Goal: Task Accomplishment & Management: Complete application form

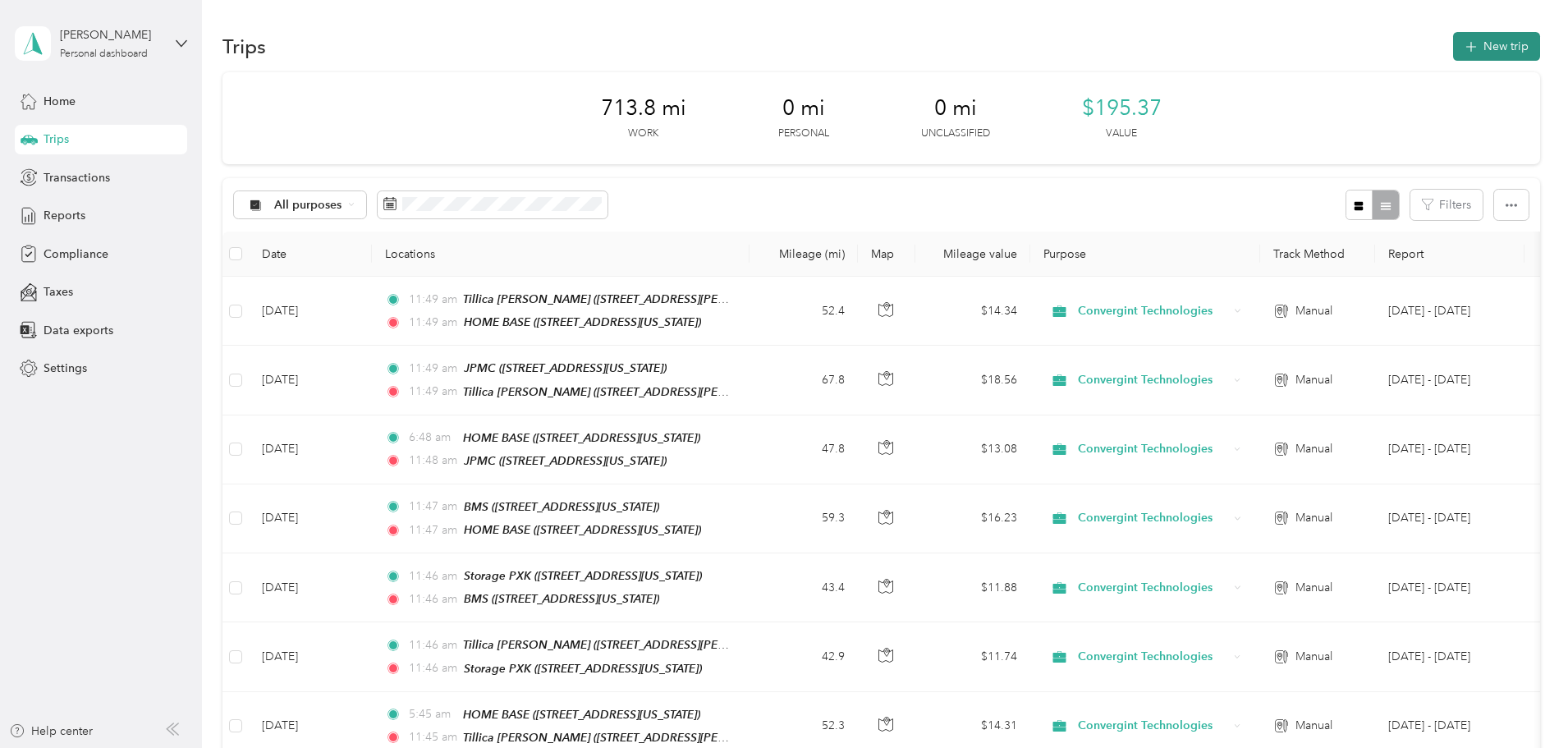
click at [1453, 39] on button "New trip" at bounding box center [1497, 46] width 87 height 29
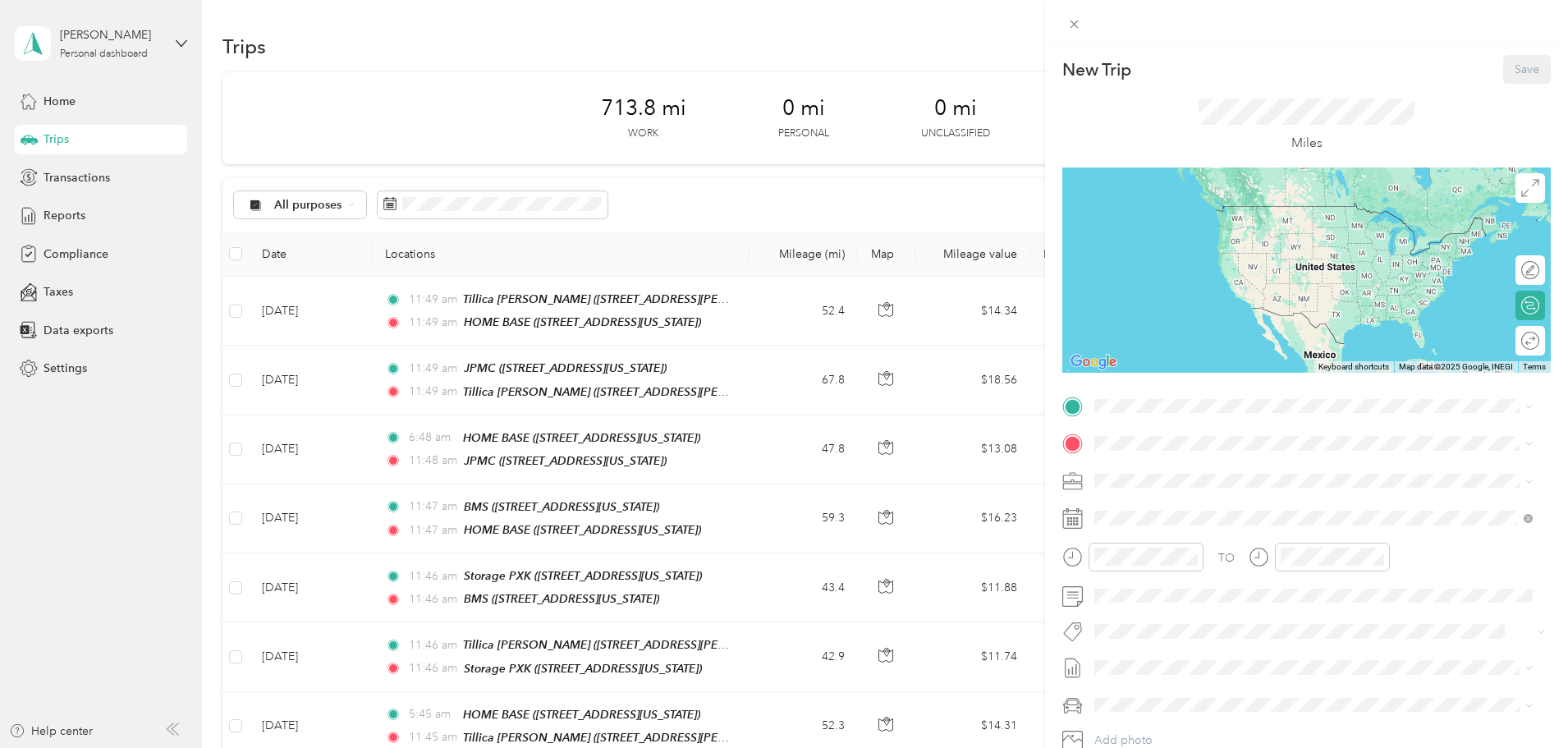
click at [1178, 487] on span "[STREET_ADDRESS][US_STATE]" at bounding box center [1208, 489] width 164 height 14
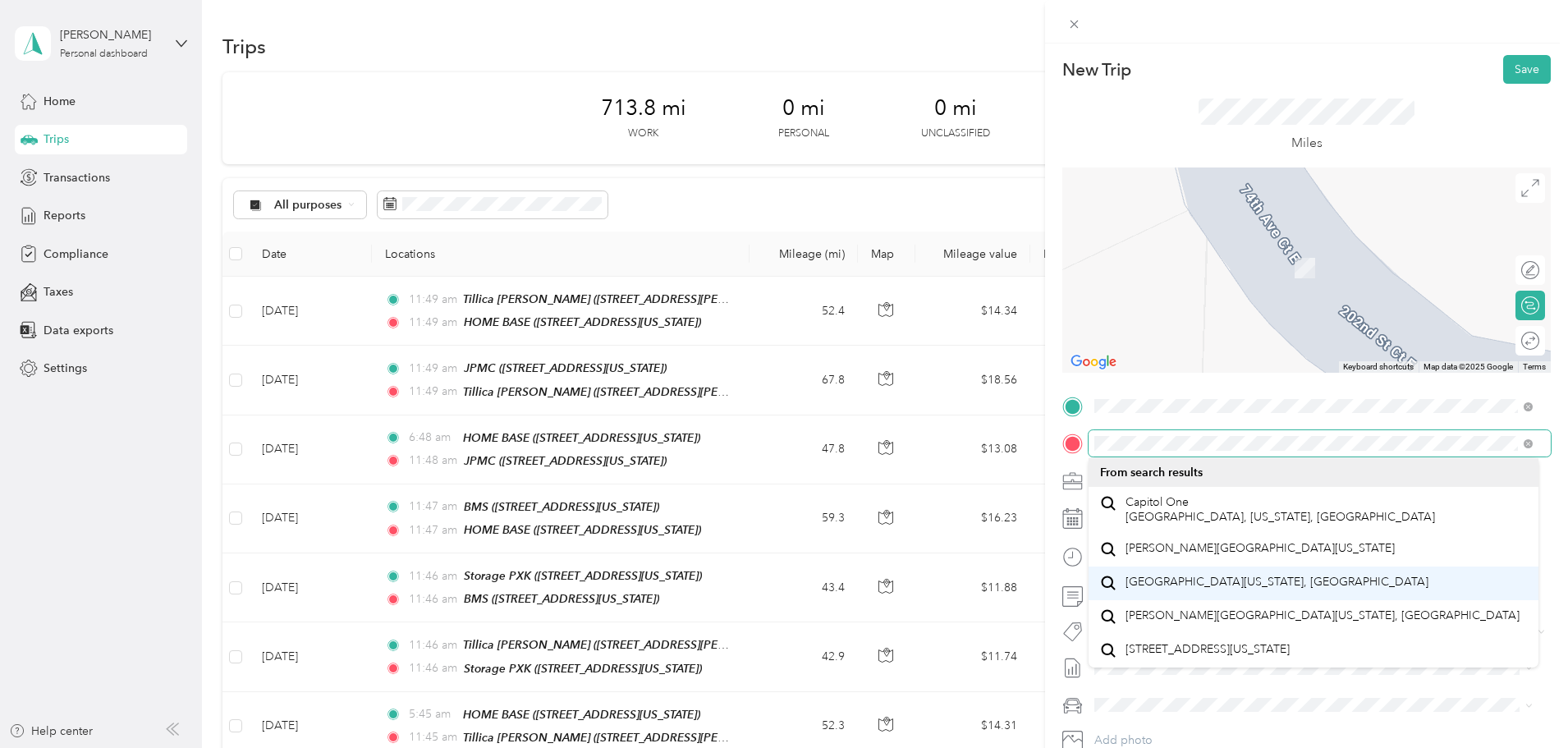
scroll to position [29, 0]
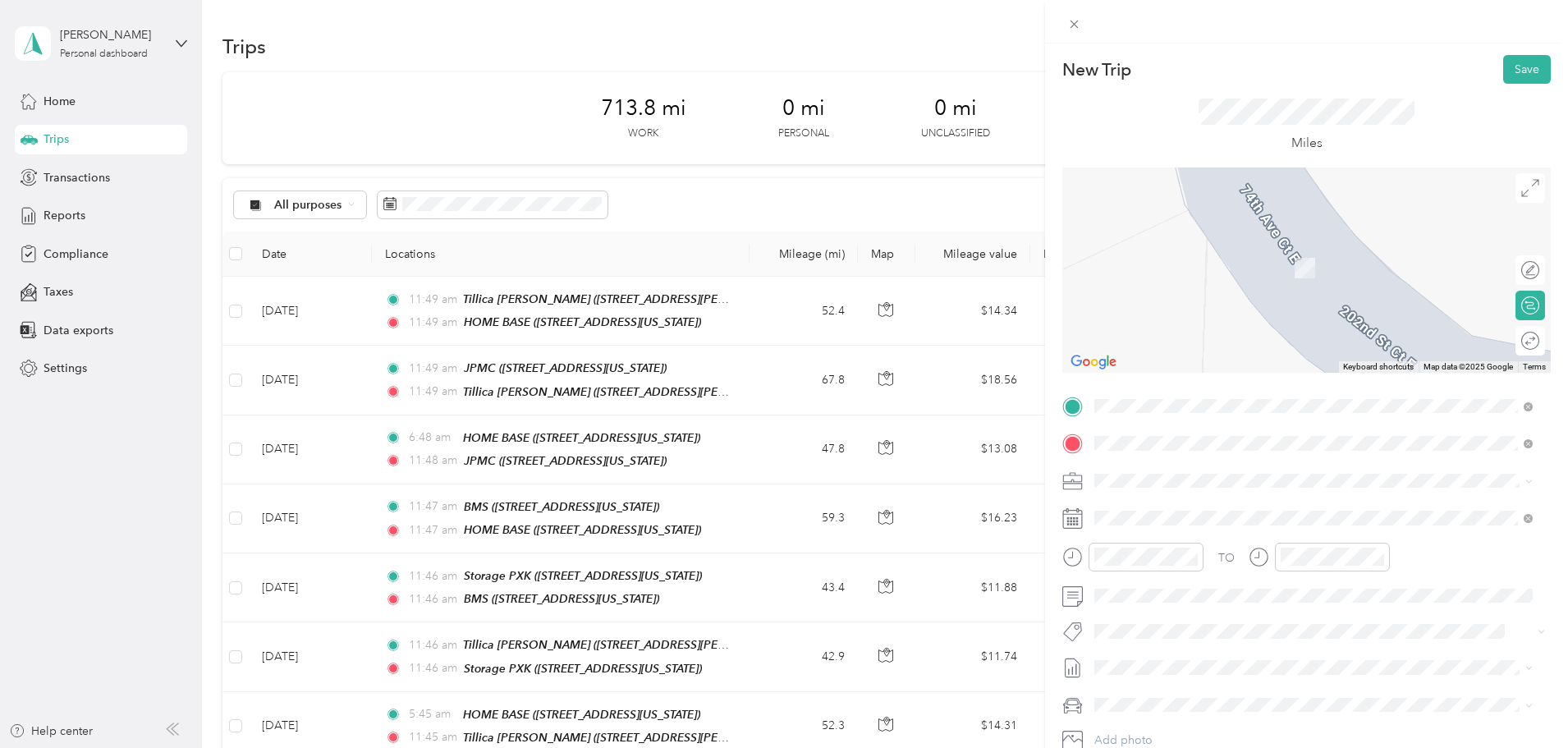
click at [1189, 575] on span "[GEOGRAPHIC_DATA][US_STATE], [GEOGRAPHIC_DATA]" at bounding box center [1278, 582] width 303 height 15
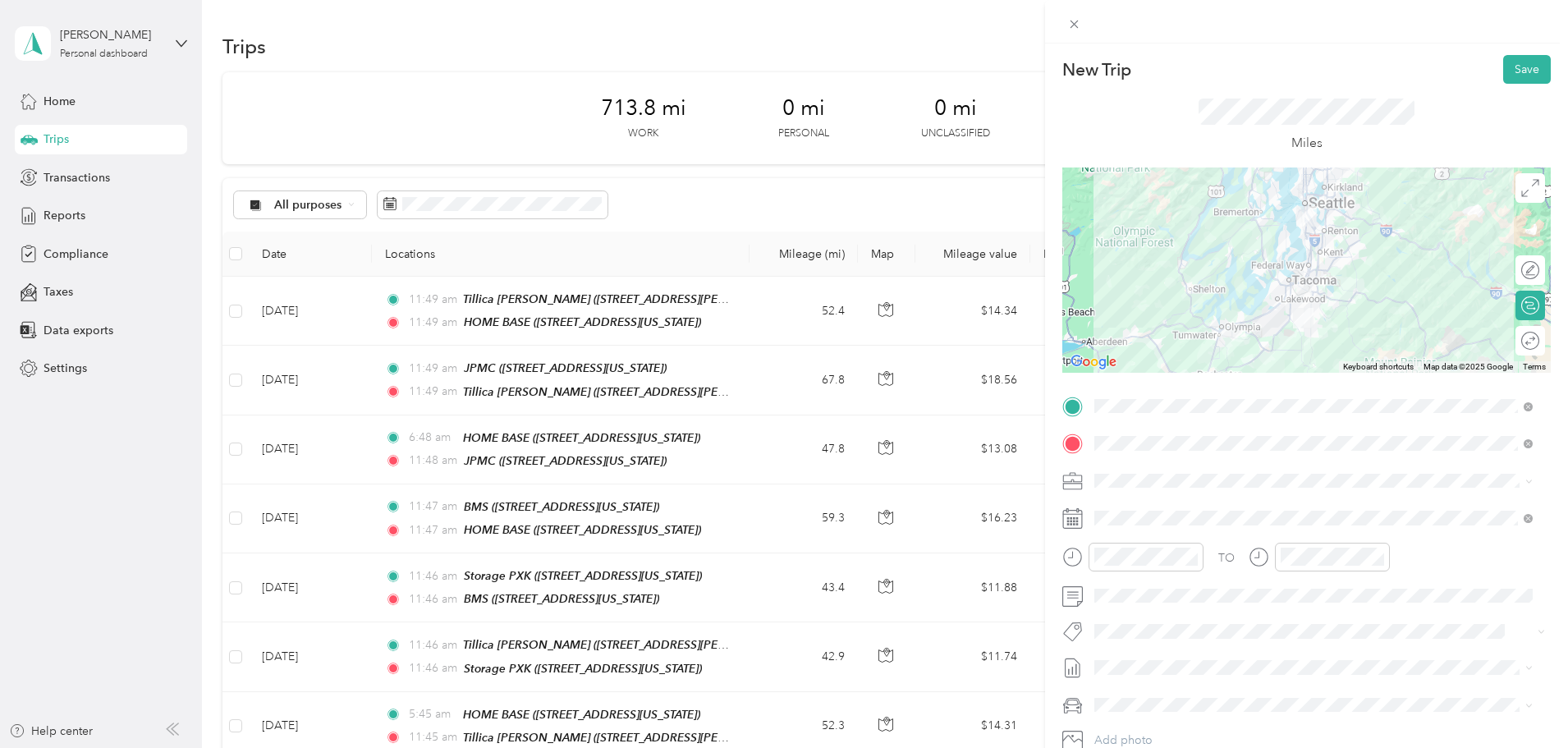
click at [1075, 517] on icon at bounding box center [1073, 519] width 21 height 21
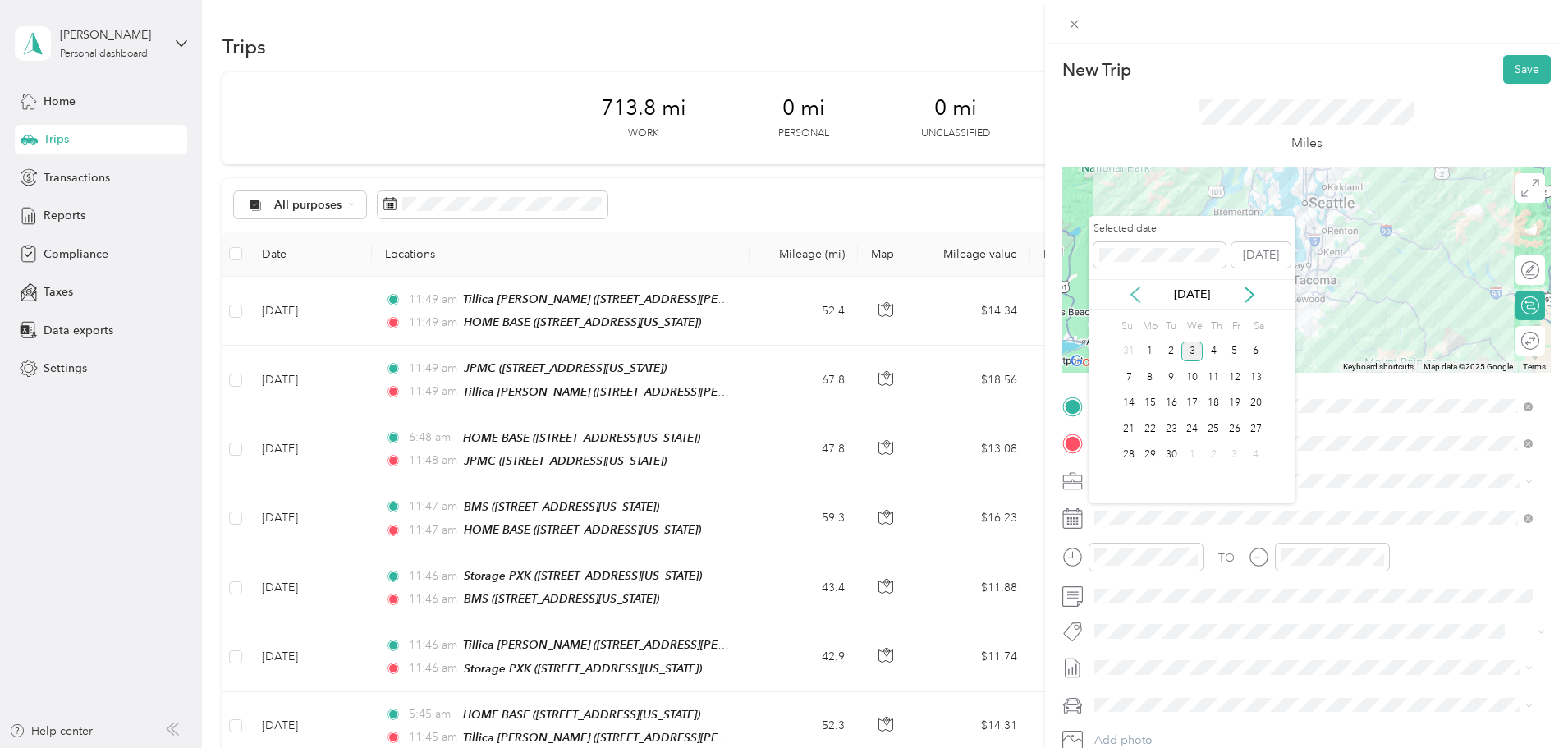
click at [1136, 292] on icon at bounding box center [1135, 295] width 16 height 16
click at [1154, 428] on div "18" at bounding box center [1150, 429] width 21 height 21
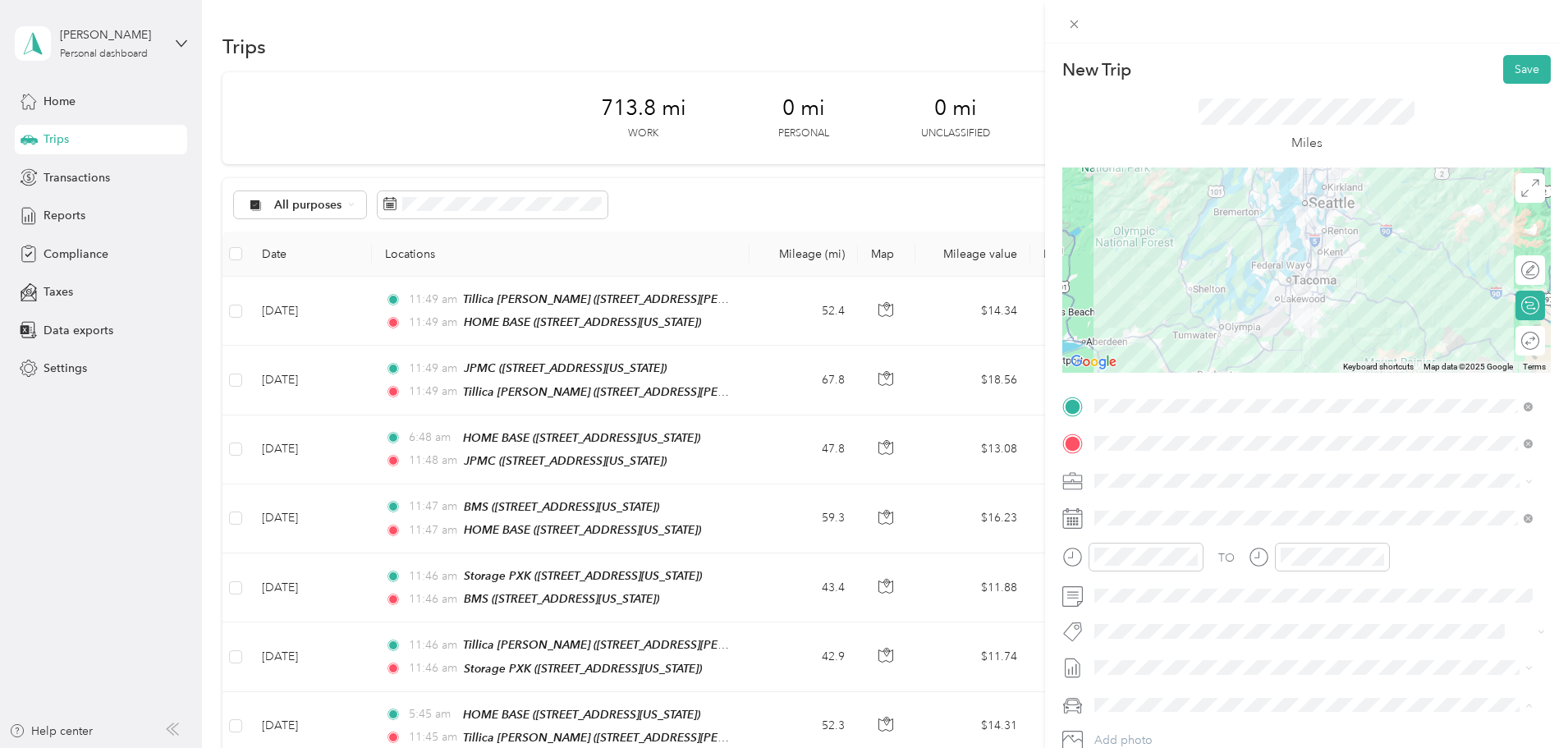
click at [1148, 622] on div "Ford F150" at bounding box center [1314, 619] width 427 height 17
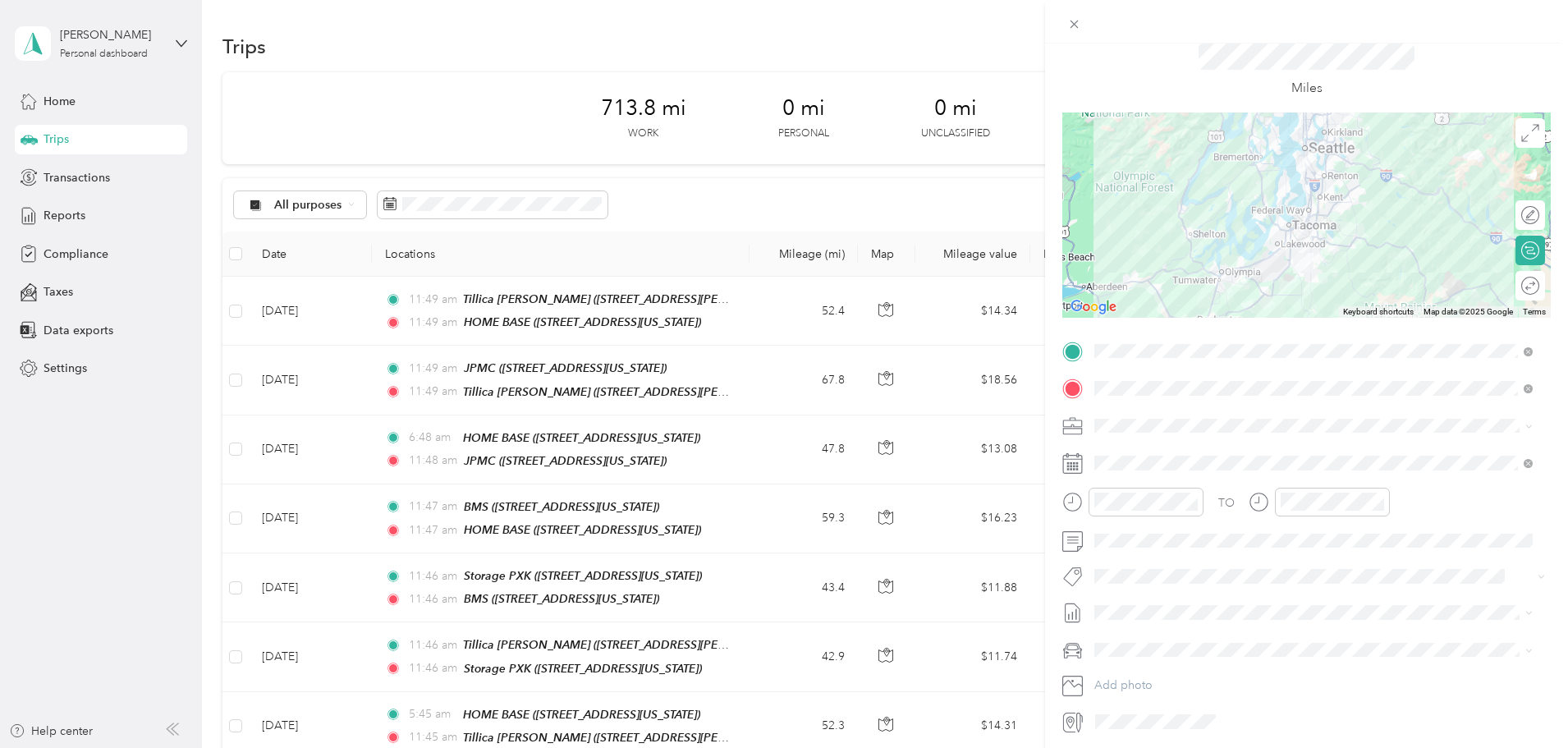
scroll to position [0, 0]
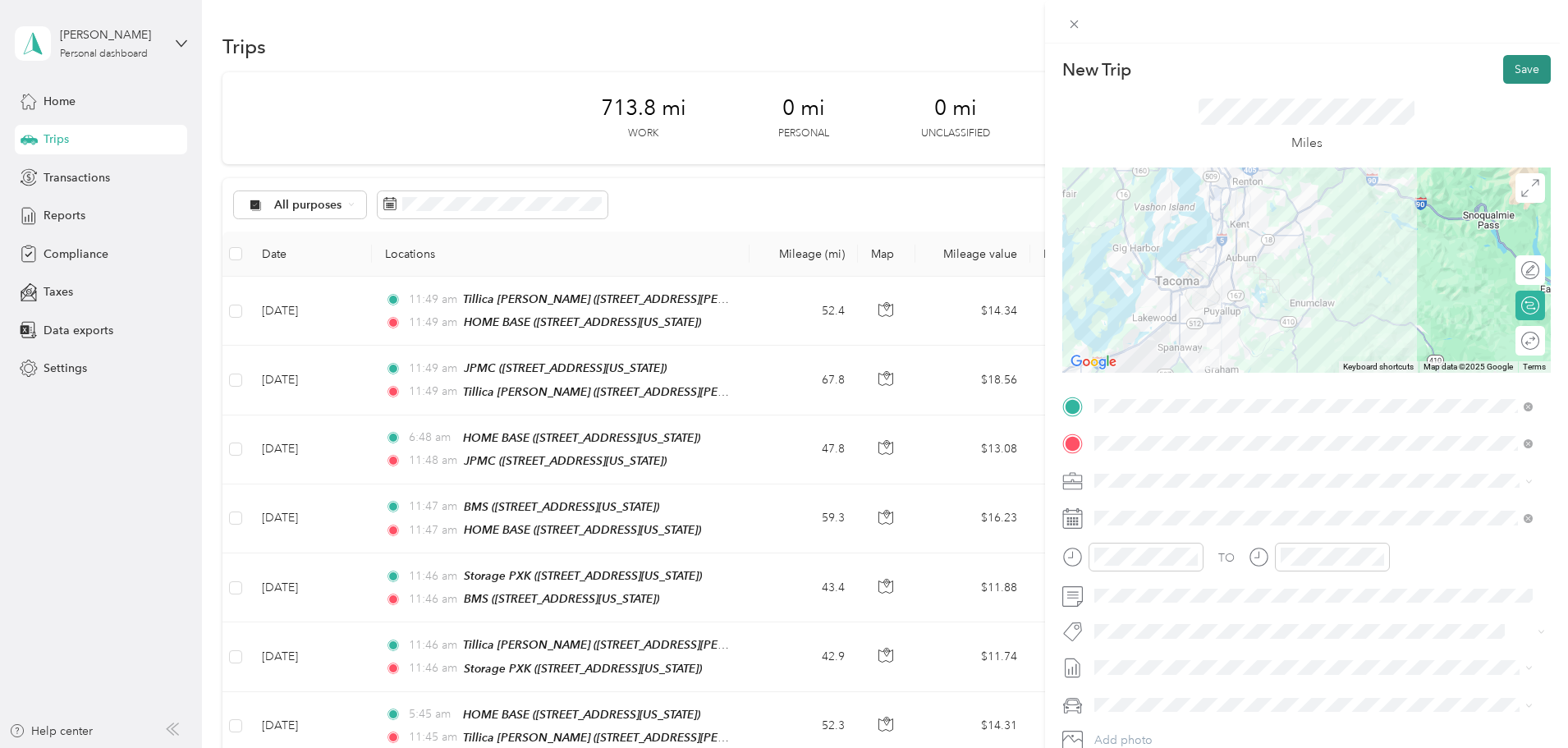
click at [1516, 63] on button "Save" at bounding box center [1528, 69] width 48 height 29
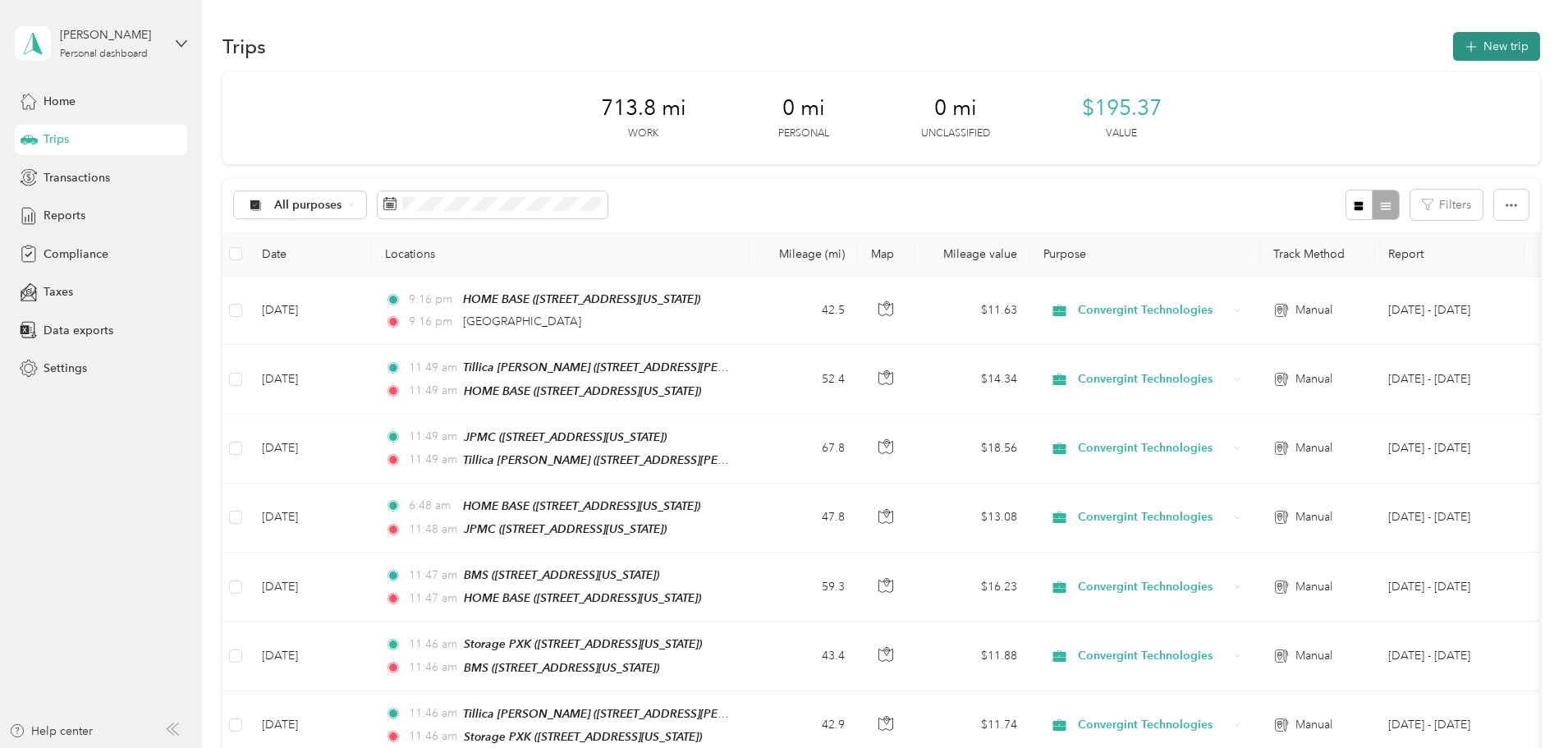
click at [1453, 53] on button "New trip" at bounding box center [1497, 46] width 87 height 29
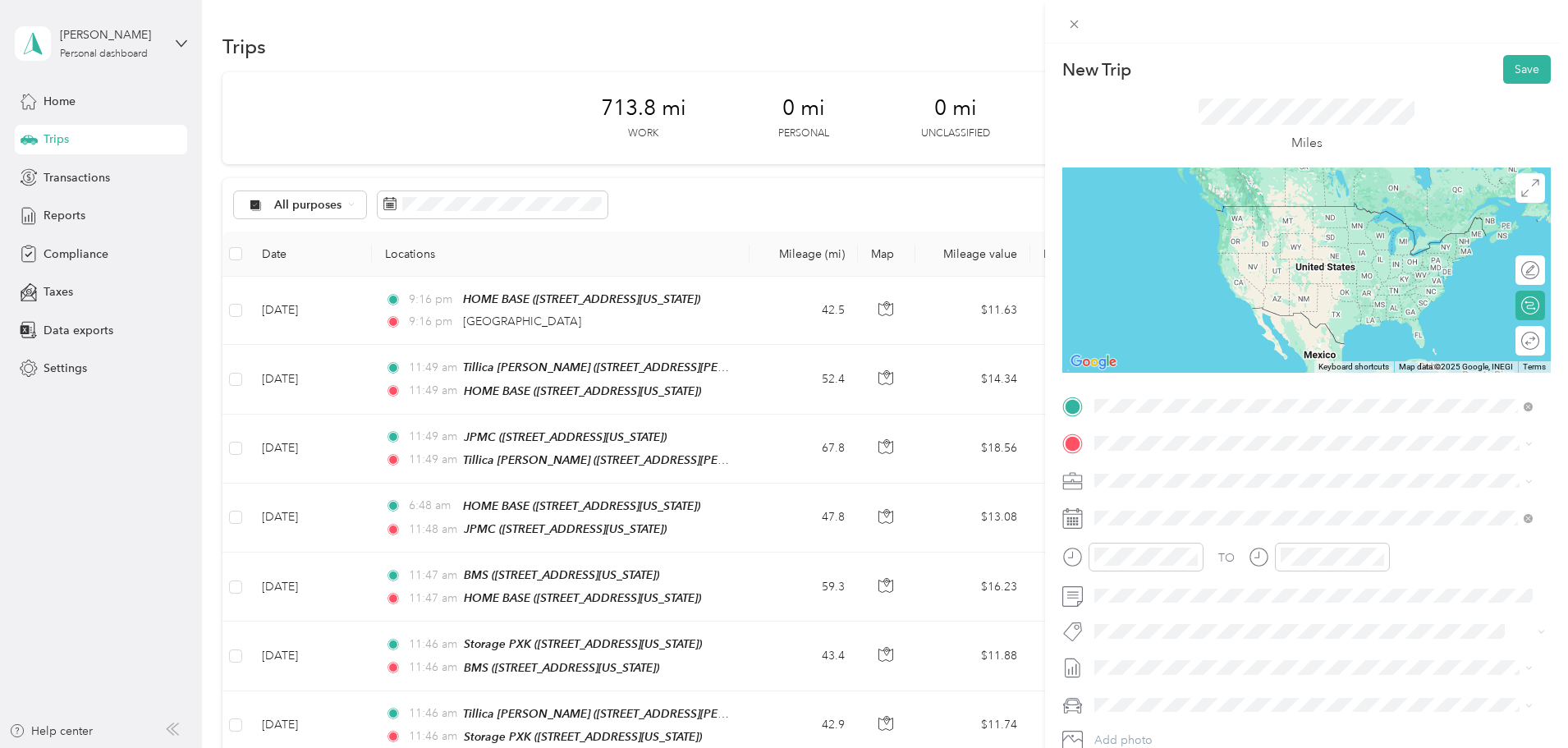
drag, startPoint x: 1207, startPoint y: 463, endPoint x: 1223, endPoint y: 456, distance: 17.5
click at [1211, 460] on span "[GEOGRAPHIC_DATA][US_STATE], [GEOGRAPHIC_DATA]" at bounding box center [1278, 465] width 303 height 15
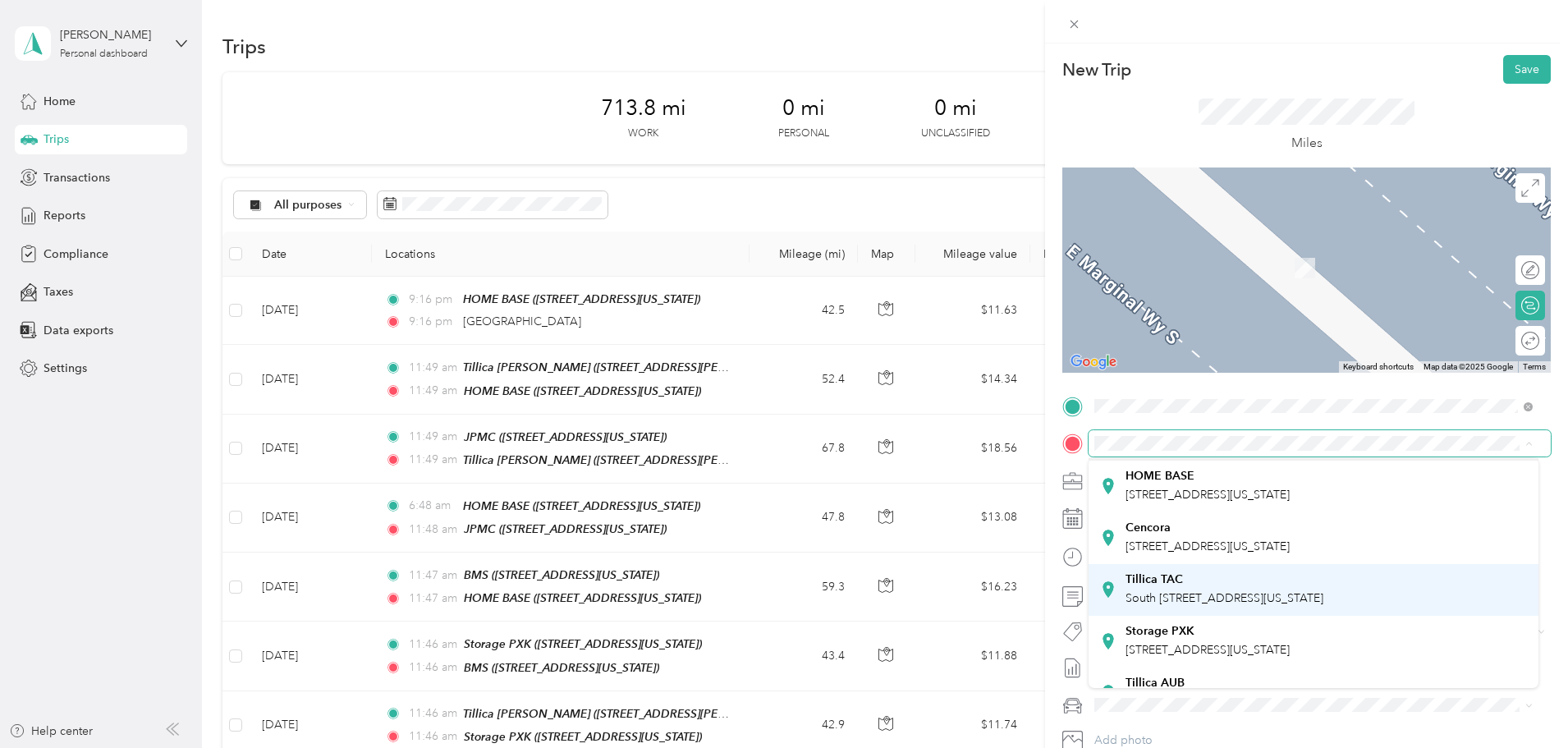
scroll to position [82, 0]
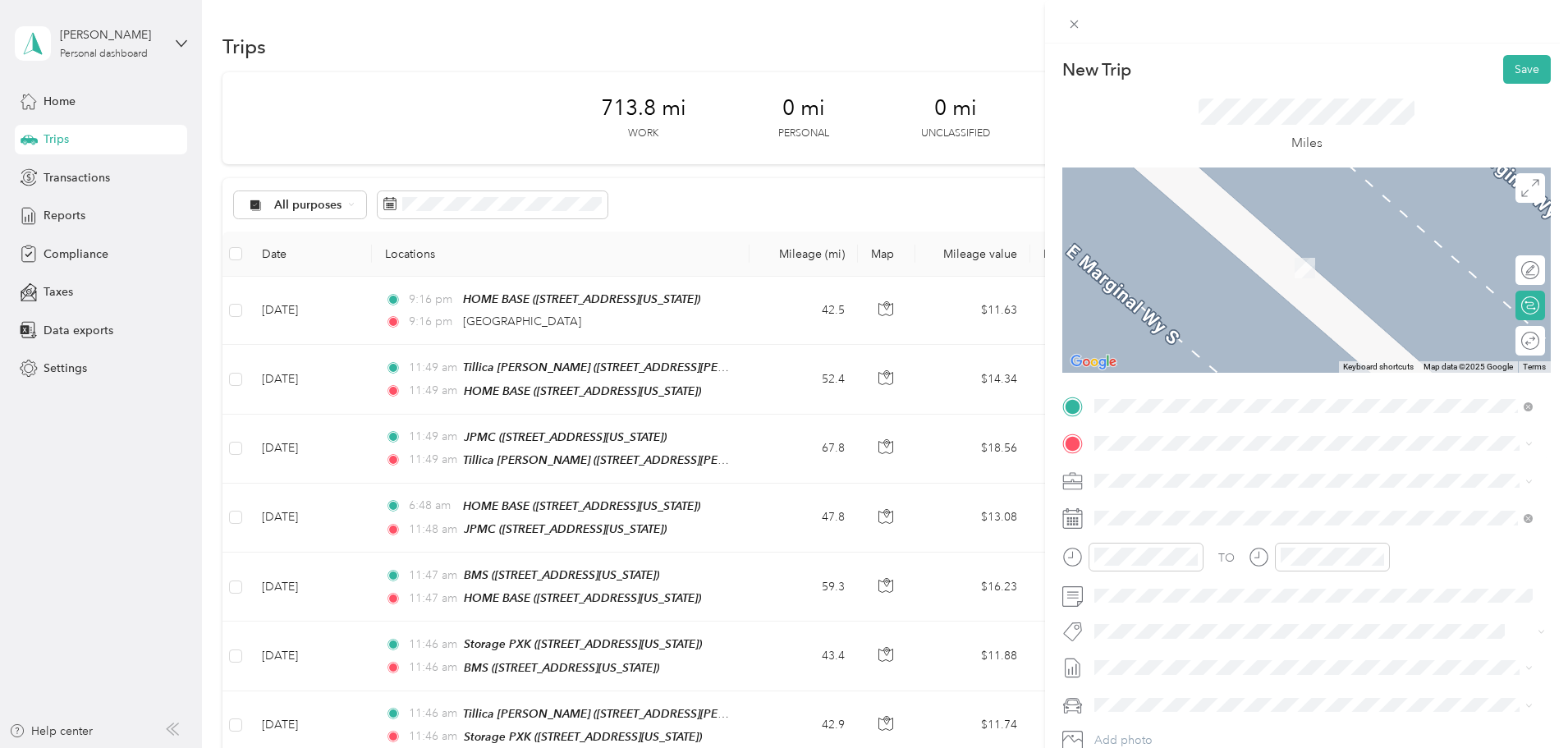
click at [1177, 636] on strong "Tillica AUB" at bounding box center [1155, 628] width 59 height 15
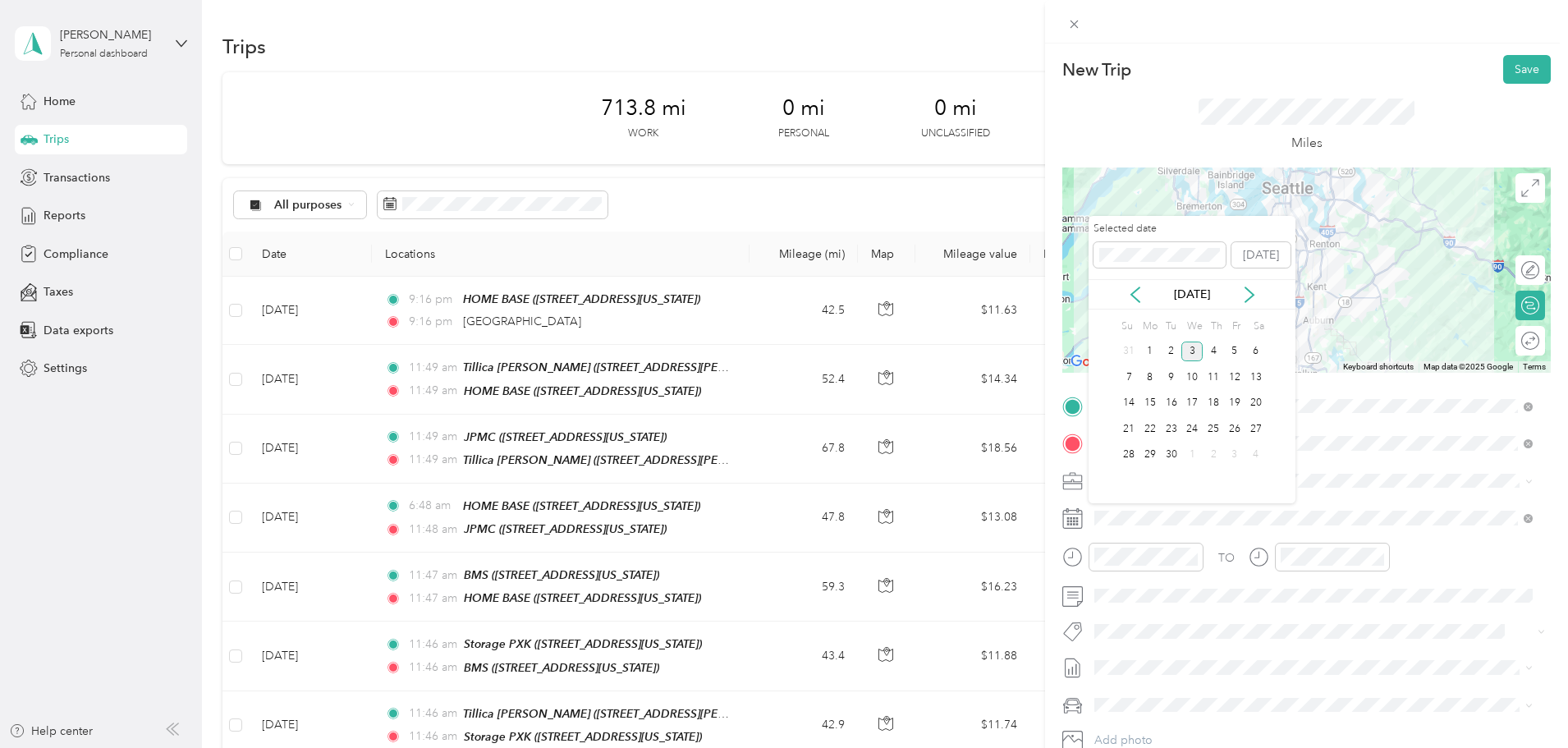
click at [1148, 296] on div "[DATE]" at bounding box center [1192, 295] width 207 height 17
click at [1140, 299] on icon at bounding box center [1135, 295] width 16 height 16
drag, startPoint x: 1145, startPoint y: 428, endPoint x: 1154, endPoint y: 428, distance: 9.0
click at [1146, 428] on div "18" at bounding box center [1150, 429] width 21 height 21
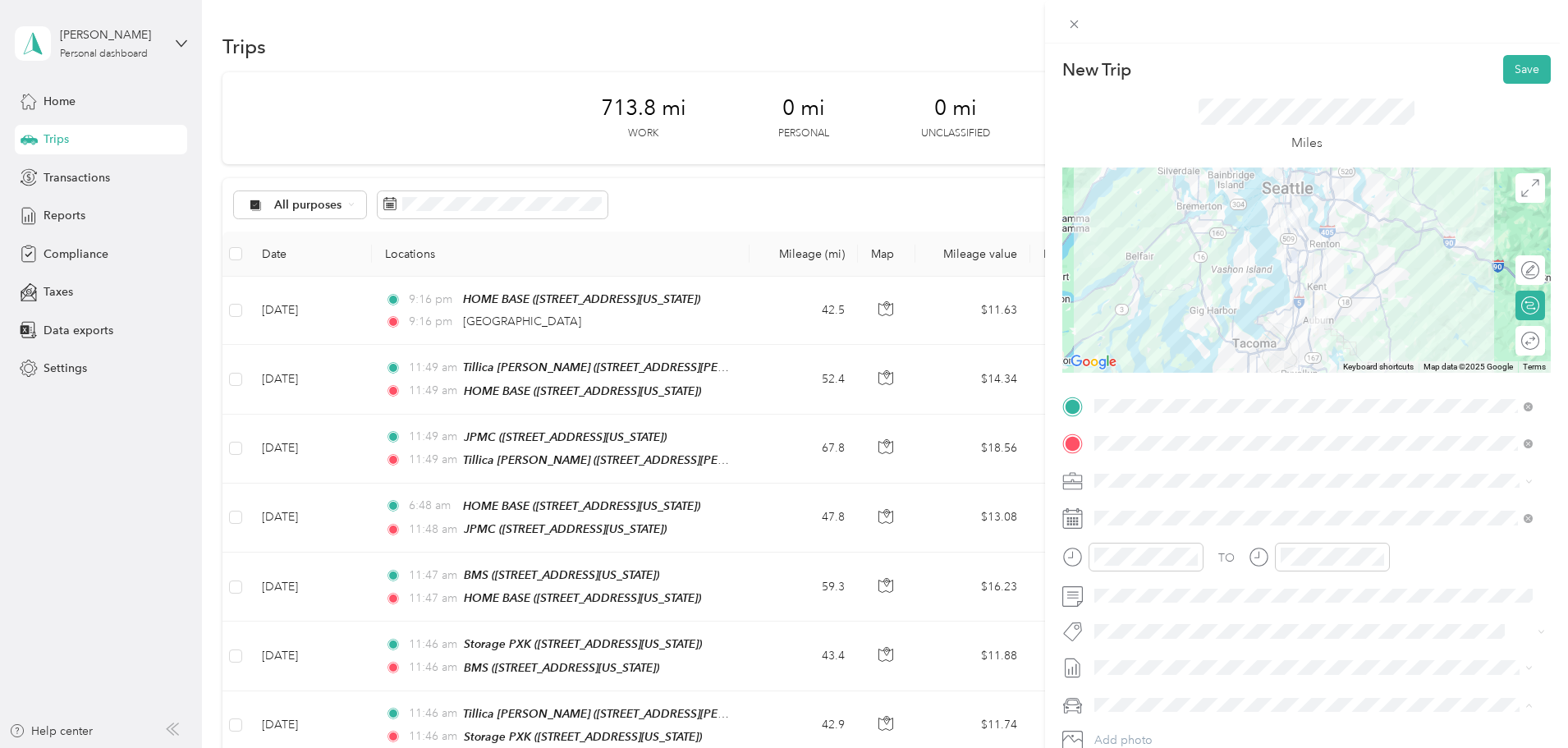
click at [1130, 610] on div "Ford F150" at bounding box center [1314, 619] width 427 height 17
click at [1510, 68] on button "Save" at bounding box center [1528, 69] width 48 height 29
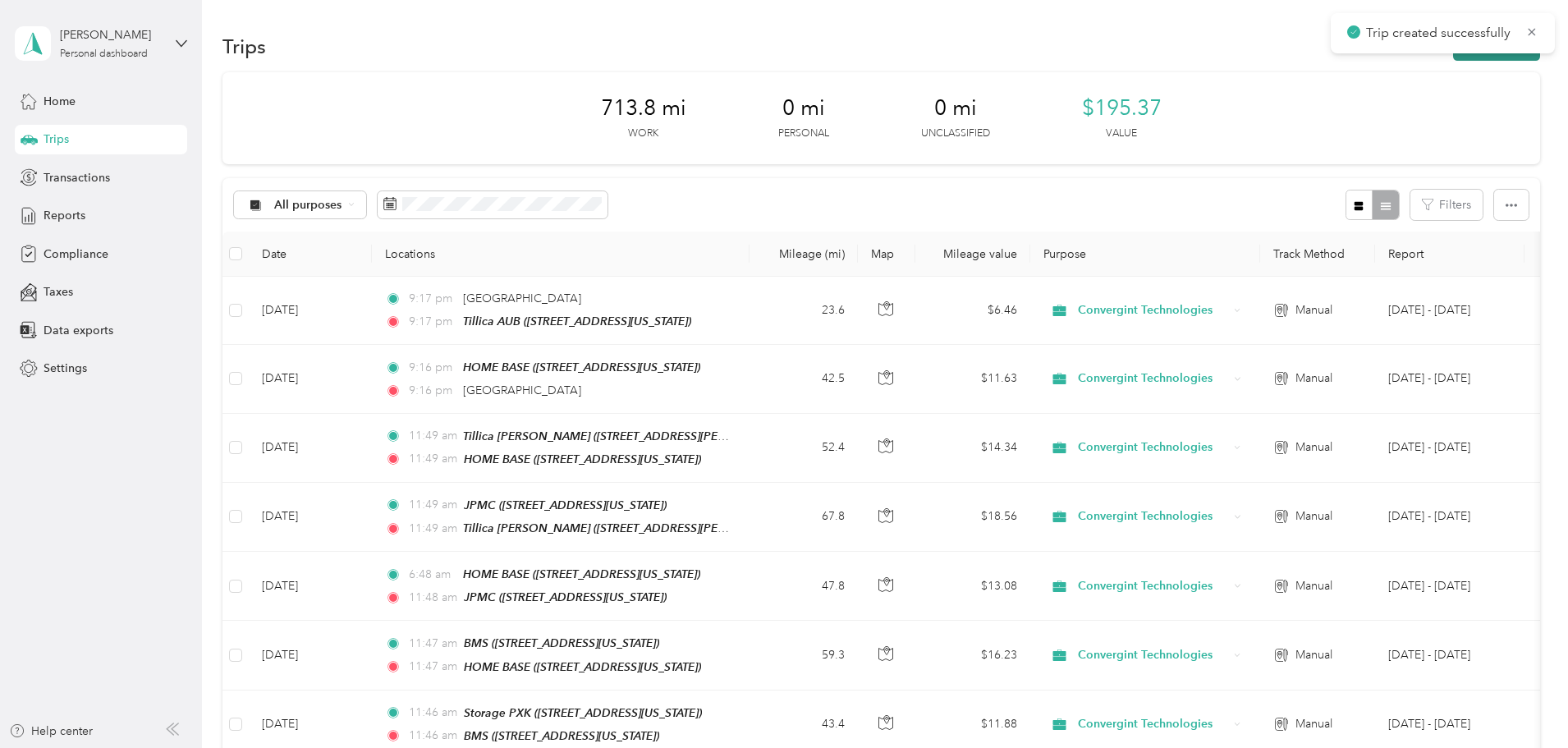
click at [1453, 57] on button "New trip" at bounding box center [1497, 46] width 87 height 29
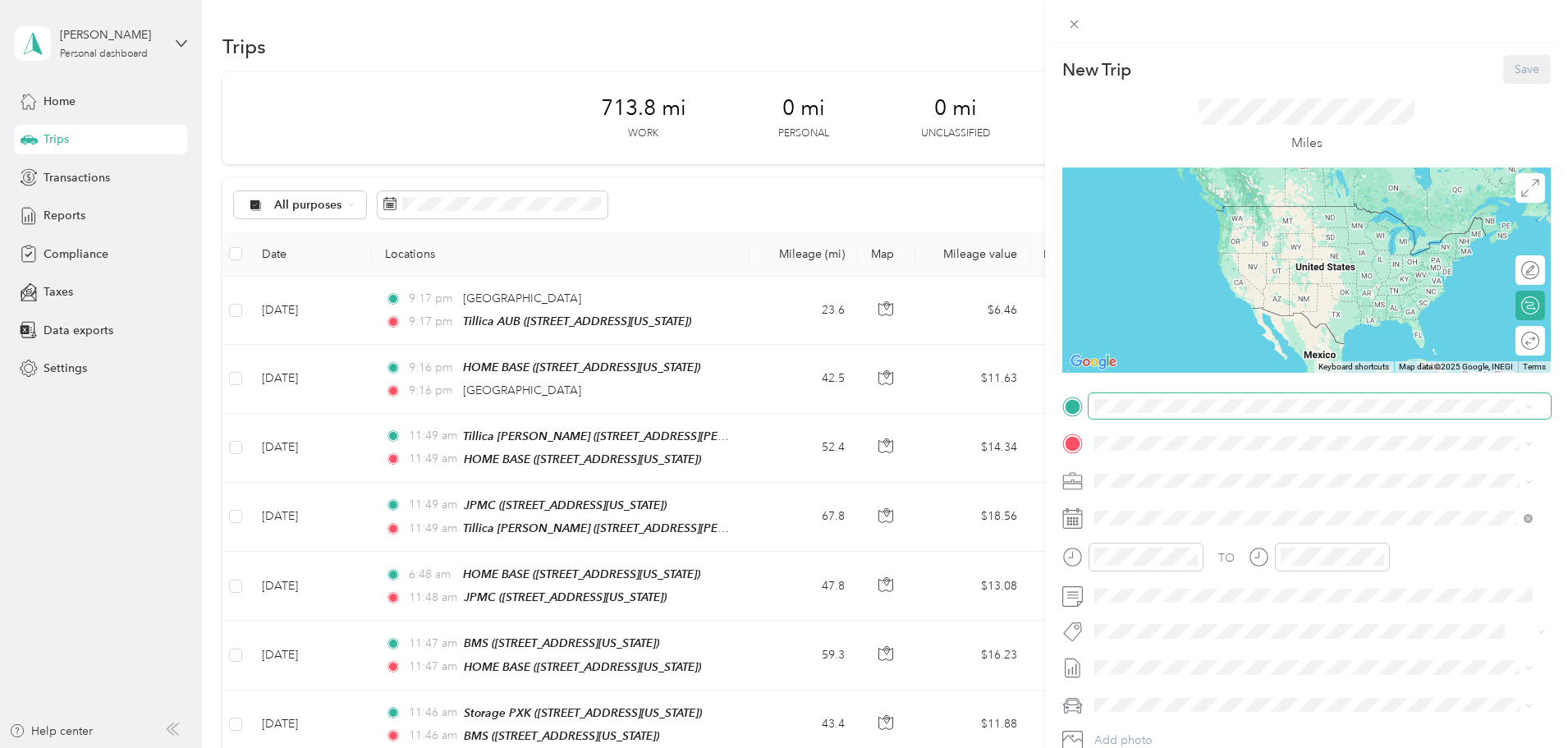
click at [1199, 417] on span at bounding box center [1320, 406] width 462 height 27
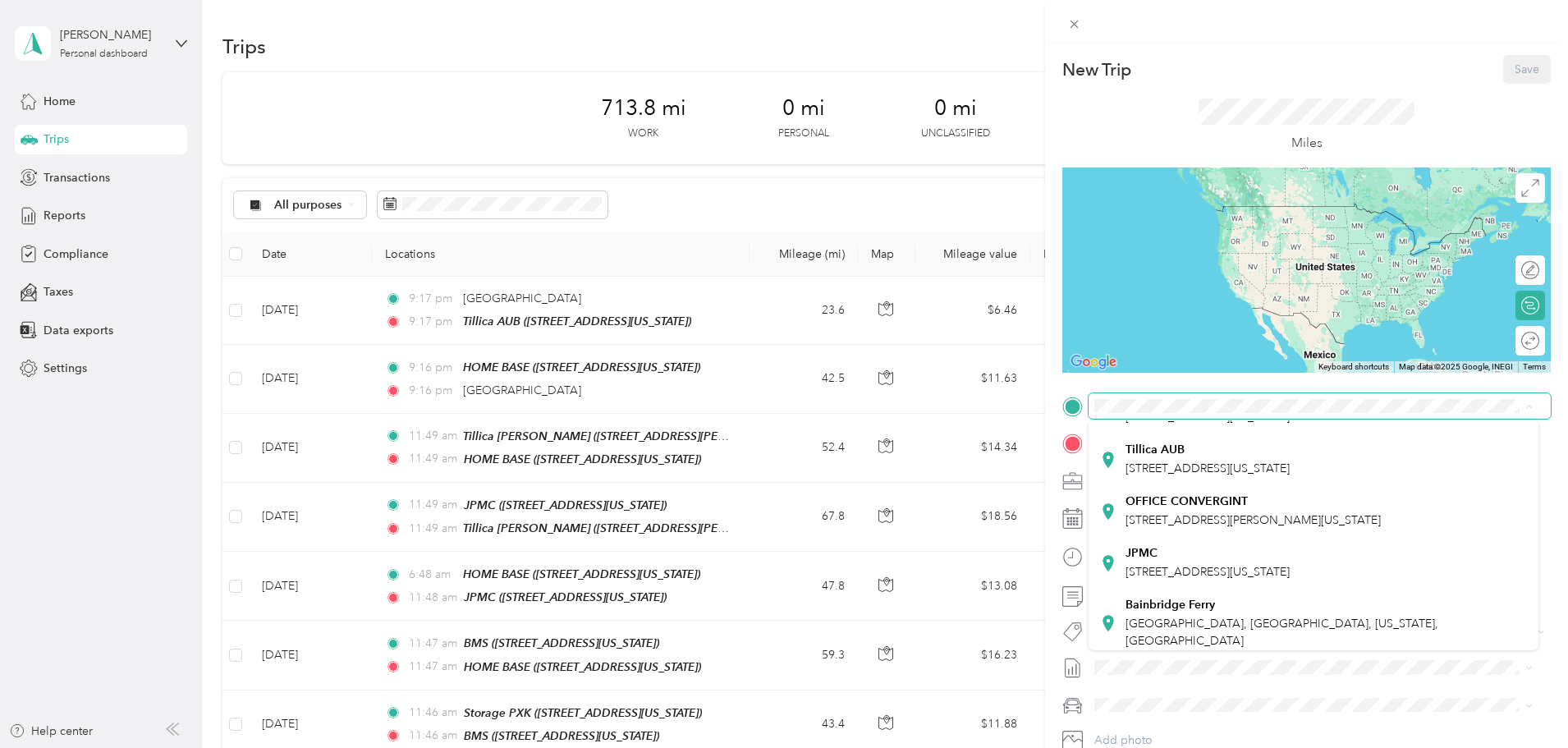
scroll to position [210, 0]
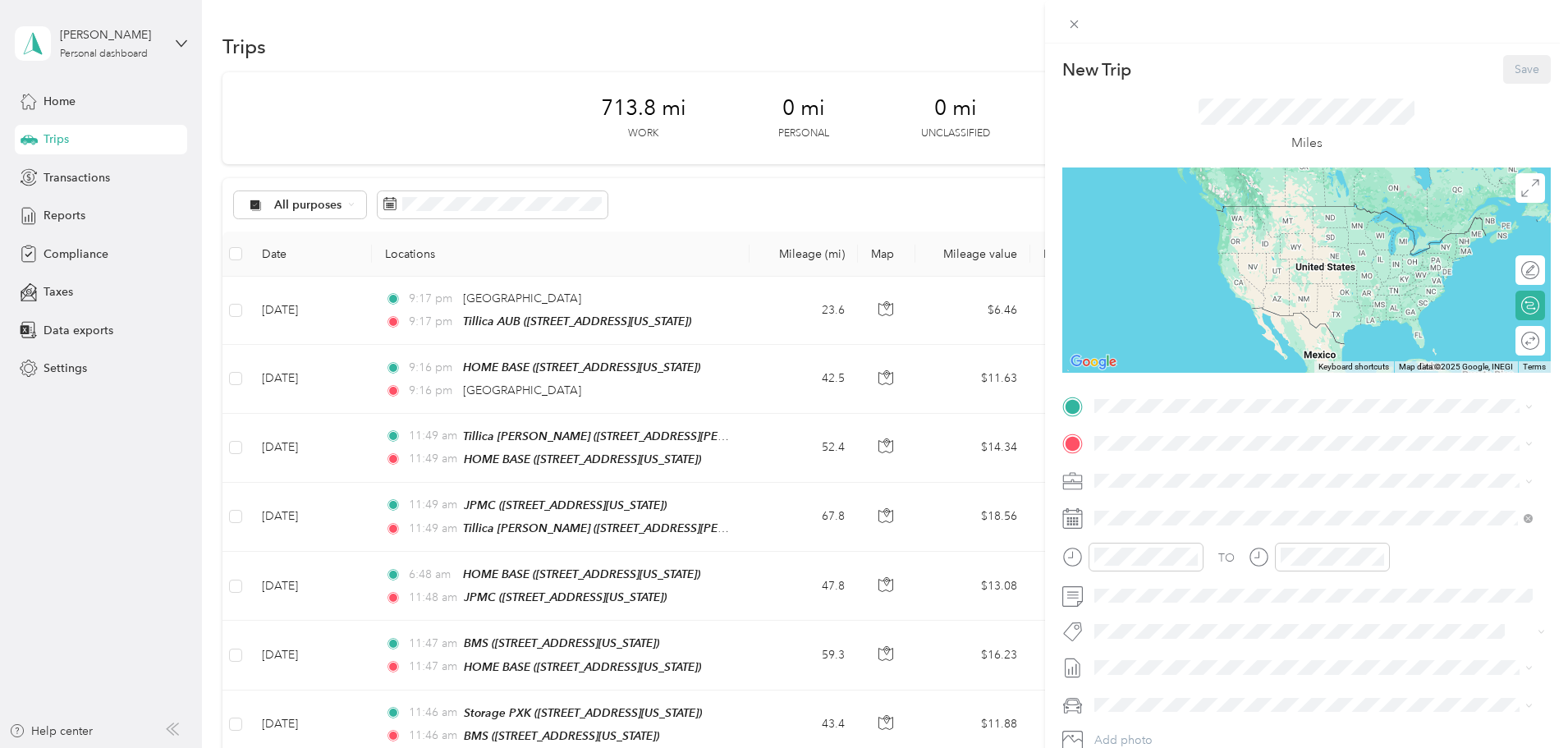
click at [1176, 489] on span "[STREET_ADDRESS][US_STATE]" at bounding box center [1208, 482] width 164 height 14
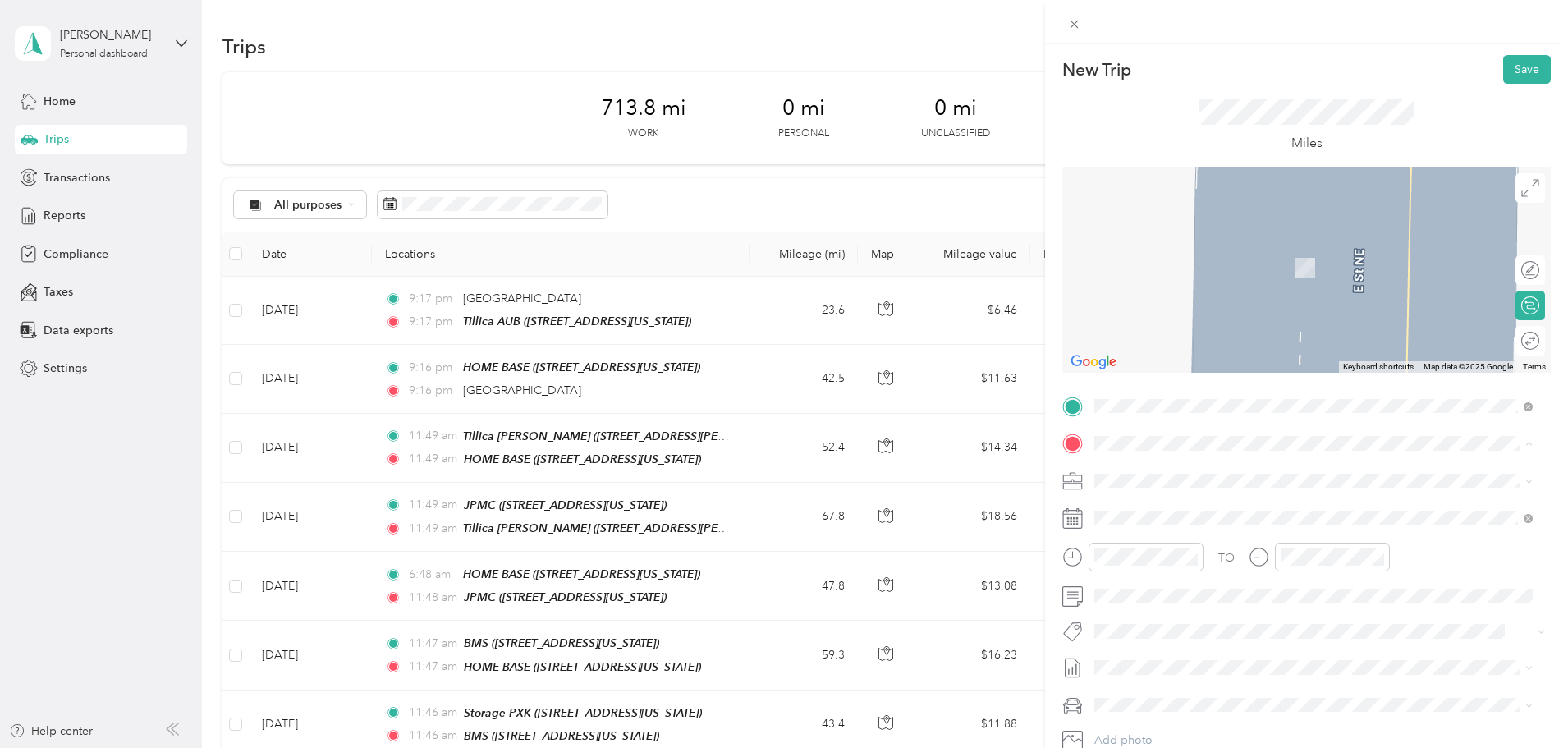
click at [1176, 671] on strong "Storage PXK" at bounding box center [1160, 663] width 69 height 15
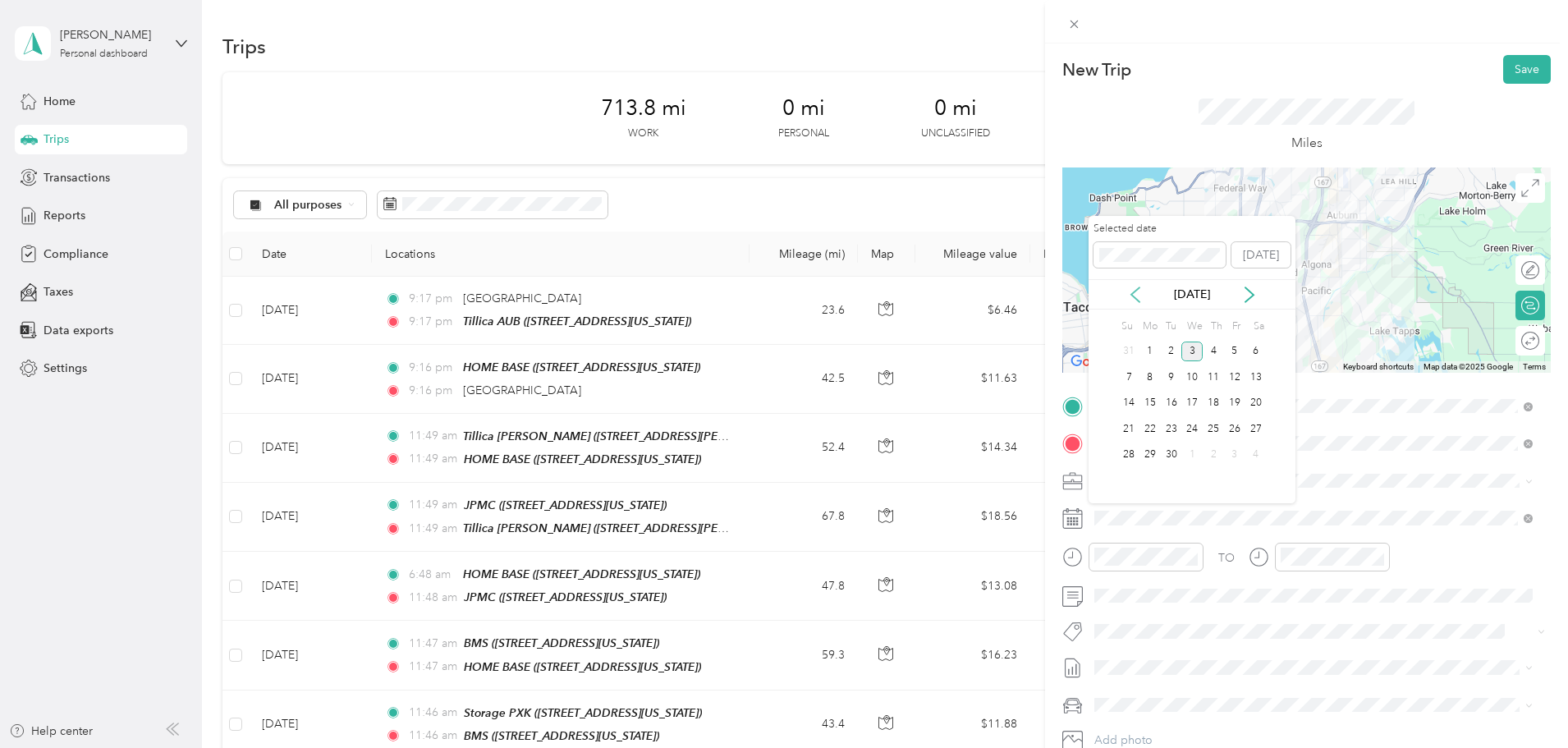
click at [1135, 290] on icon at bounding box center [1135, 295] width 16 height 16
click at [1148, 430] on div "18" at bounding box center [1150, 429] width 21 height 21
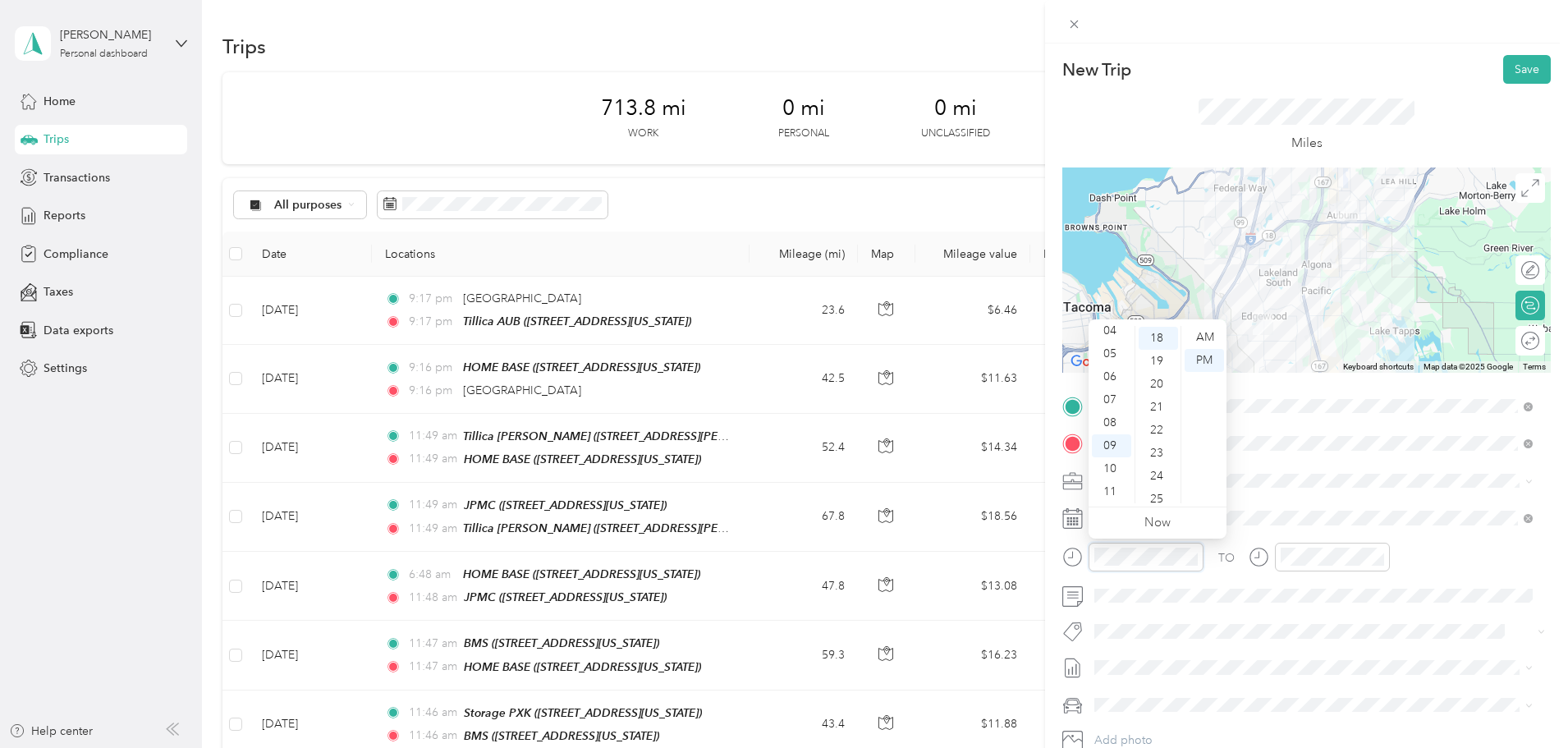
scroll to position [414, 0]
click at [1205, 554] on div "TO" at bounding box center [1307, 563] width 489 height 40
click at [1189, 556] on icon "close-circle" at bounding box center [1192, 556] width 11 height 11
drag, startPoint x: 1157, startPoint y: 380, endPoint x: 1176, endPoint y: 375, distance: 19.6
click at [1159, 379] on div "20" at bounding box center [1159, 383] width 39 height 23
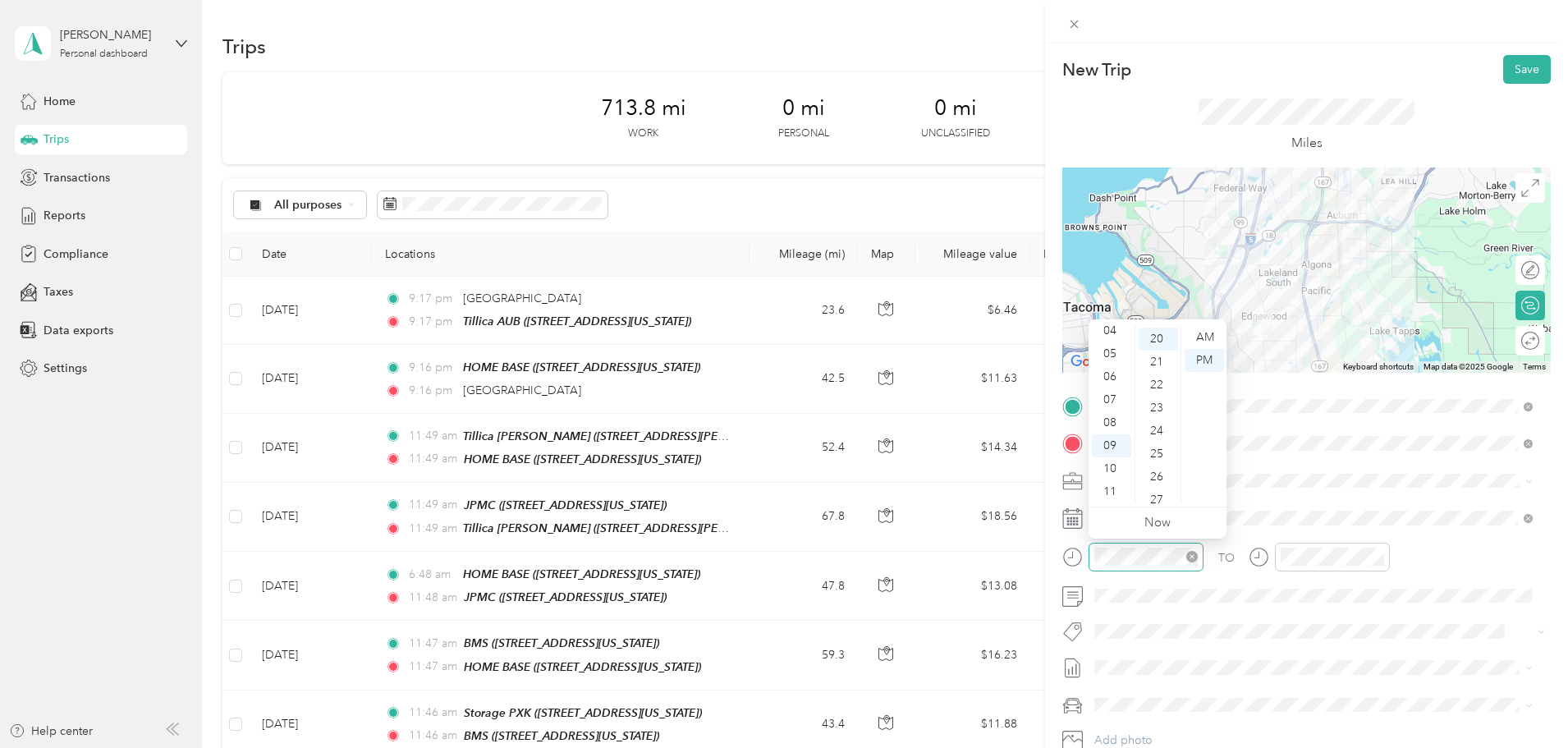
scroll to position [460, 0]
click at [1211, 359] on div "PM" at bounding box center [1205, 361] width 39 height 23
click at [1107, 372] on div "06" at bounding box center [1112, 377] width 39 height 23
click at [1172, 372] on div "22" at bounding box center [1159, 383] width 39 height 23
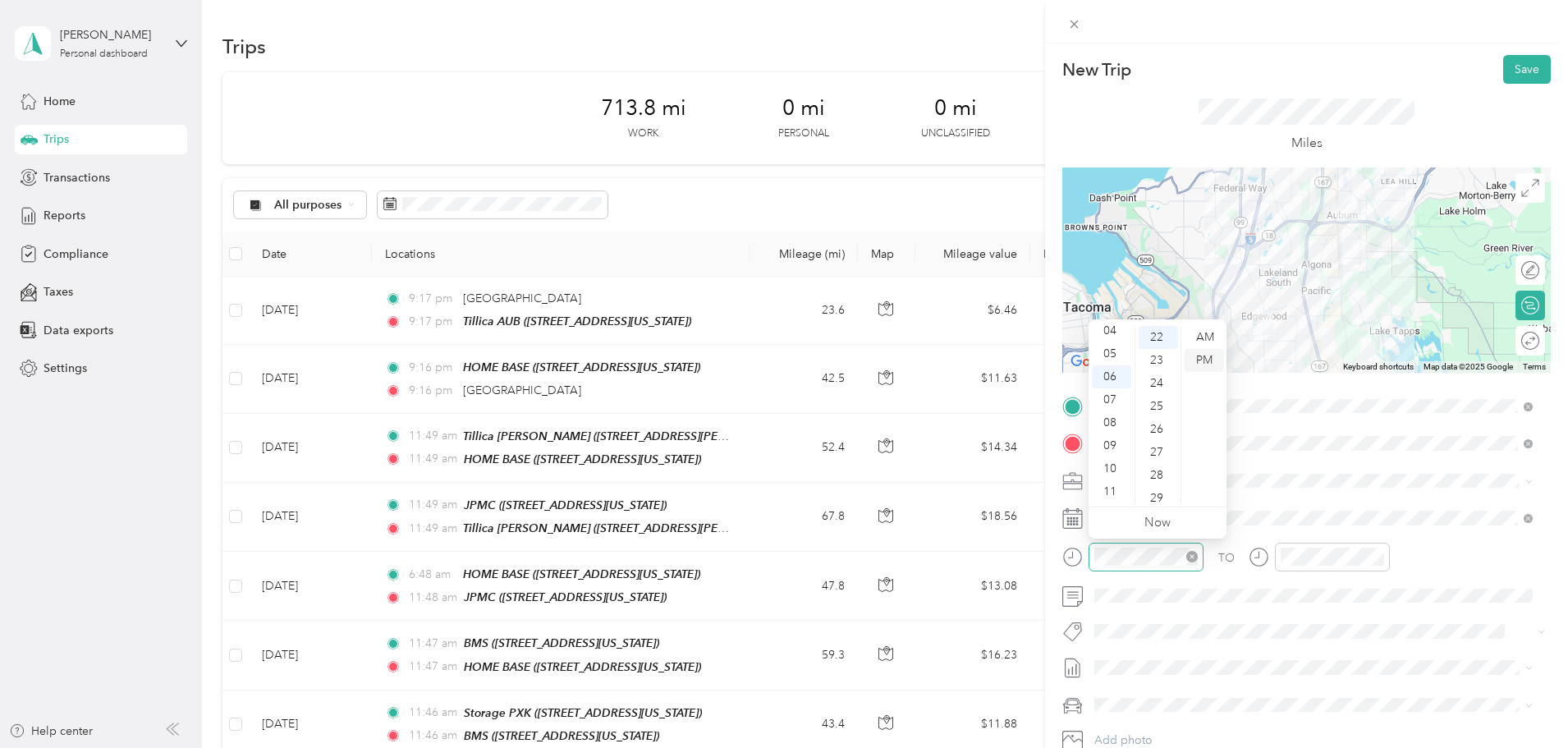
click at [1206, 365] on div "PM" at bounding box center [1205, 361] width 39 height 23
click at [1258, 613] on div "TO Add photo" at bounding box center [1307, 591] width 489 height 397
click at [1136, 622] on div "Ford F150" at bounding box center [1314, 619] width 427 height 17
click at [1505, 69] on button "Save" at bounding box center [1528, 69] width 48 height 29
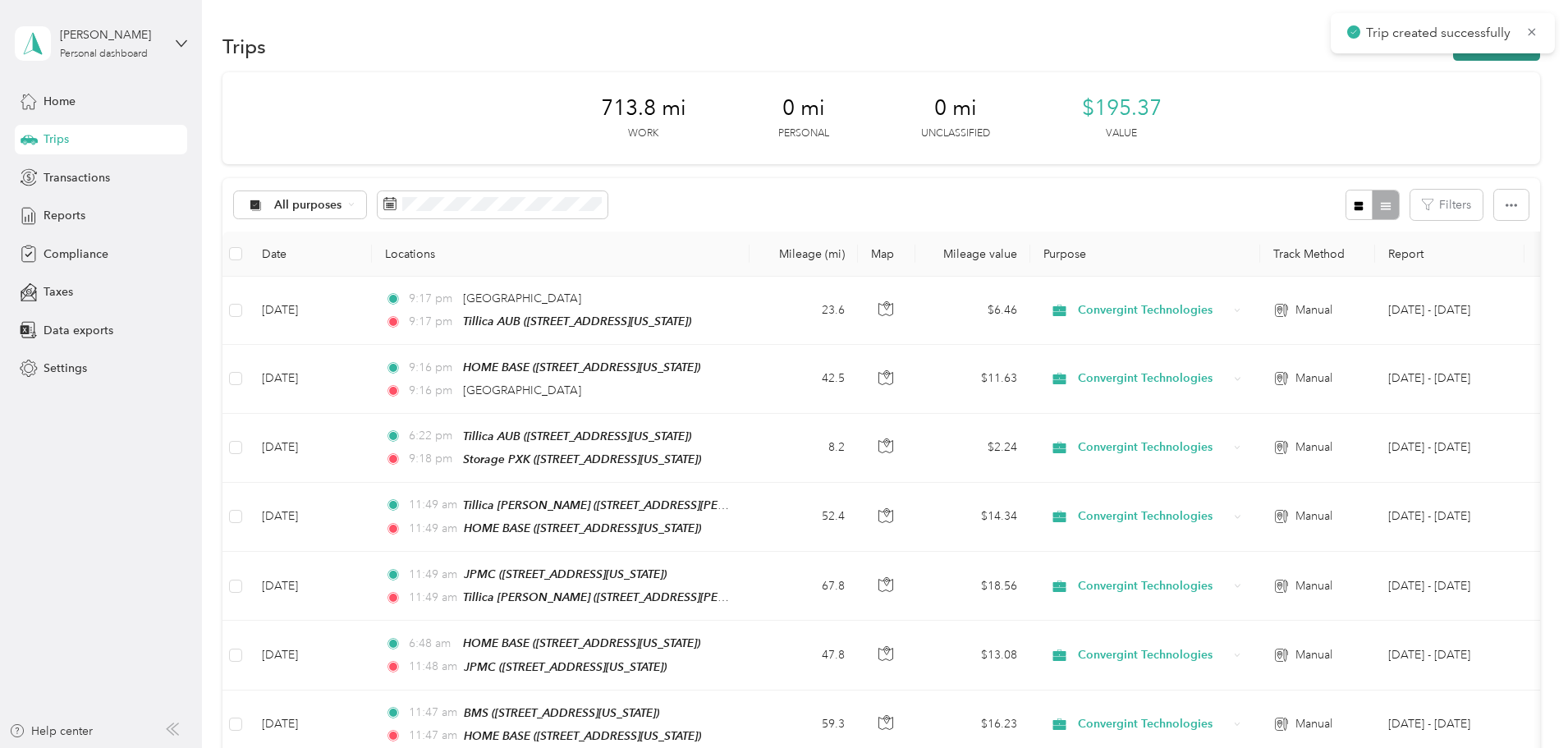
click at [1453, 57] on button "New trip" at bounding box center [1497, 46] width 87 height 29
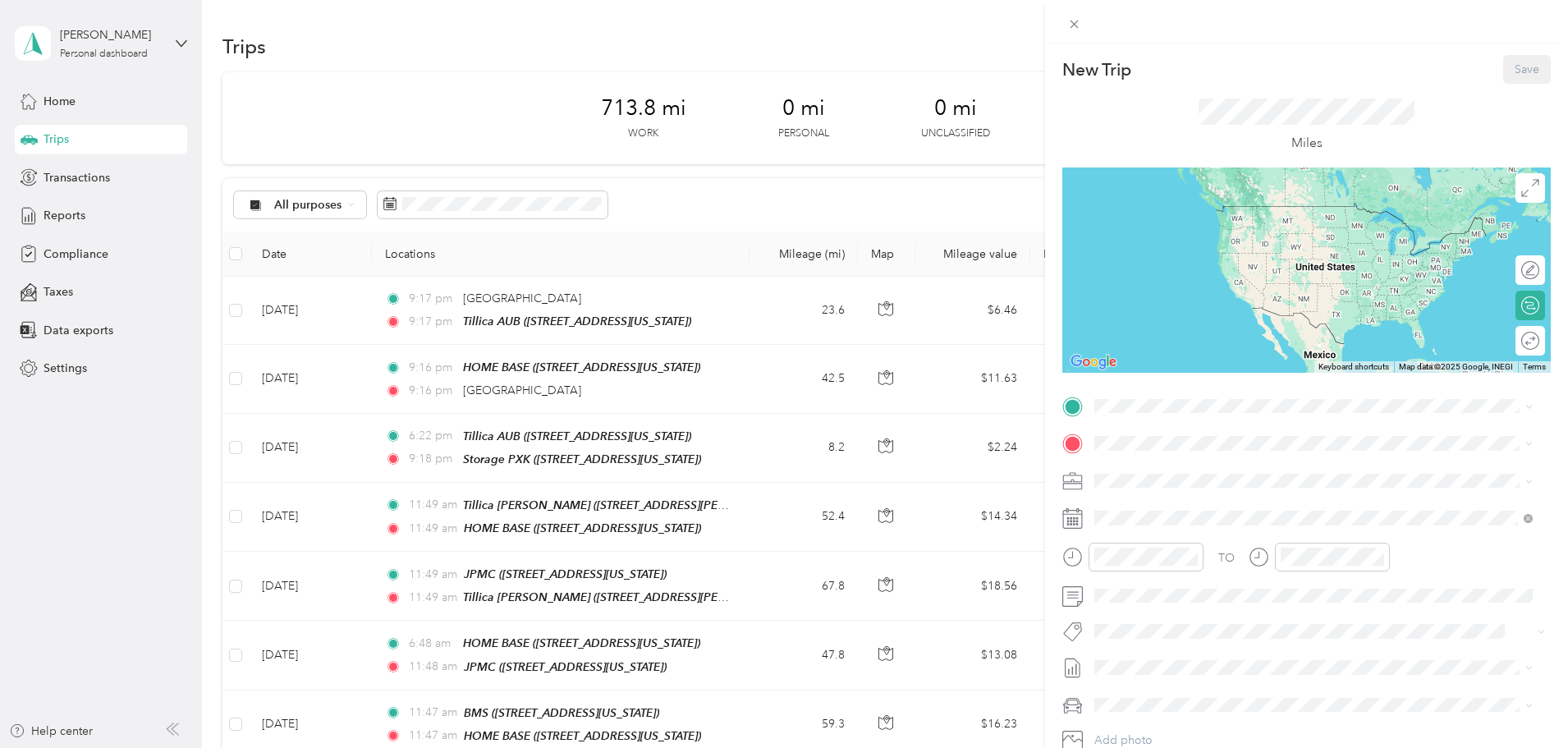
click at [1198, 633] on div "Storage PXK" at bounding box center [1208, 625] width 164 height 15
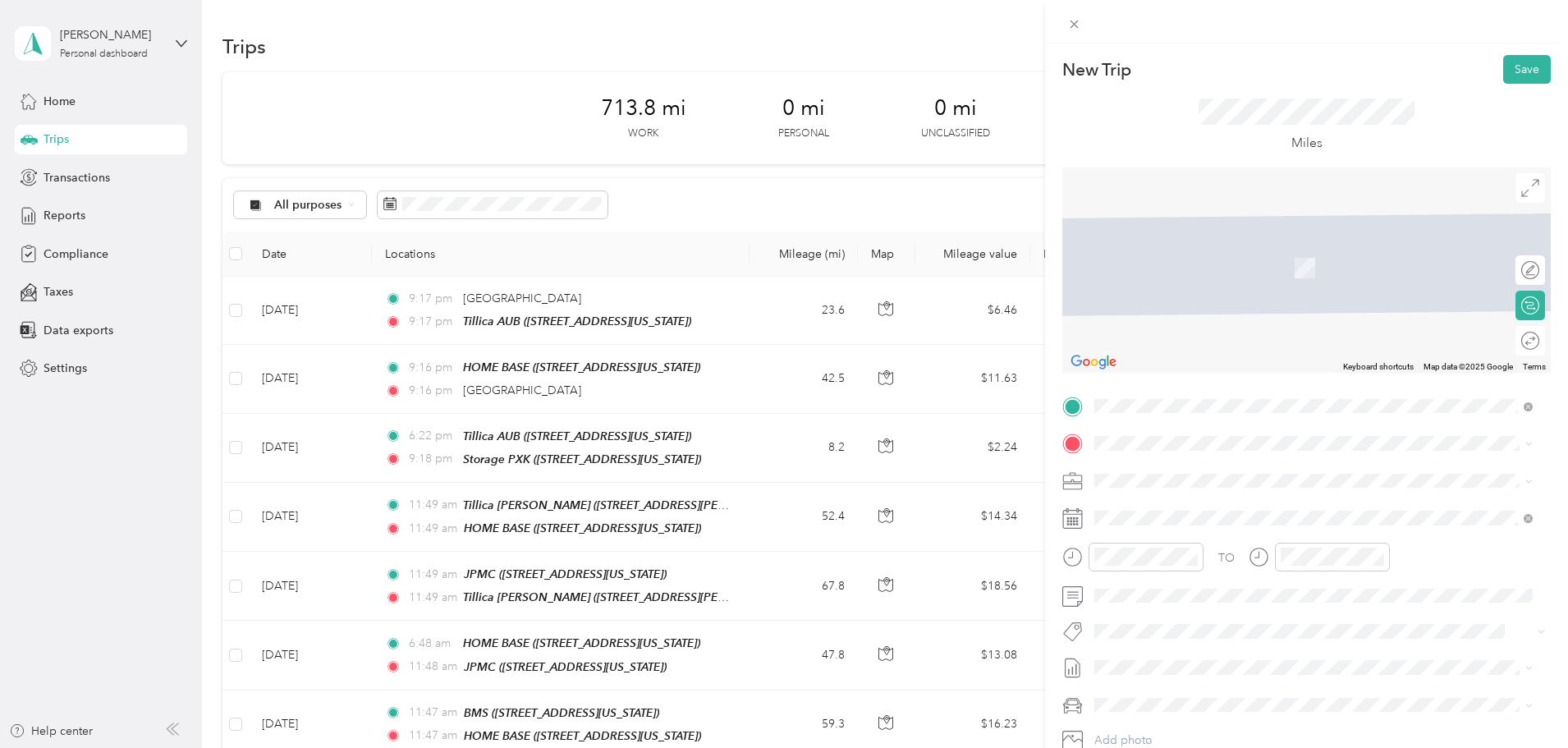
drag, startPoint x: 1190, startPoint y: 421, endPoint x: 1198, endPoint y: 429, distance: 11.3
click at [1192, 422] on div "TO Add photo" at bounding box center [1307, 591] width 489 height 397
click at [1196, 520] on span "[STREET_ADDRESS][US_STATE]" at bounding box center [1208, 527] width 164 height 14
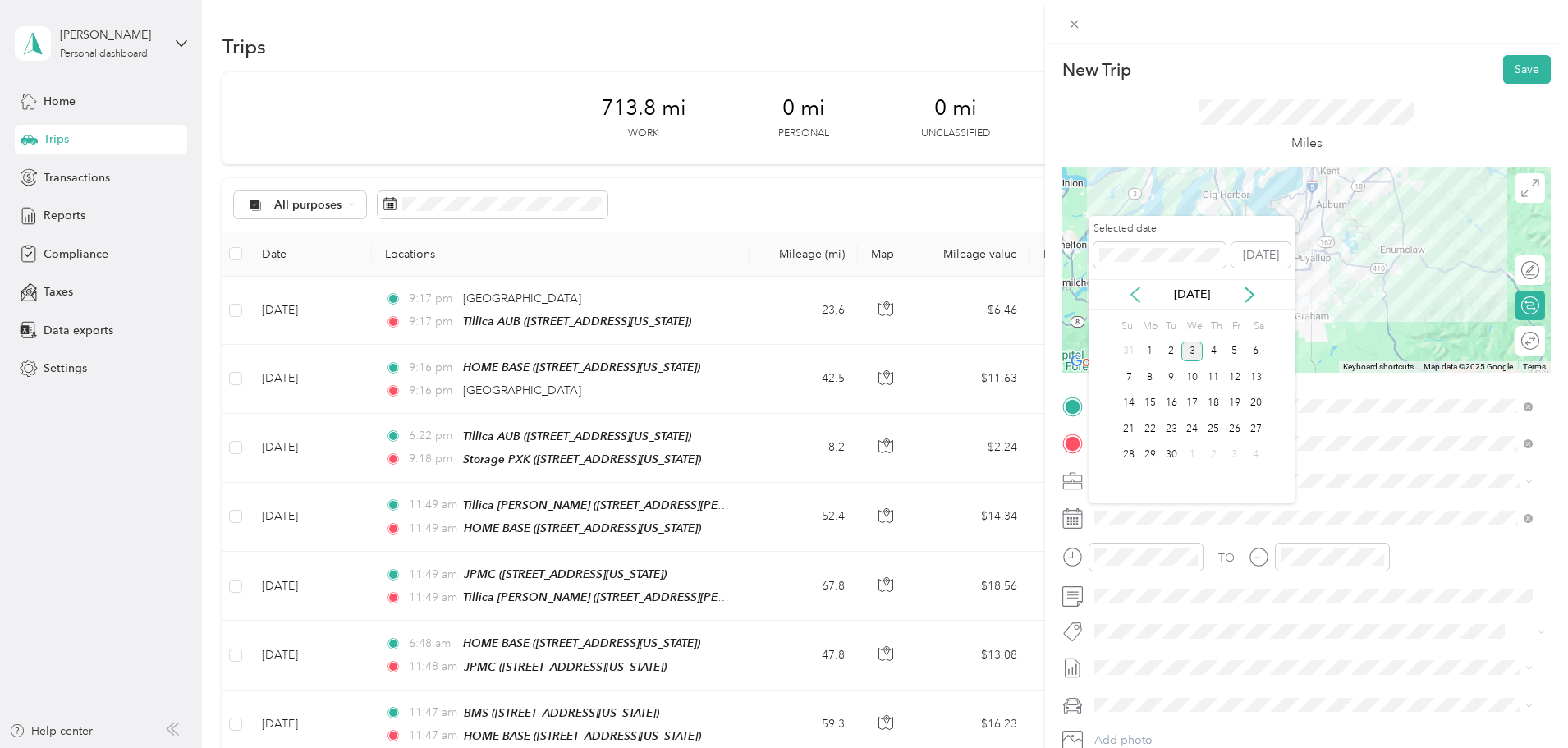
click at [1138, 298] on icon at bounding box center [1135, 295] width 16 height 16
click at [1145, 426] on div "18" at bounding box center [1150, 429] width 21 height 21
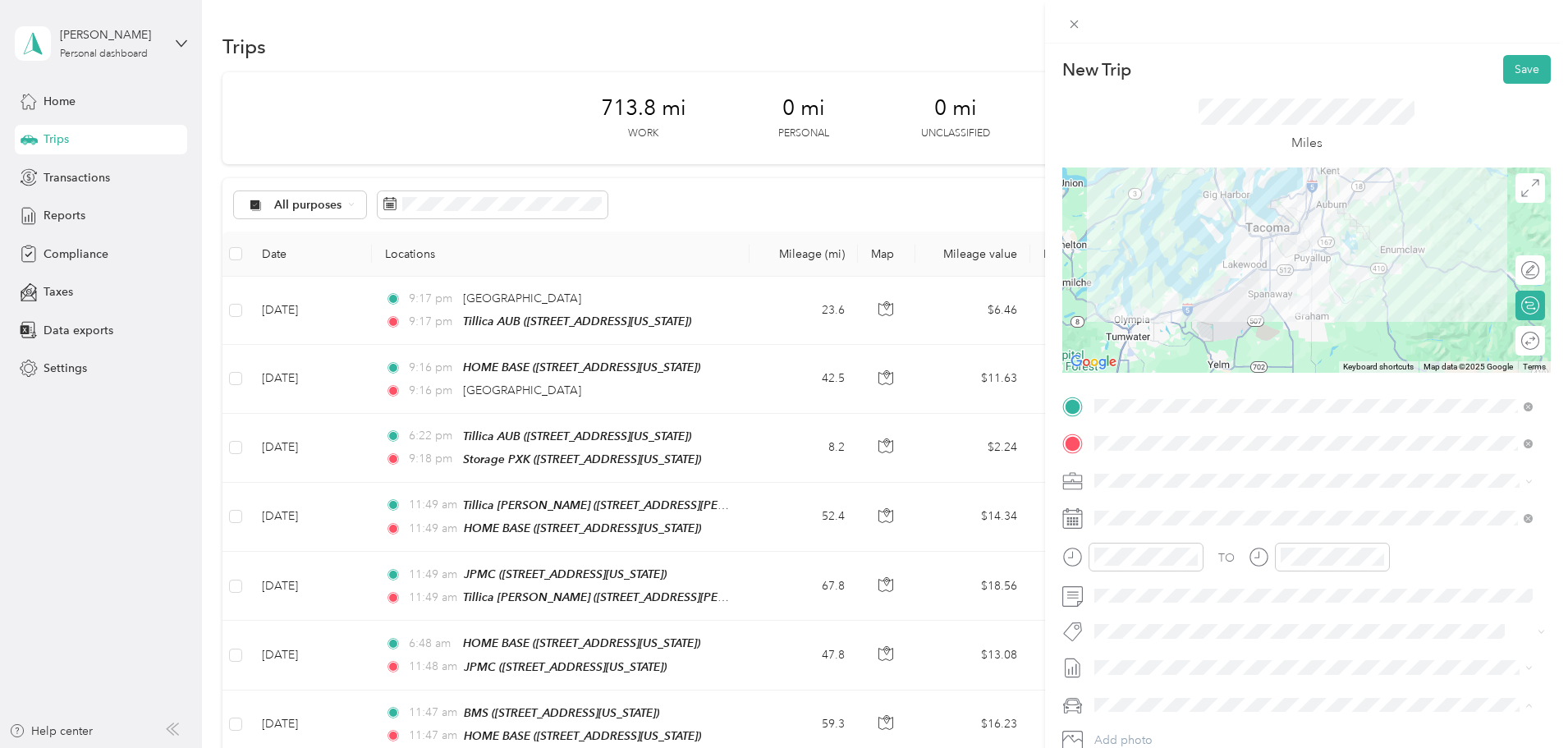
click at [1155, 627] on ol "Ford F150 Mums Dads" at bounding box center [1313, 648] width 450 height 87
click at [1144, 608] on li "Ford F150" at bounding box center [1313, 619] width 450 height 29
click at [1518, 67] on button "Save" at bounding box center [1528, 69] width 48 height 29
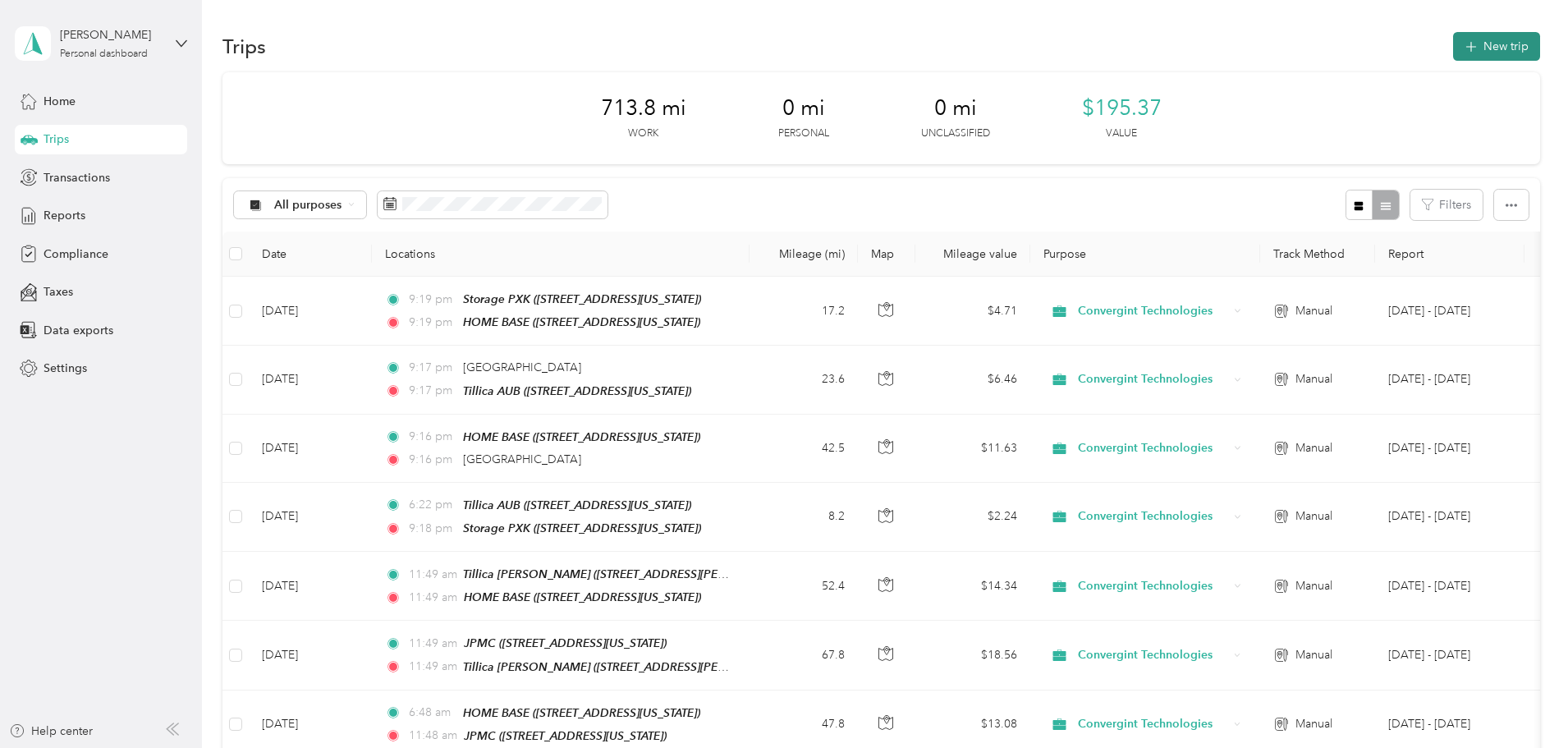
click at [1453, 57] on button "New trip" at bounding box center [1497, 46] width 87 height 29
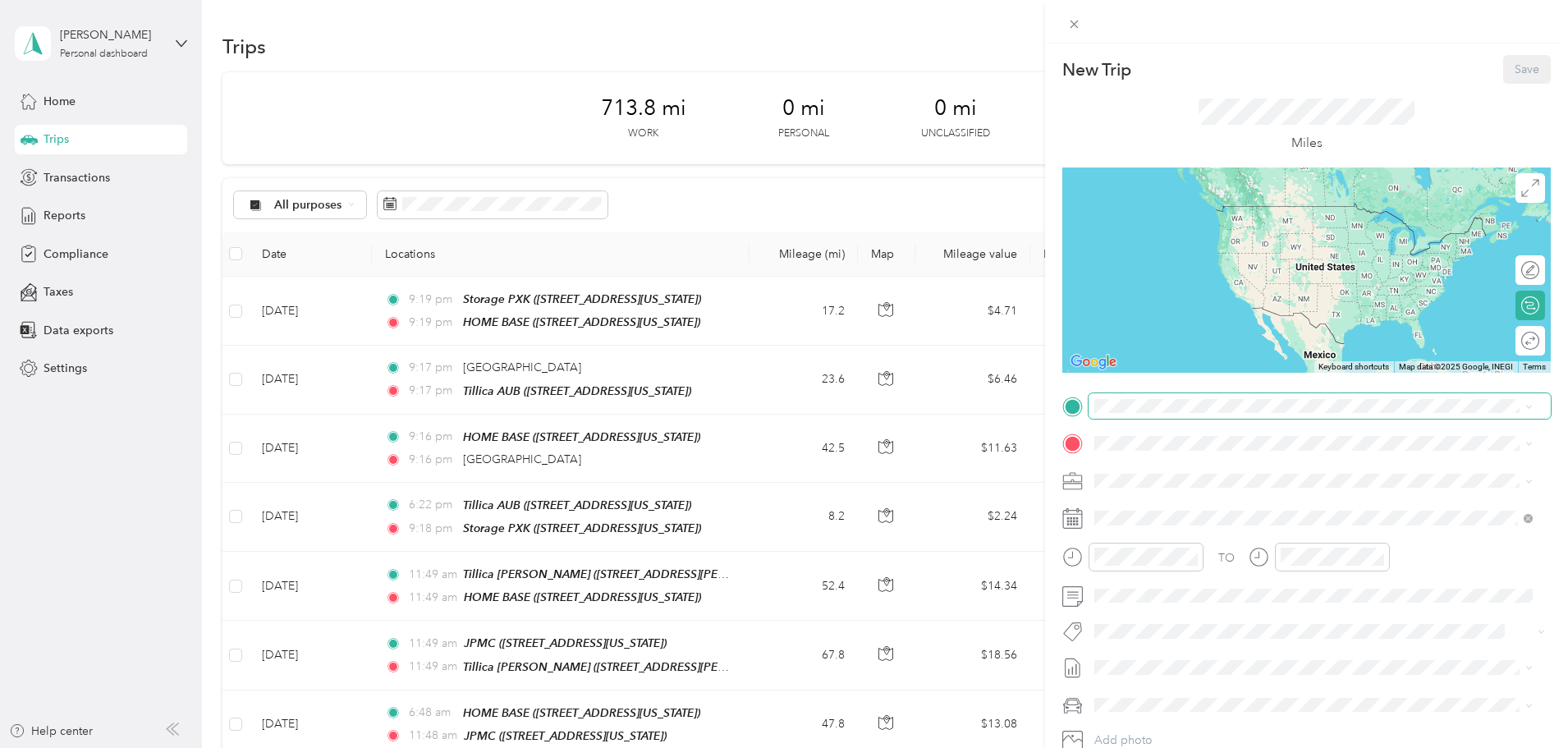
click at [1198, 416] on span at bounding box center [1320, 406] width 462 height 27
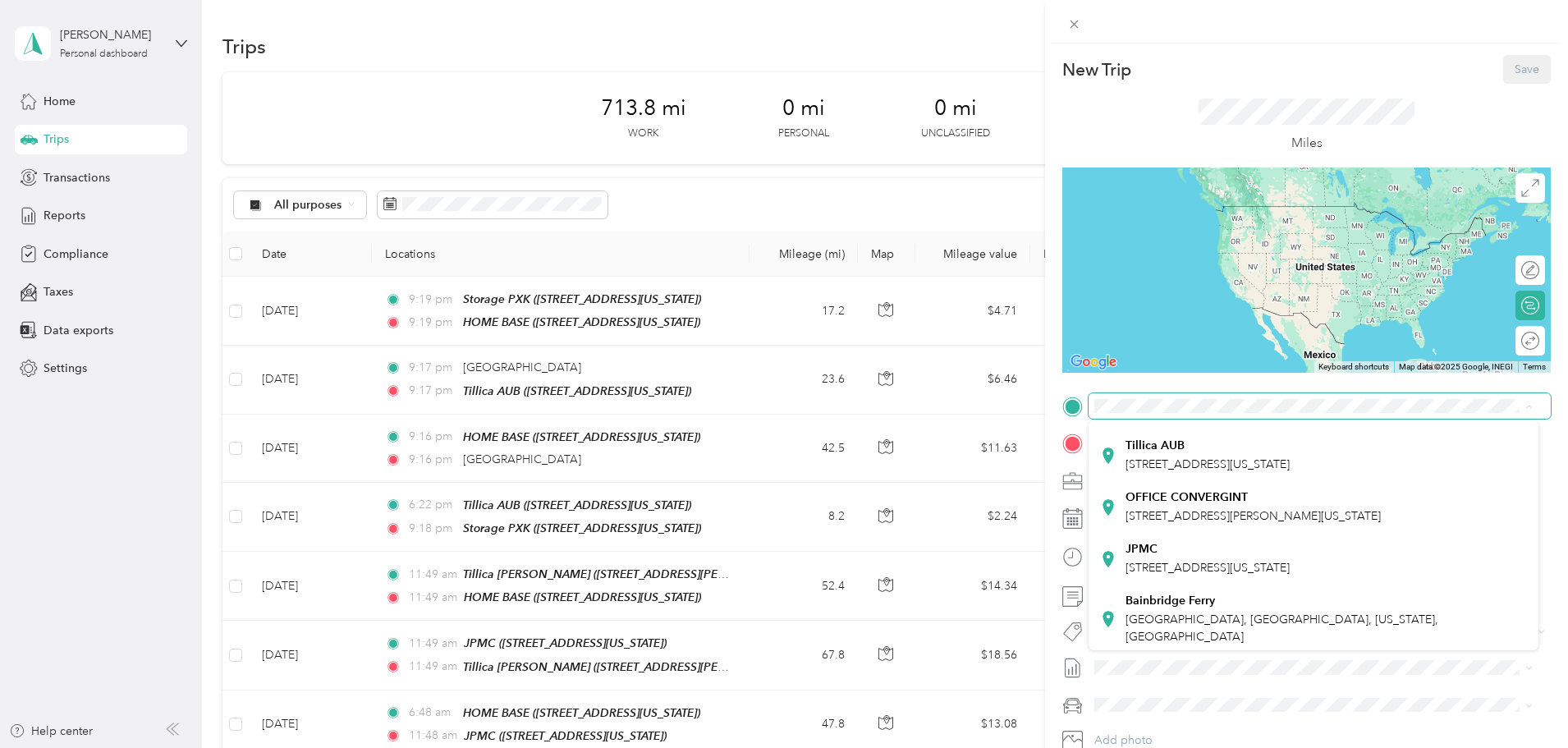
scroll to position [247, 0]
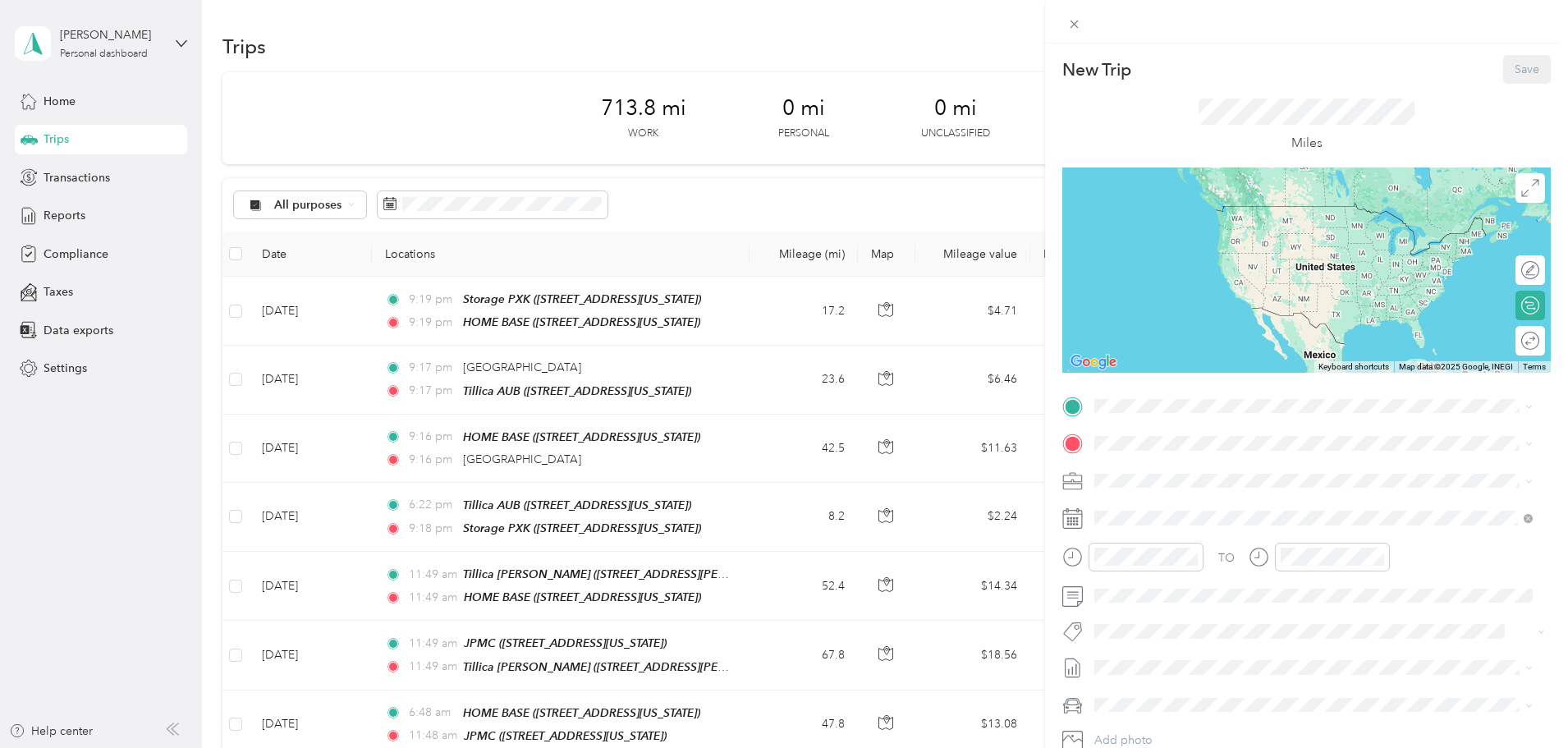
click at [1183, 472] on div "HOME BASE [STREET_ADDRESS][US_STATE]" at bounding box center [1208, 475] width 164 height 34
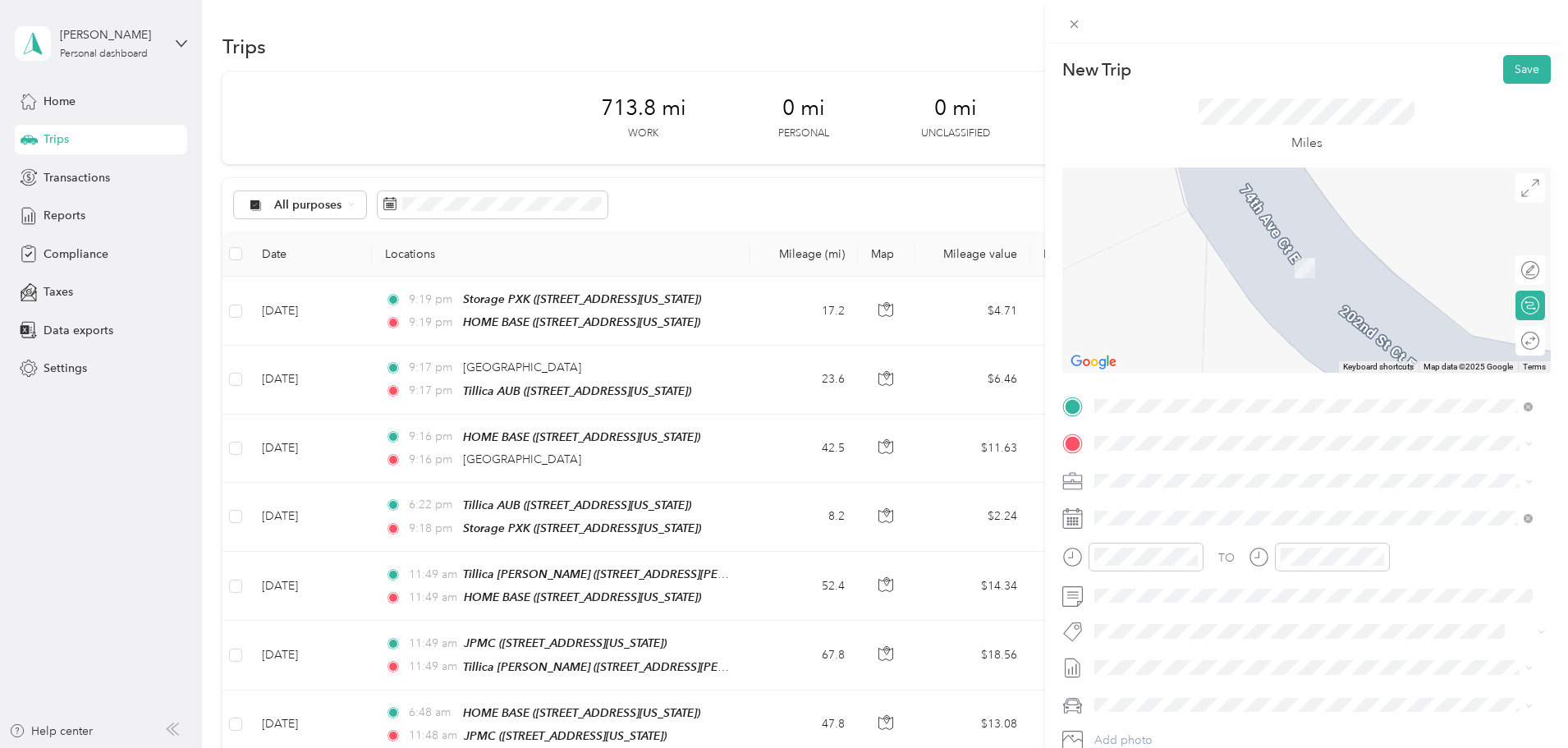
click at [1160, 577] on div "JPMC" at bounding box center [1208, 569] width 164 height 15
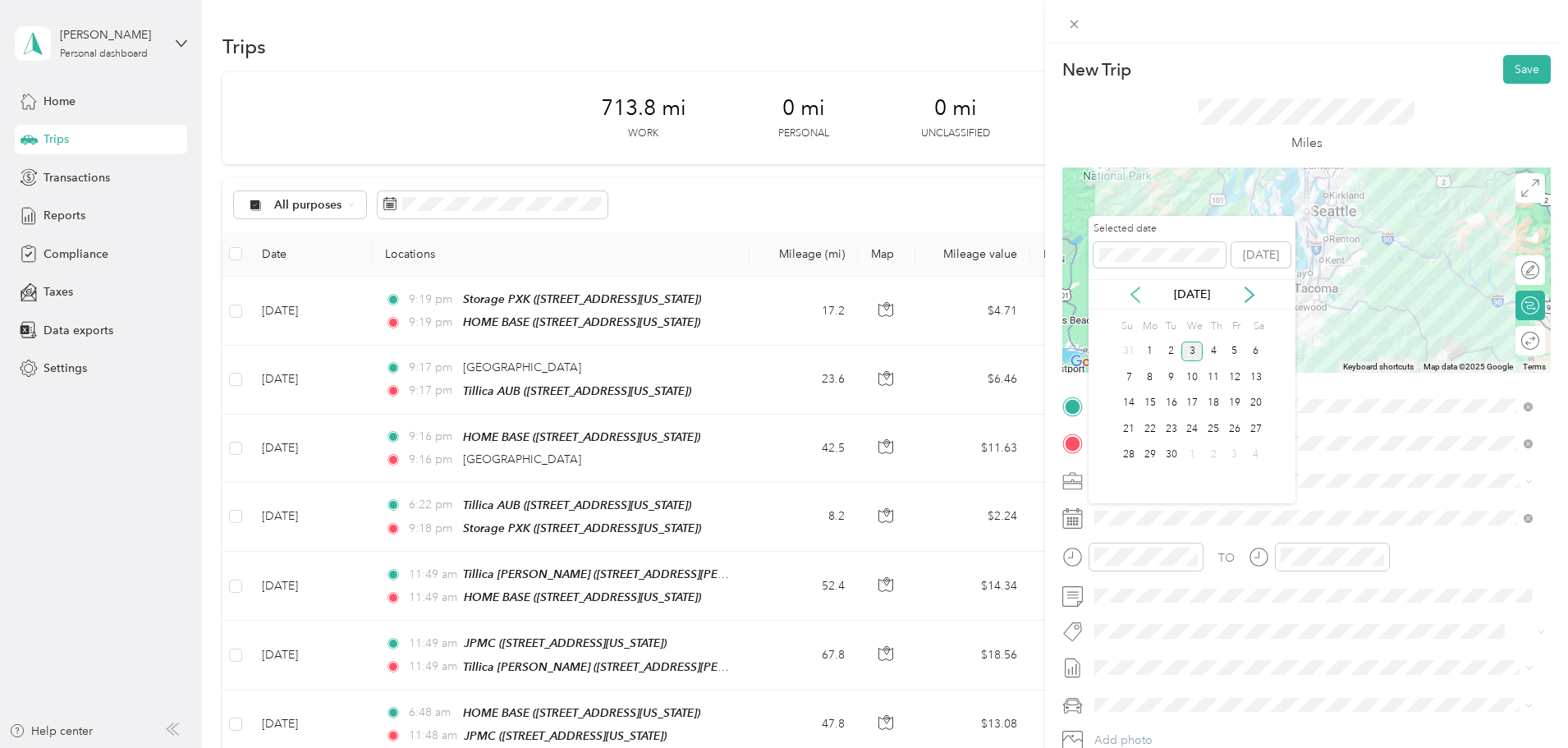
click at [1127, 296] on icon at bounding box center [1135, 295] width 16 height 16
click at [1190, 428] on div "20" at bounding box center [1192, 429] width 21 height 21
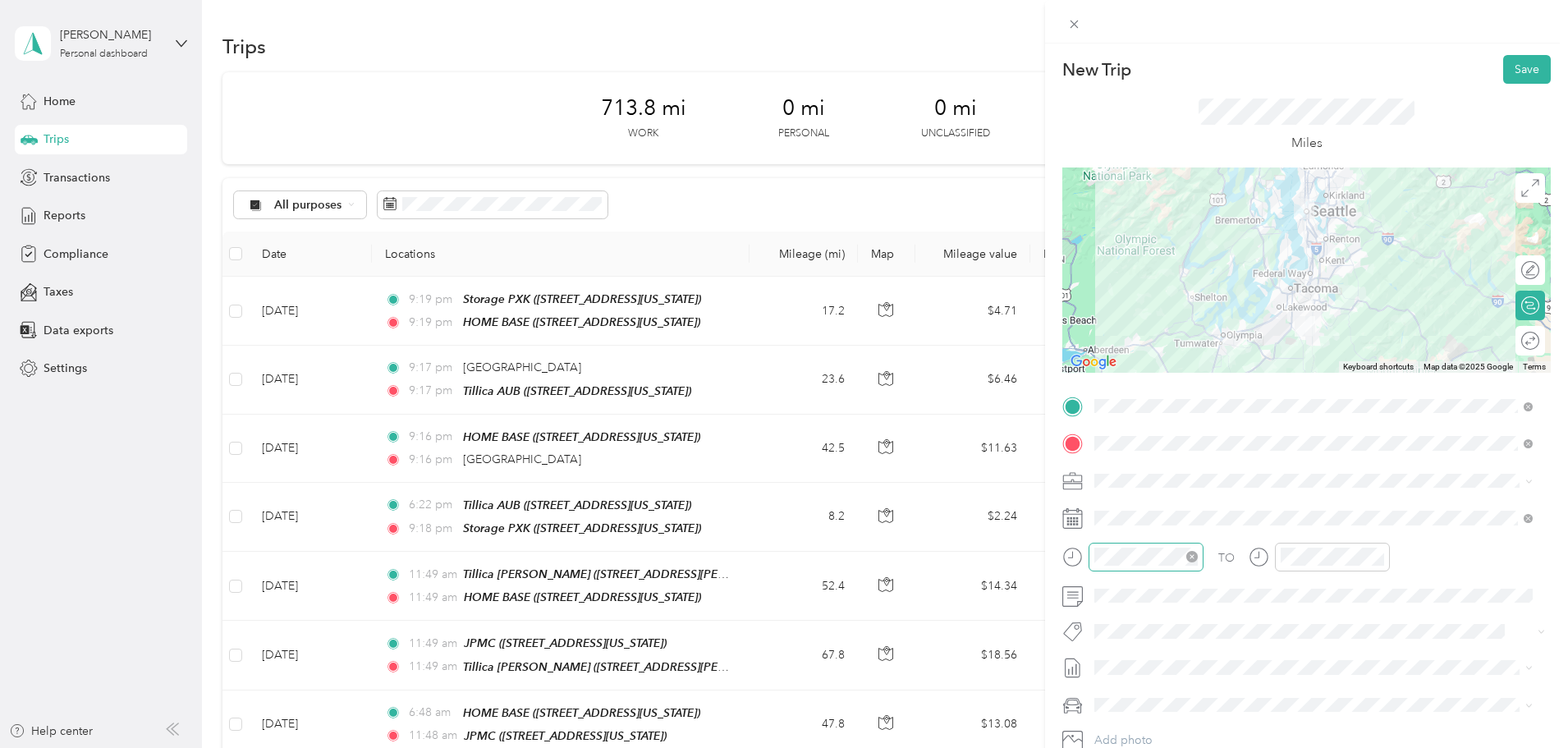
click at [1189, 562] on icon "close-circle" at bounding box center [1192, 556] width 11 height 11
click at [1122, 445] on div "05" at bounding box center [1112, 452] width 39 height 23
click at [1166, 420] on div "23" at bounding box center [1159, 429] width 39 height 23
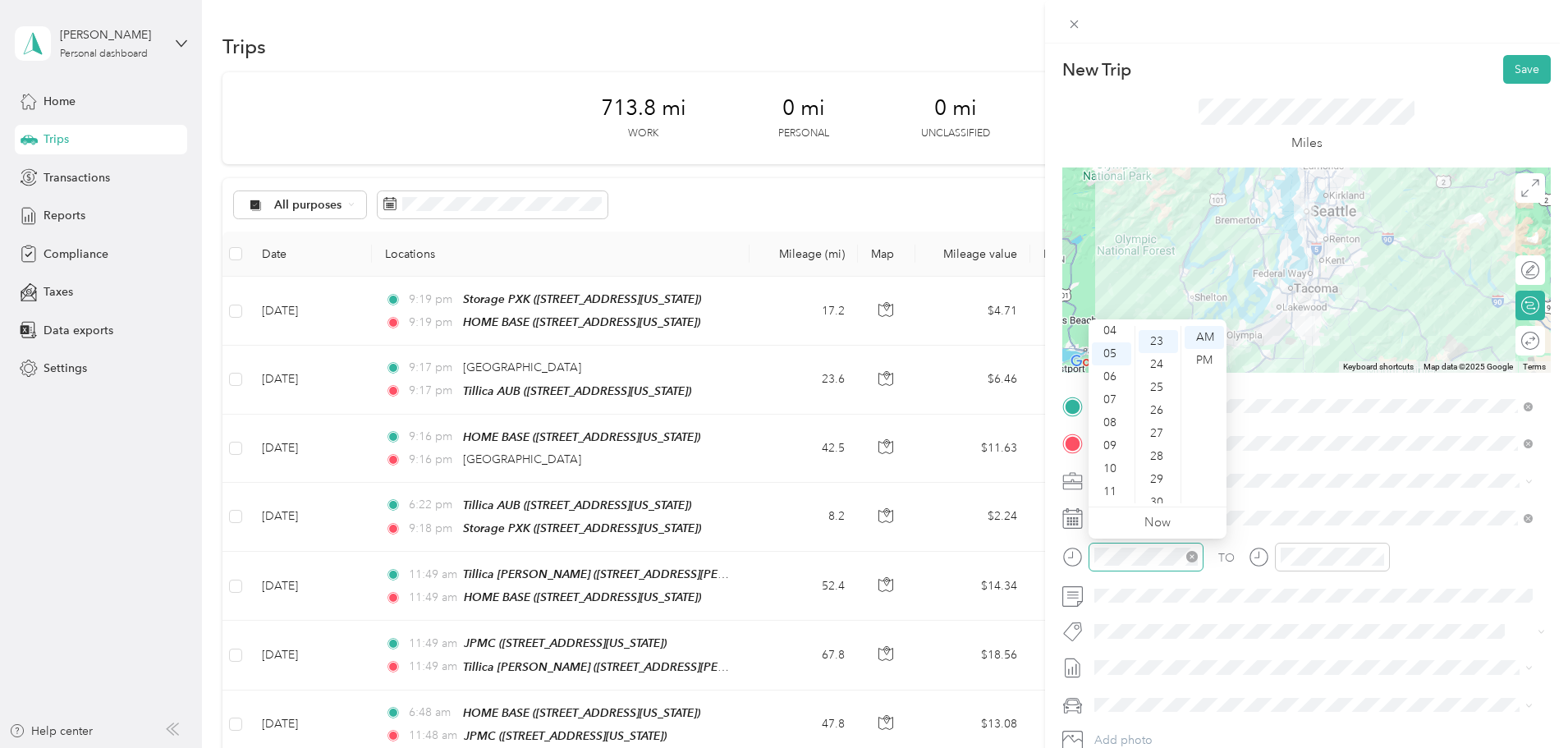
scroll to position [529, 0]
click at [1212, 347] on div "AM" at bounding box center [1205, 338] width 39 height 23
click at [1266, 458] on div "TO Add photo" at bounding box center [1307, 591] width 489 height 397
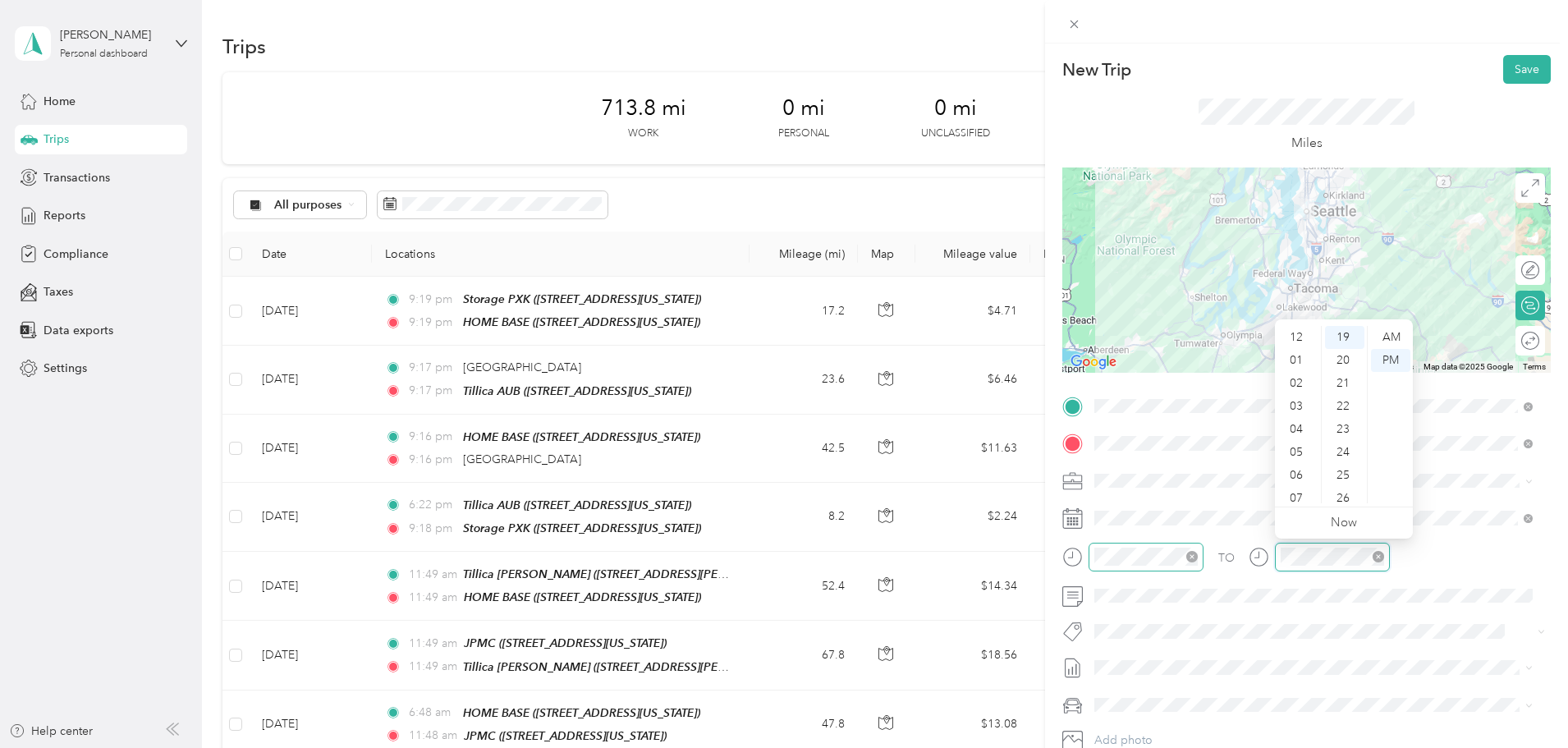
scroll to position [99, 0]
click at [1305, 424] on div "08" at bounding box center [1298, 422] width 39 height 23
click at [1393, 339] on div "AM" at bounding box center [1391, 338] width 39 height 23
click at [1074, 709] on icon at bounding box center [1073, 706] width 21 height 21
click at [1120, 650] on li "Mums" at bounding box center [1313, 643] width 450 height 29
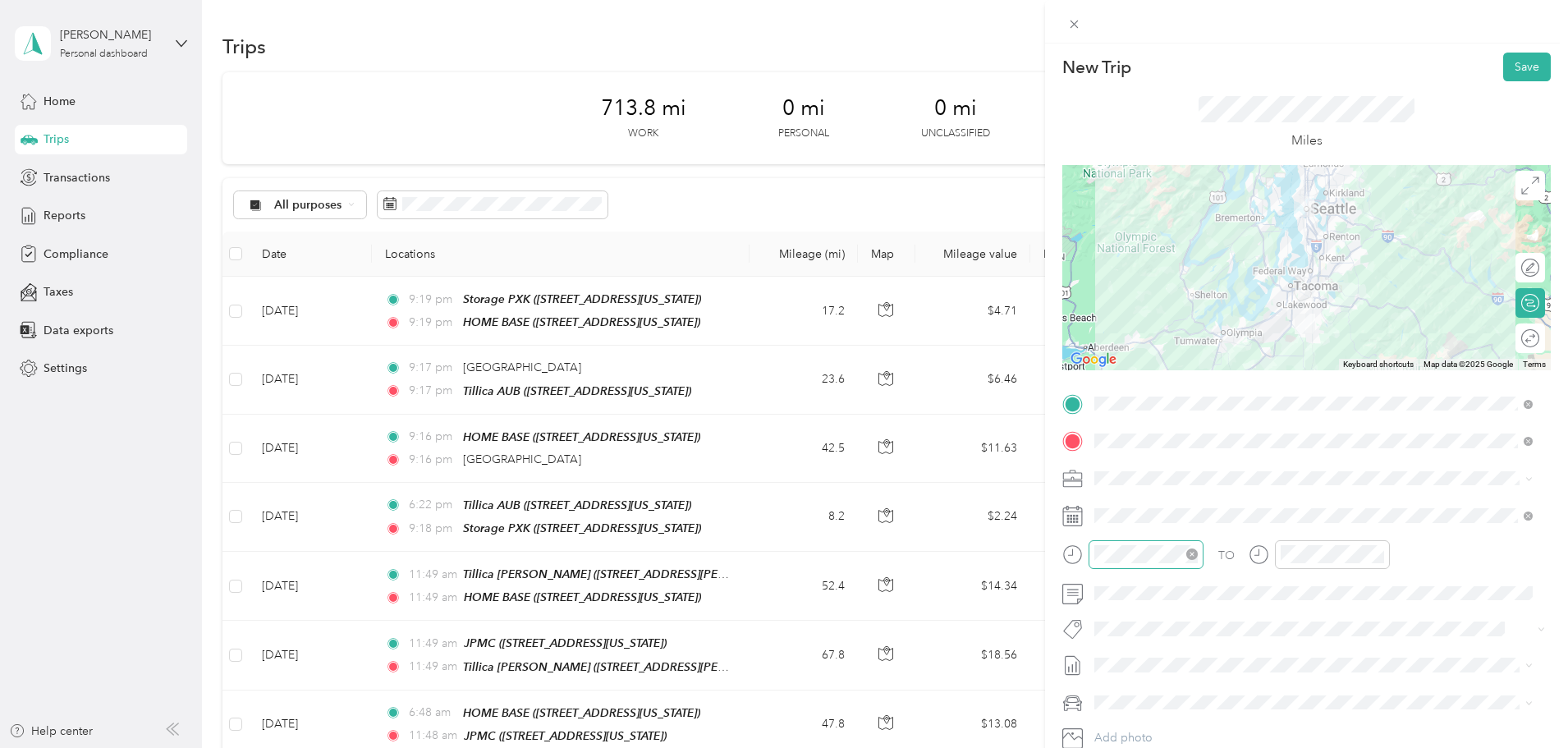
scroll to position [0, 0]
click at [1504, 65] on button "Save" at bounding box center [1528, 69] width 48 height 29
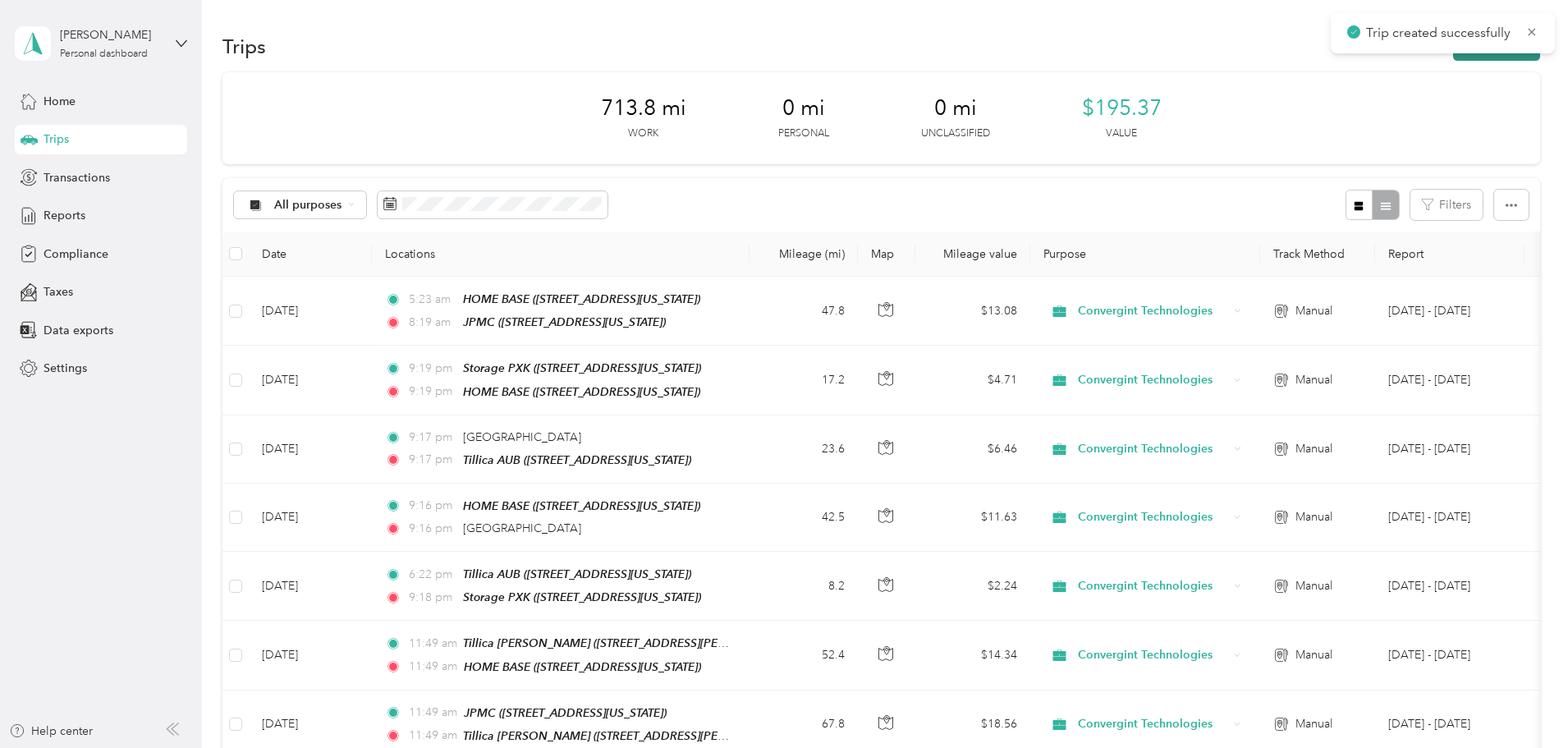
click at [1453, 57] on button "New trip" at bounding box center [1497, 46] width 87 height 29
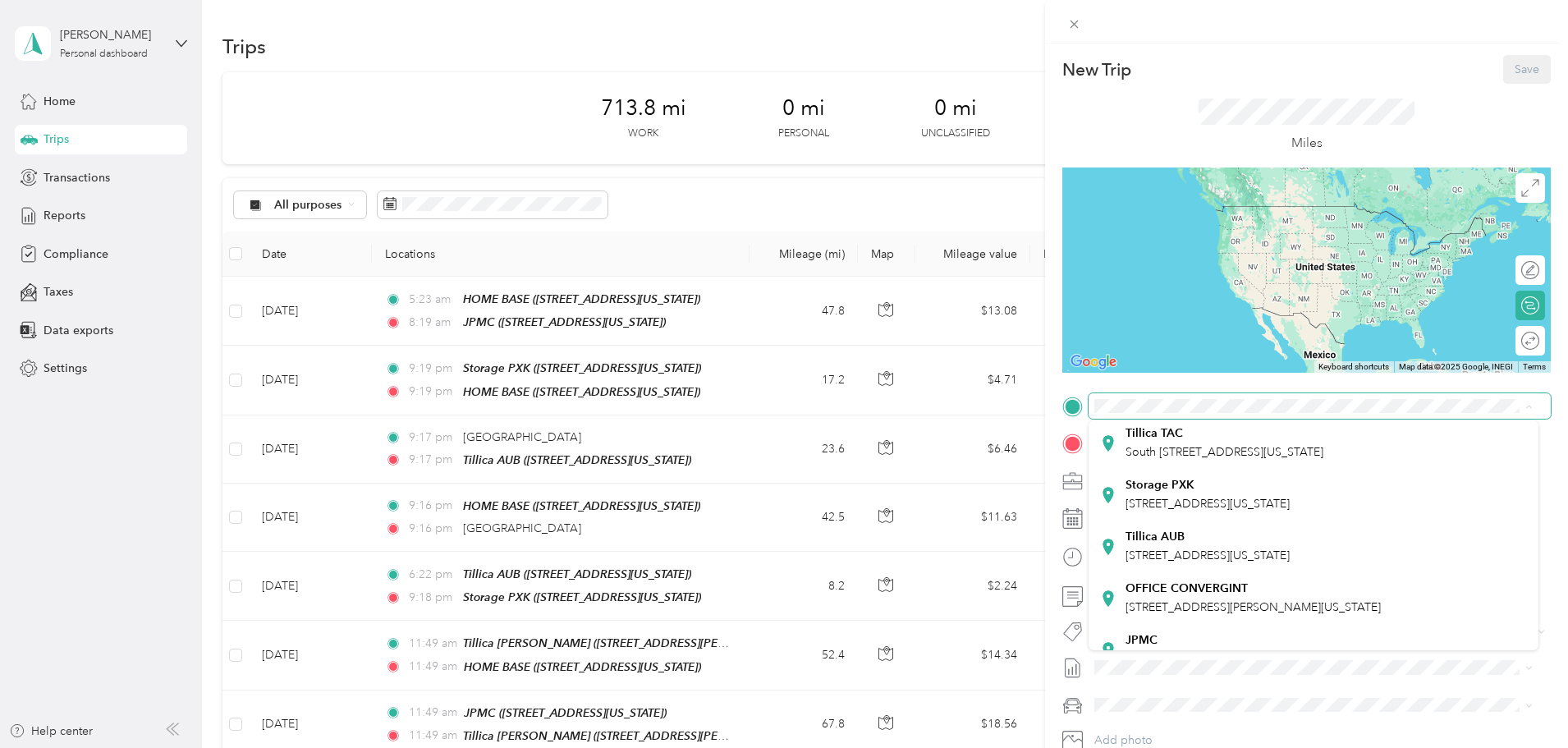
scroll to position [329, 0]
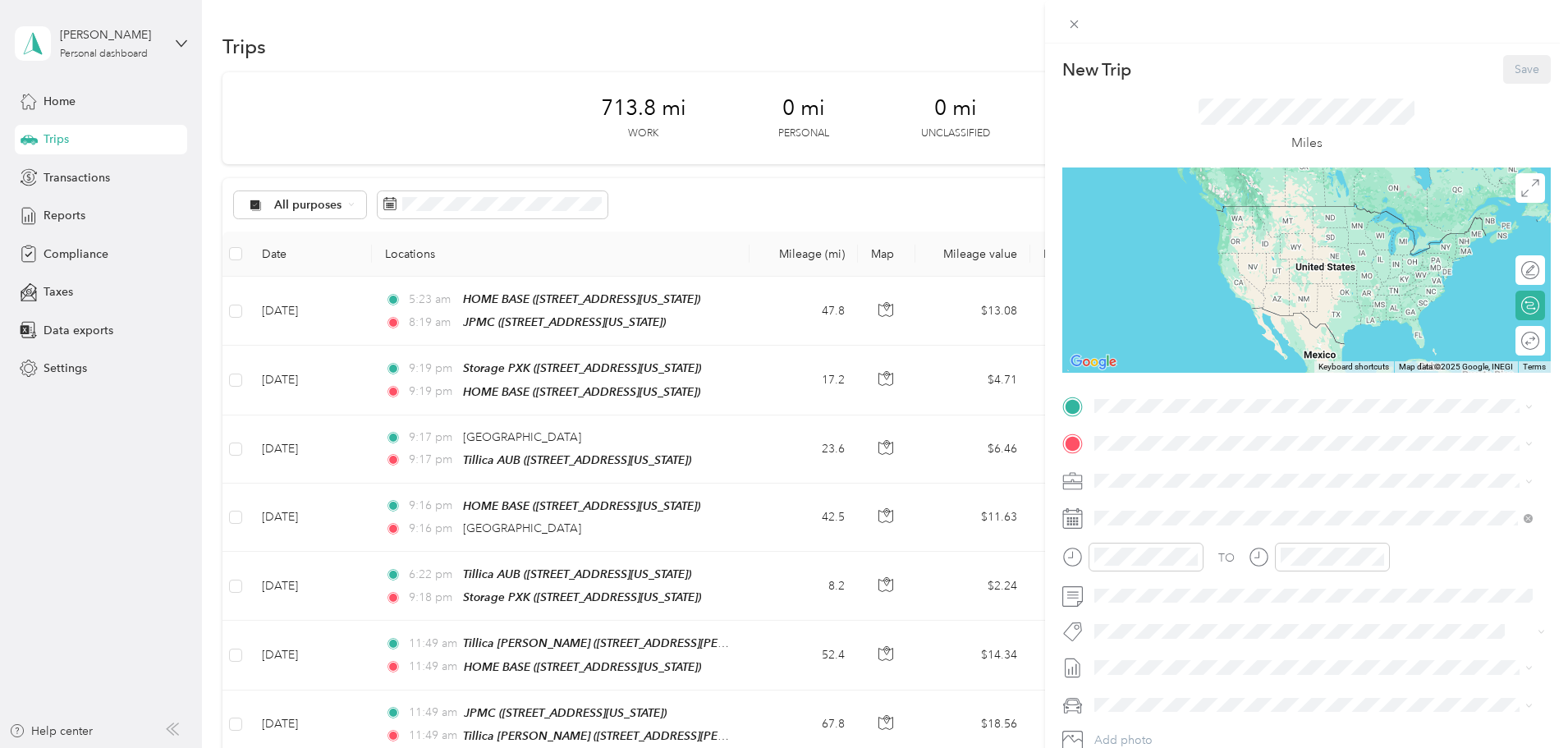
click at [1176, 458] on div "JPMC" at bounding box center [1208, 451] width 164 height 15
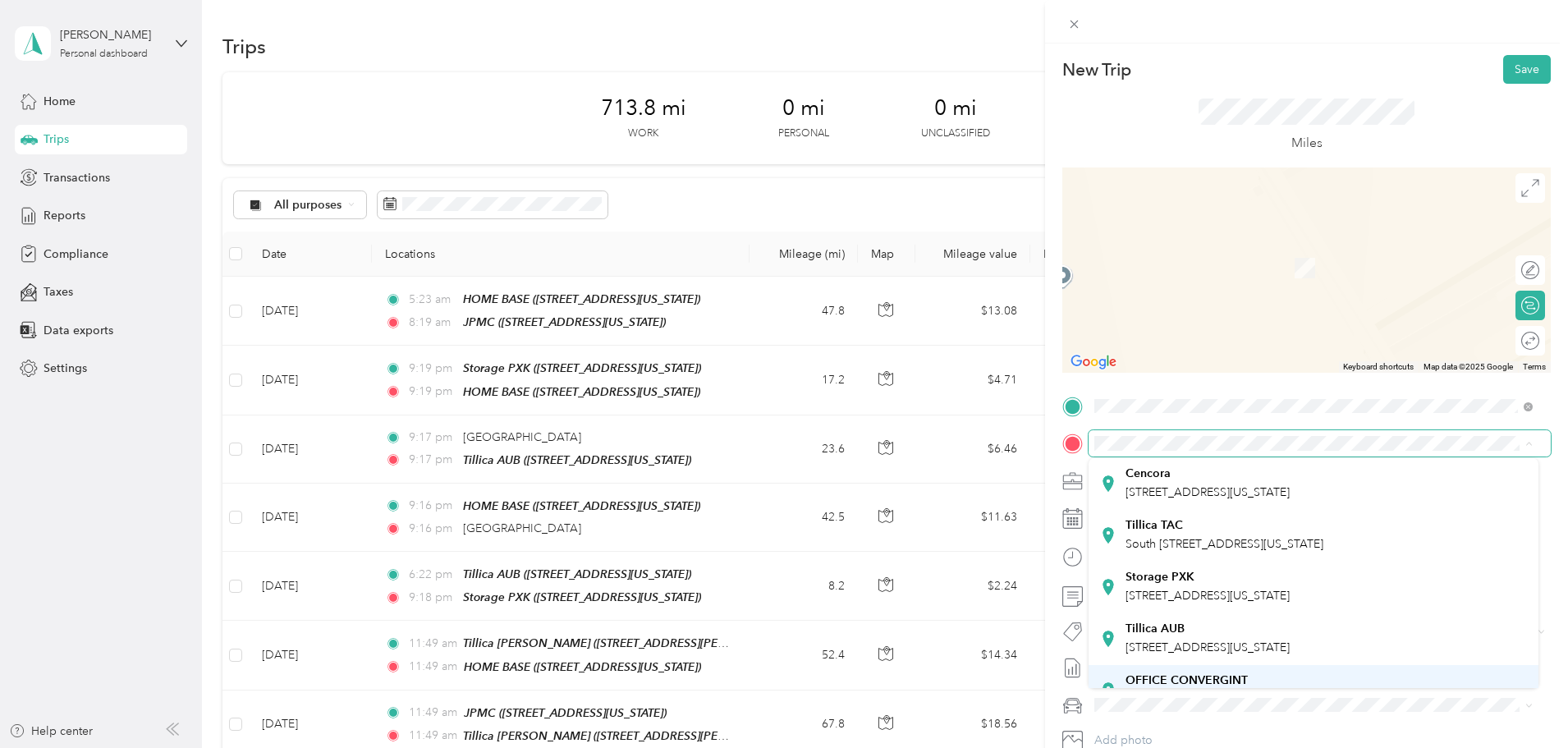
scroll to position [165, 0]
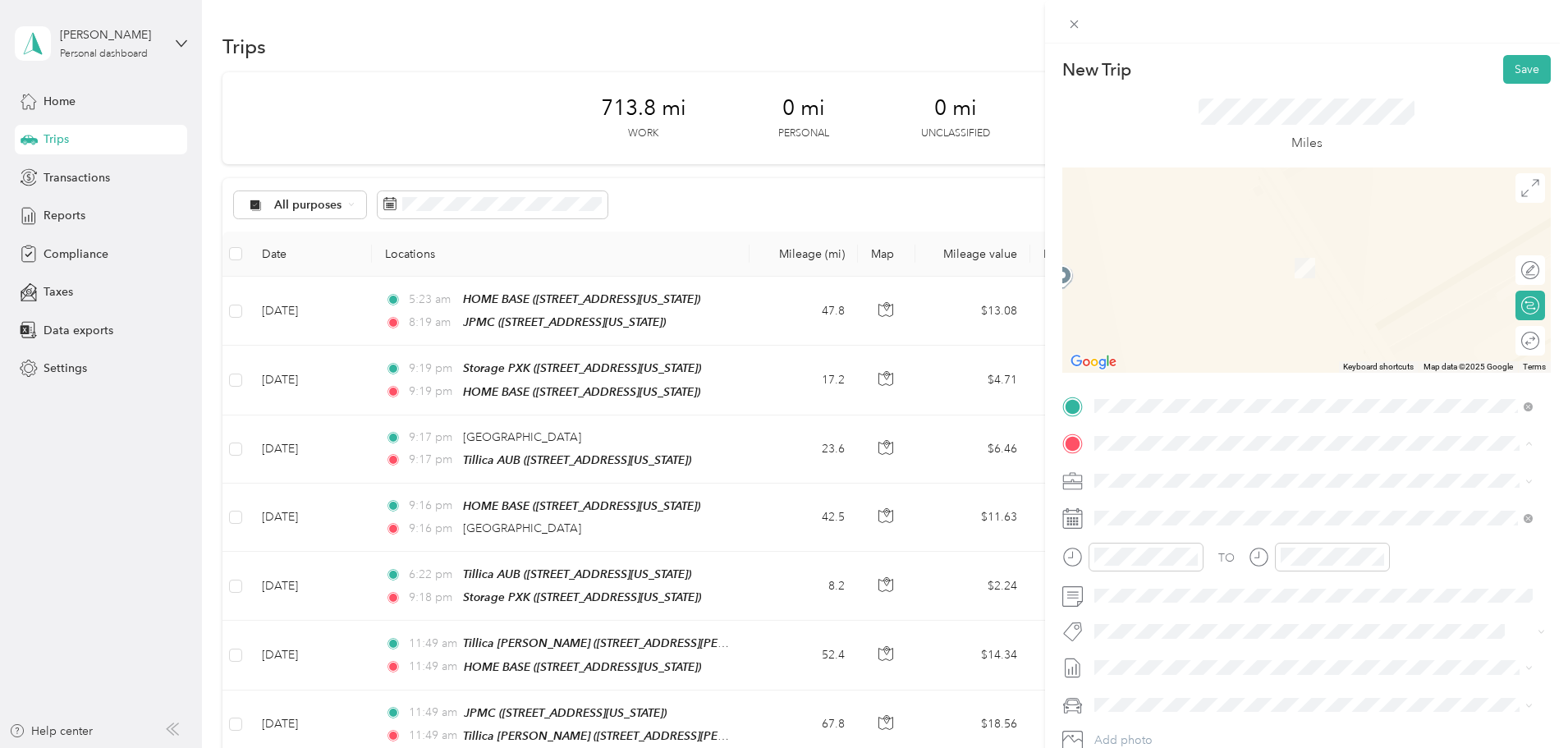
click at [1214, 610] on strong "OFFICE CONVERGINT" at bounding box center [1187, 602] width 122 height 15
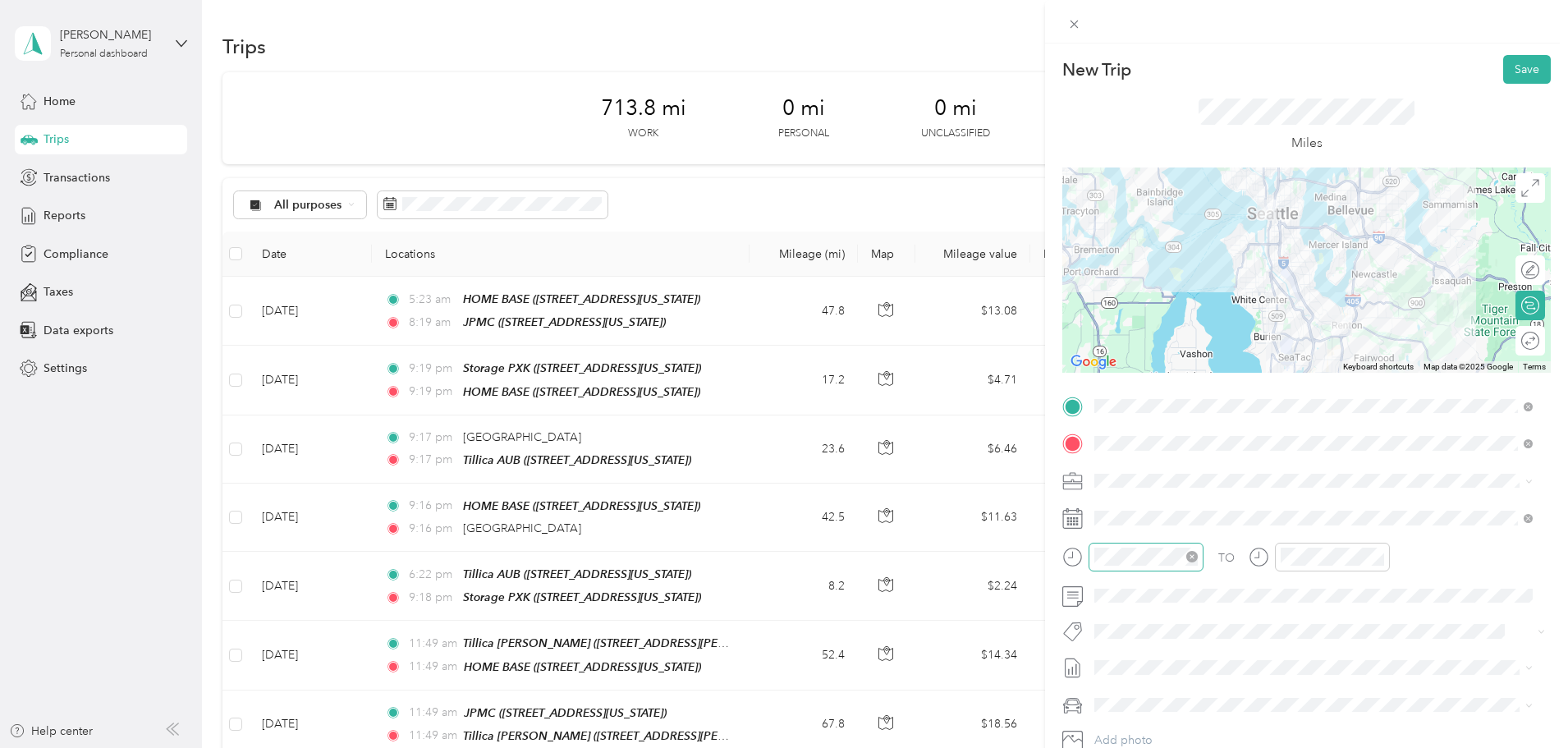
click at [1190, 554] on icon "close-circle" at bounding box center [1192, 556] width 11 height 11
click at [1114, 443] on div "09" at bounding box center [1112, 446] width 39 height 23
click at [1160, 484] on div "48" at bounding box center [1159, 488] width 39 height 23
click at [1382, 555] on icon "close-circle" at bounding box center [1378, 556] width 11 height 11
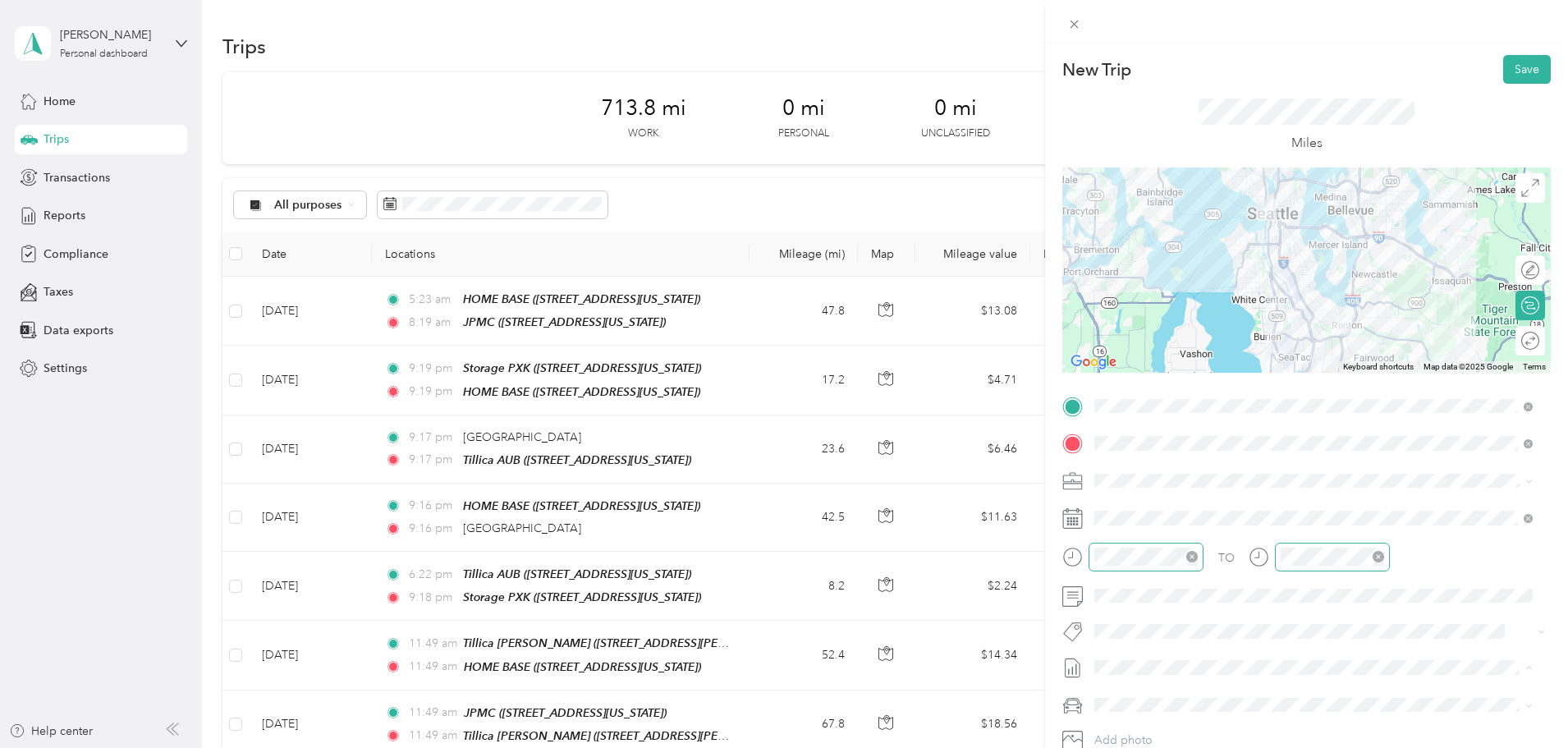
click at [1075, 707] on icon at bounding box center [1073, 706] width 21 height 21
click at [1149, 621] on span "Ford F150" at bounding box center [1127, 618] width 54 height 14
click at [1131, 649] on span "Mums" at bounding box center [1116, 648] width 31 height 14
click at [1524, 69] on button "Save" at bounding box center [1528, 69] width 48 height 29
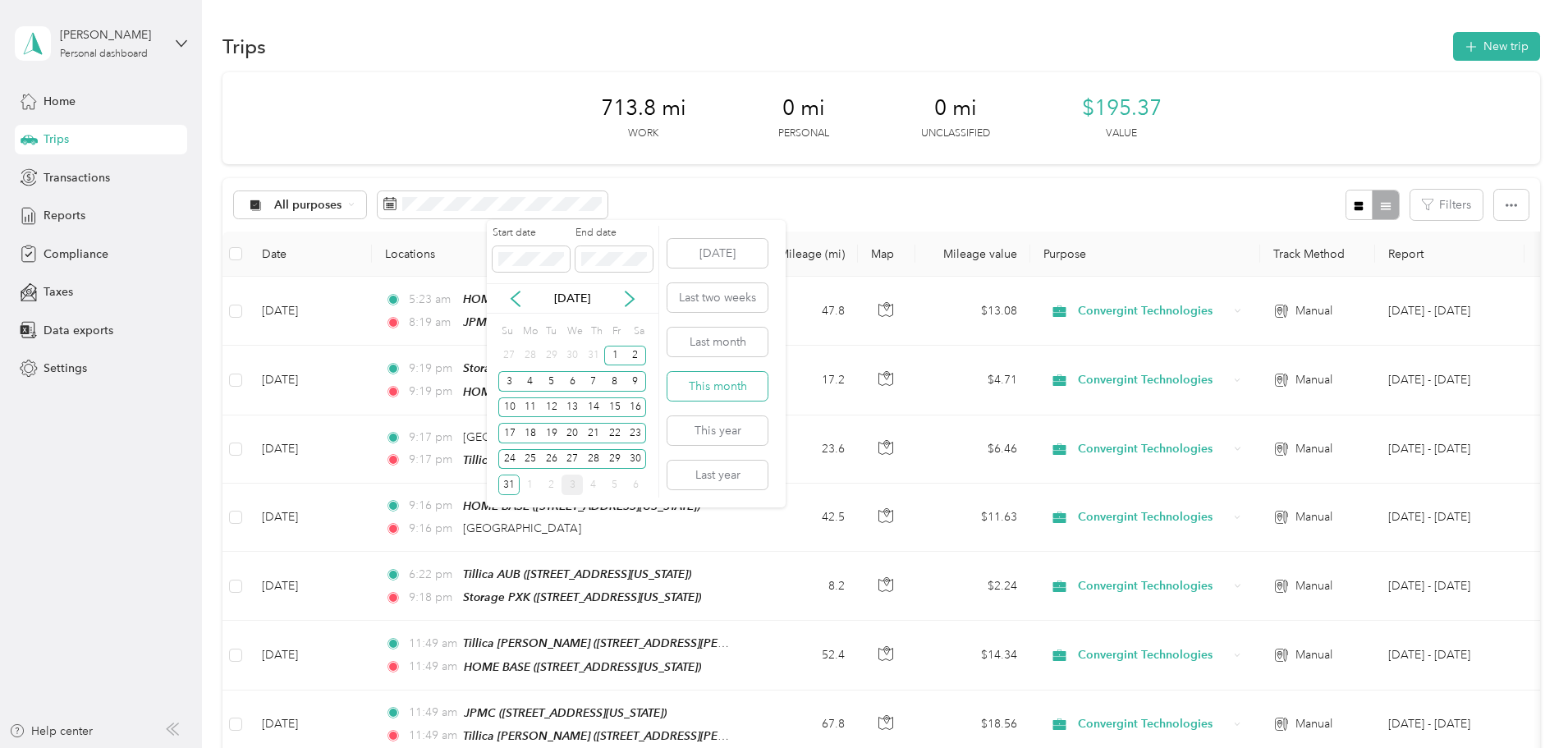
click at [712, 390] on button "This month" at bounding box center [718, 386] width 100 height 29
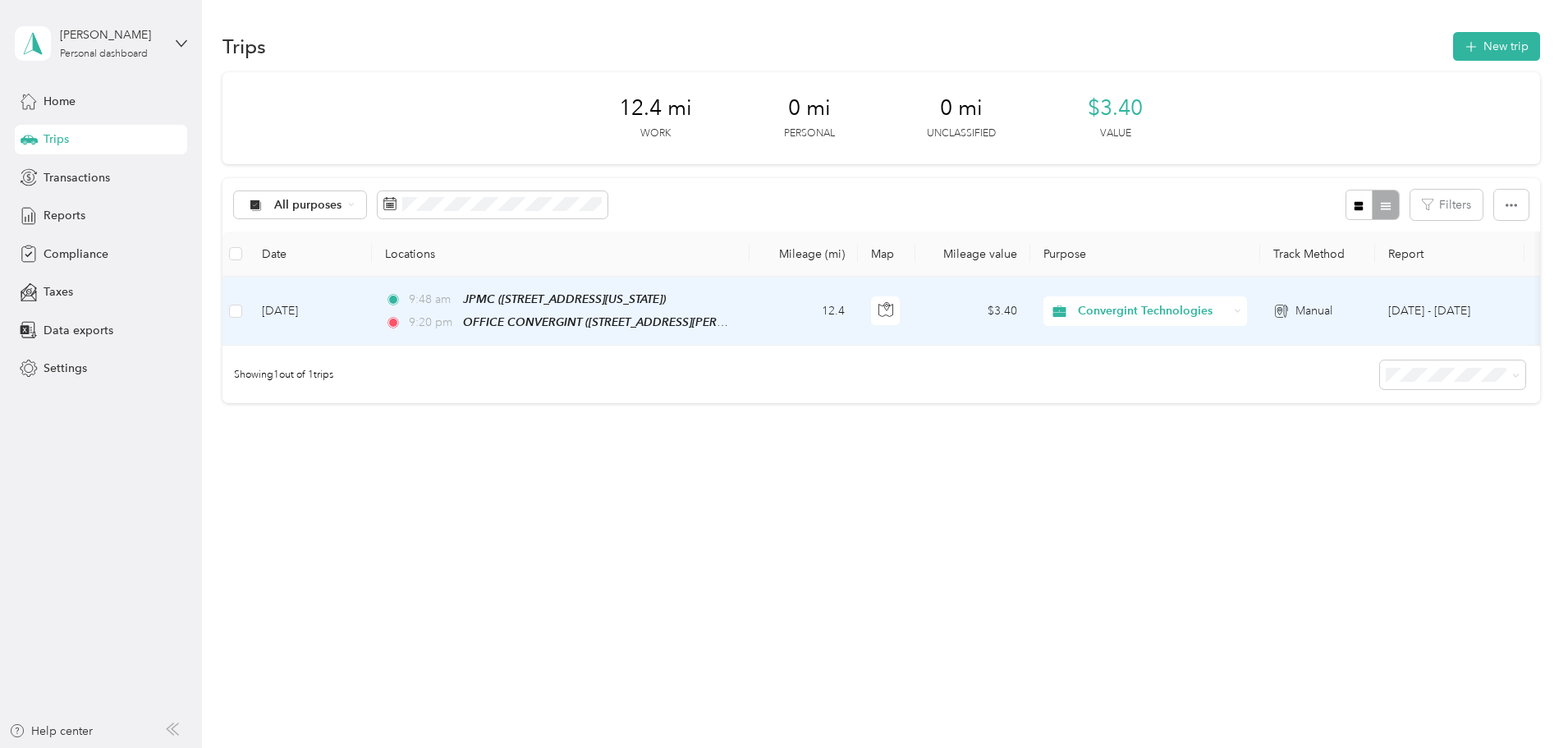
click at [372, 305] on td "[DATE]" at bounding box center [311, 311] width 123 height 69
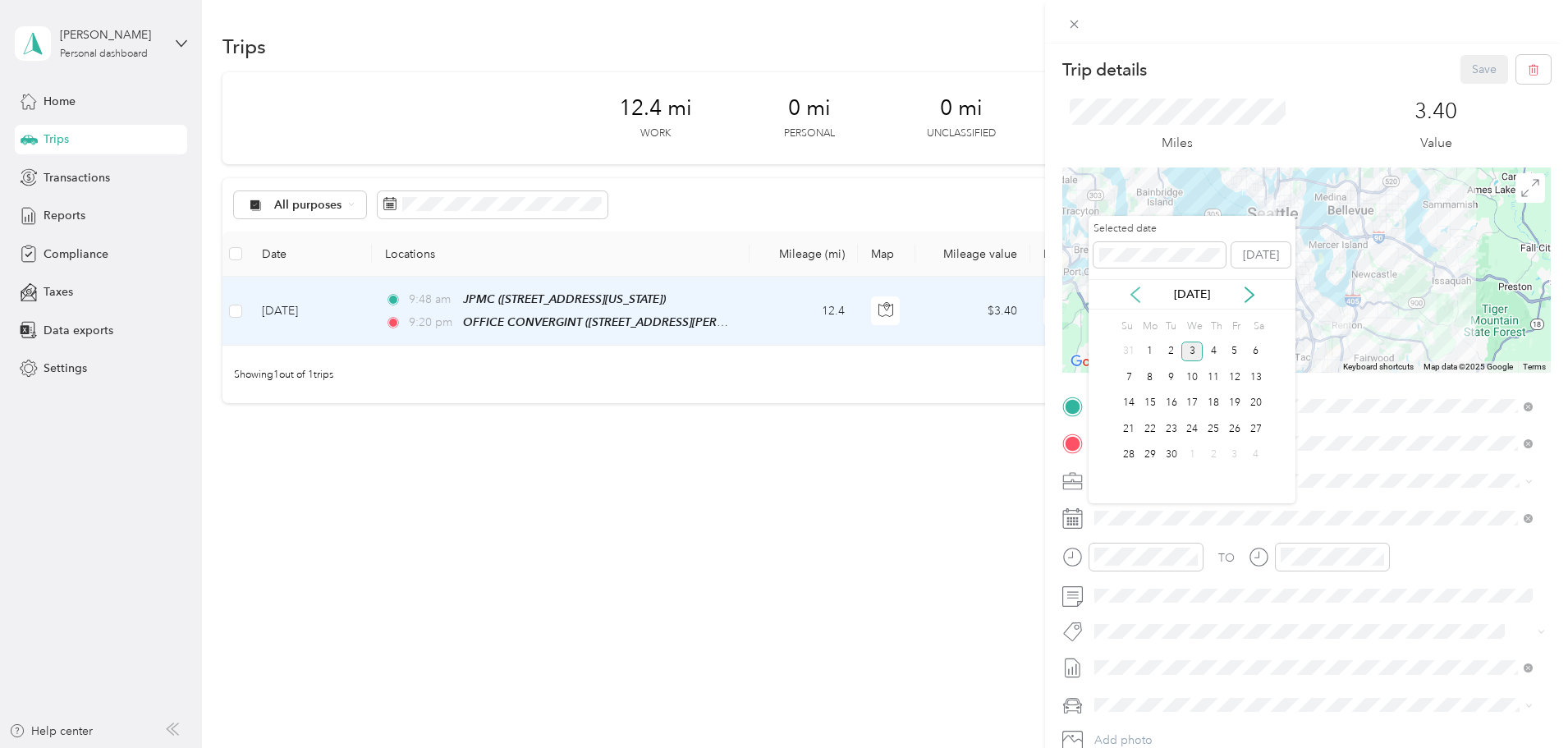
click at [1138, 302] on div "[DATE]" at bounding box center [1192, 294] width 207 height 30
click at [1138, 295] on icon at bounding box center [1135, 295] width 16 height 16
click at [1195, 431] on div "20" at bounding box center [1192, 429] width 21 height 21
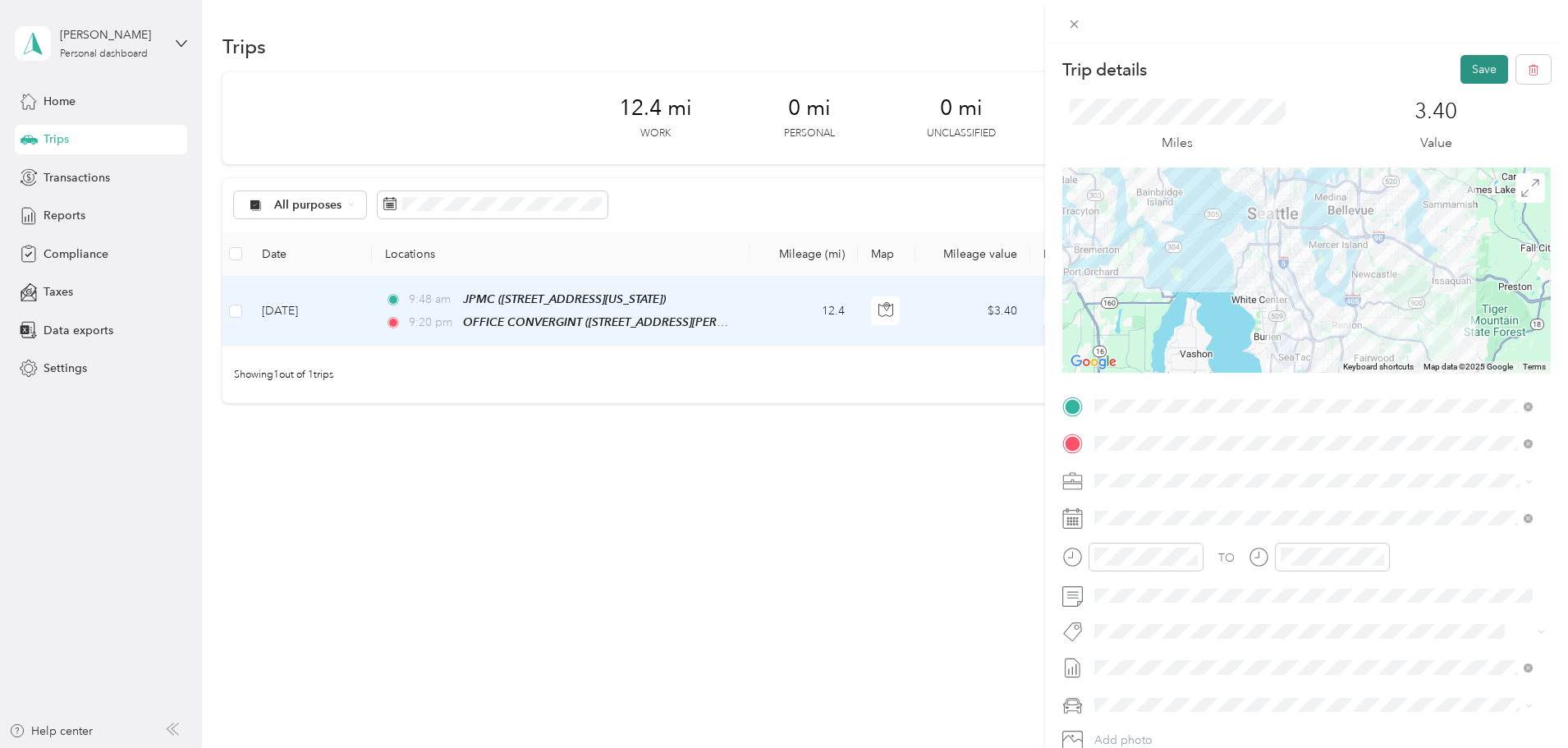
click at [1488, 55] on button "Save" at bounding box center [1485, 69] width 48 height 29
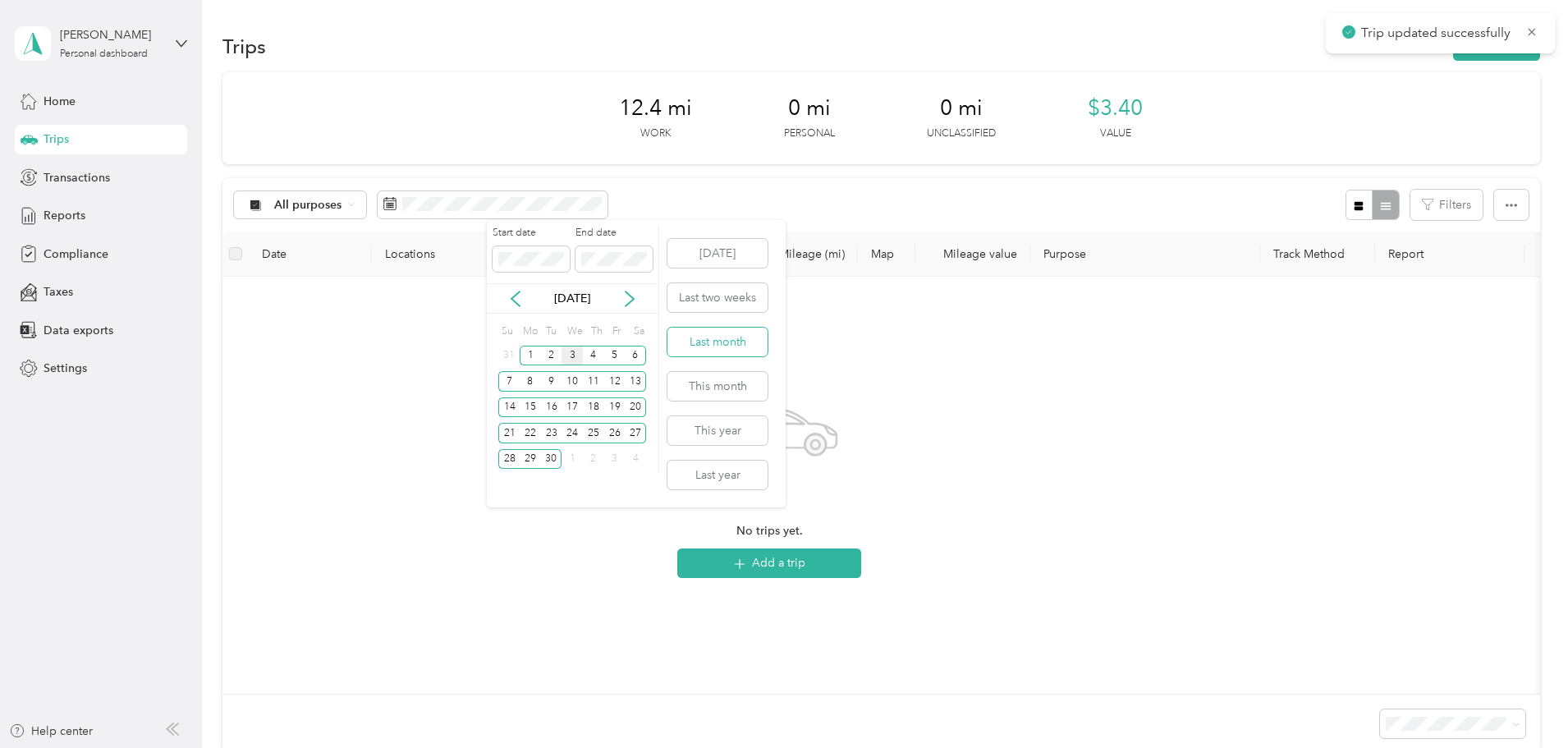
click at [708, 340] on button "Last month" at bounding box center [718, 343] width 100 height 29
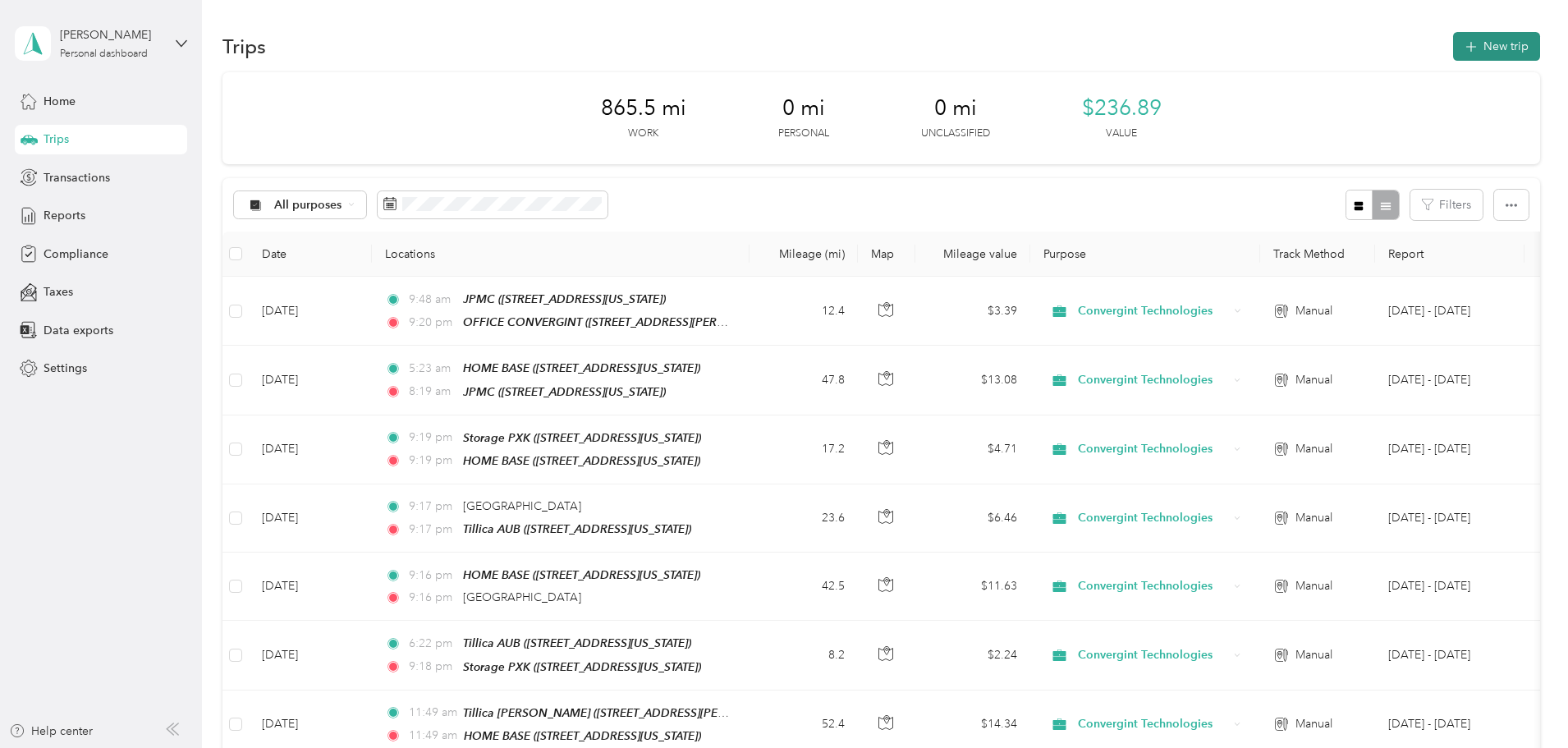
click at [1453, 38] on button "New trip" at bounding box center [1497, 46] width 87 height 29
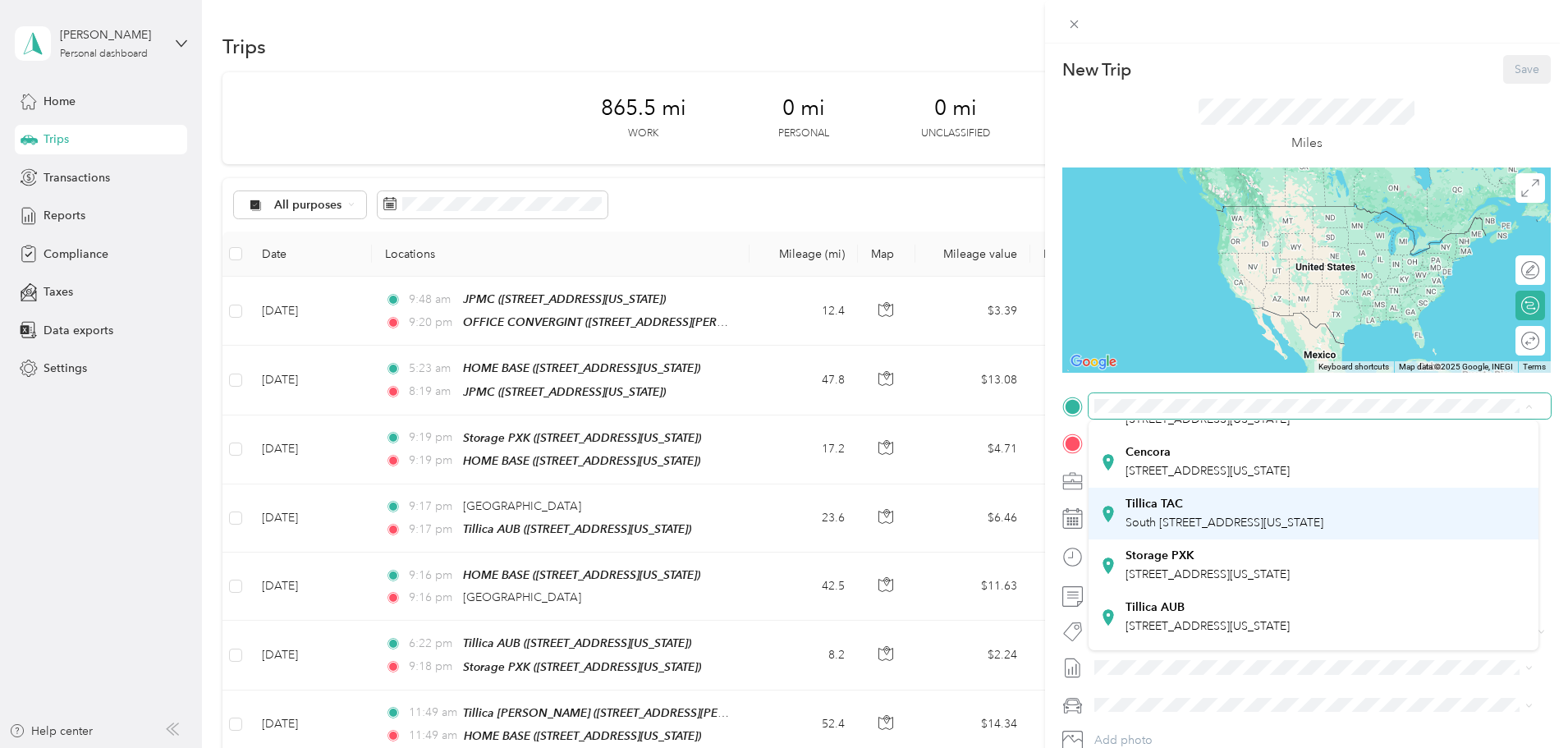
scroll to position [165, 0]
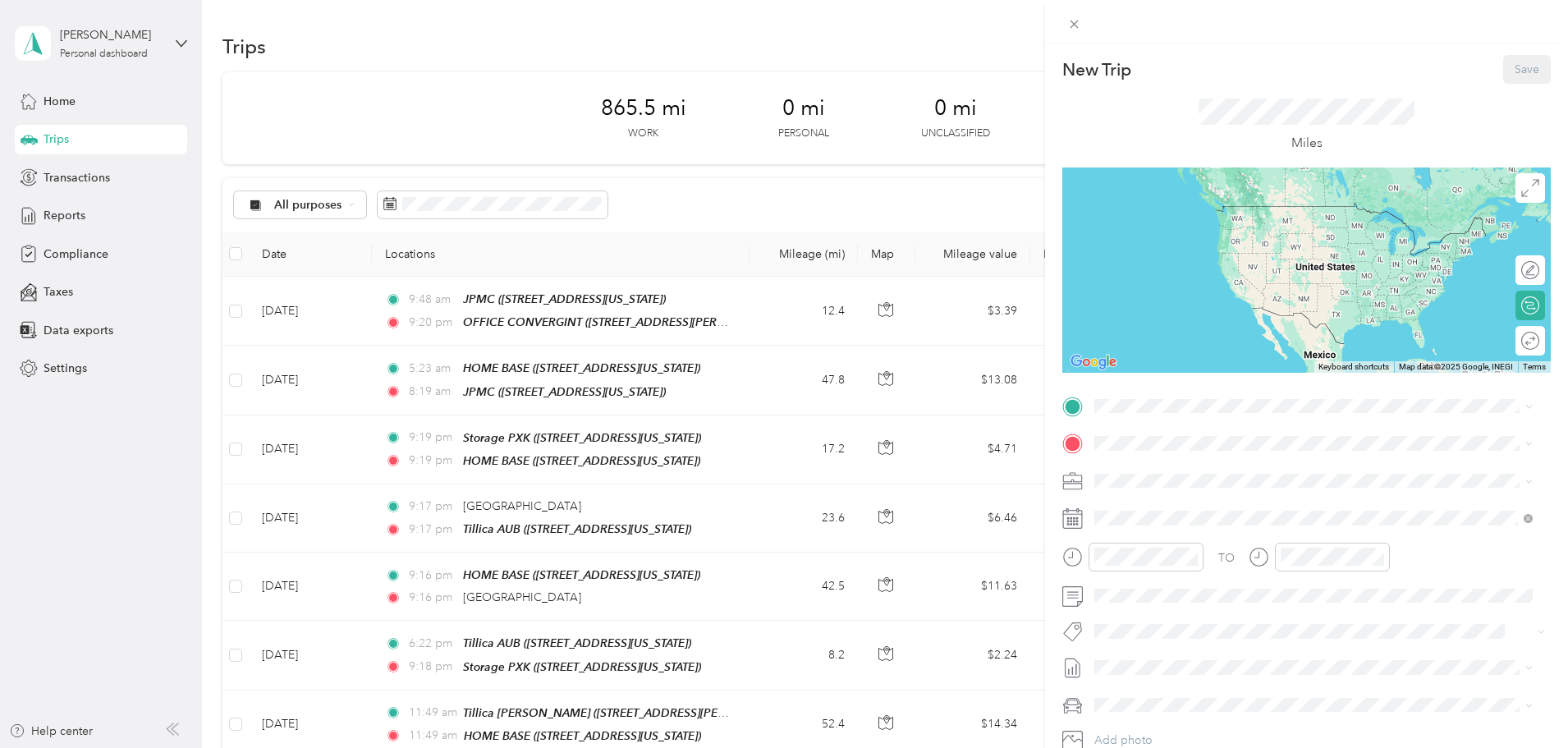
click at [1151, 573] on strong "OFFICE CONVERGINT" at bounding box center [1187, 565] width 122 height 15
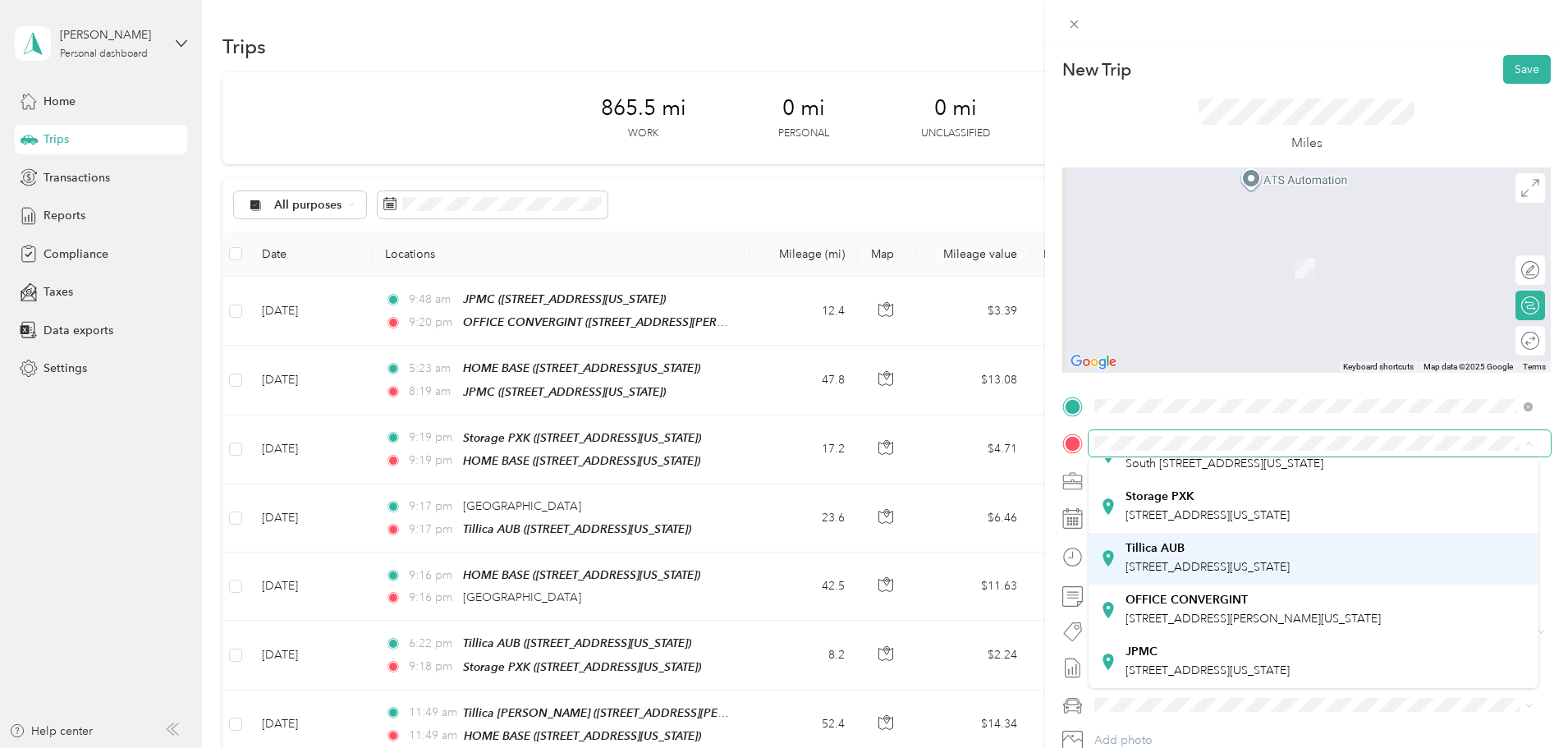
scroll to position [128, 0]
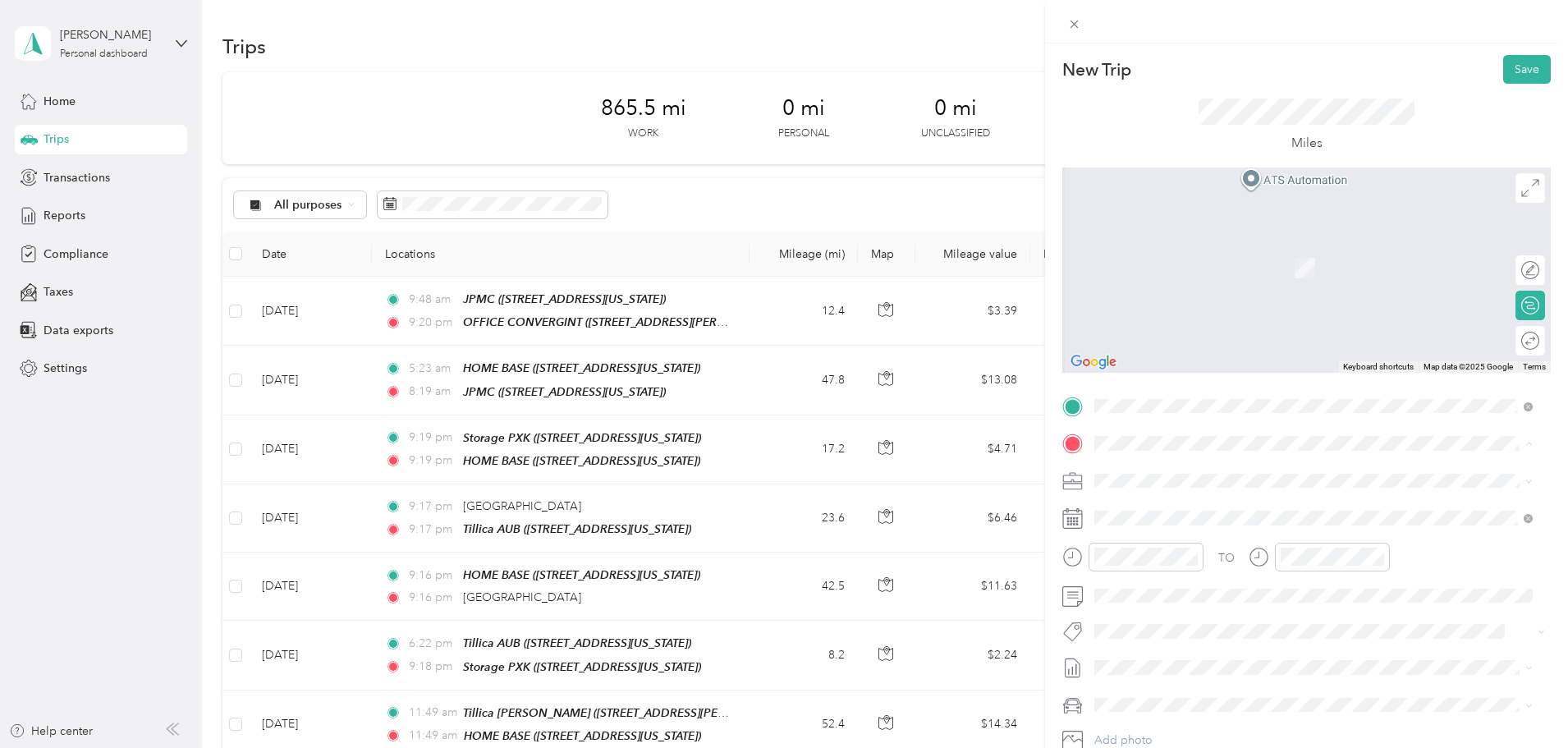
click at [1195, 510] on span "South [STREET_ADDRESS][US_STATE]" at bounding box center [1225, 503] width 198 height 14
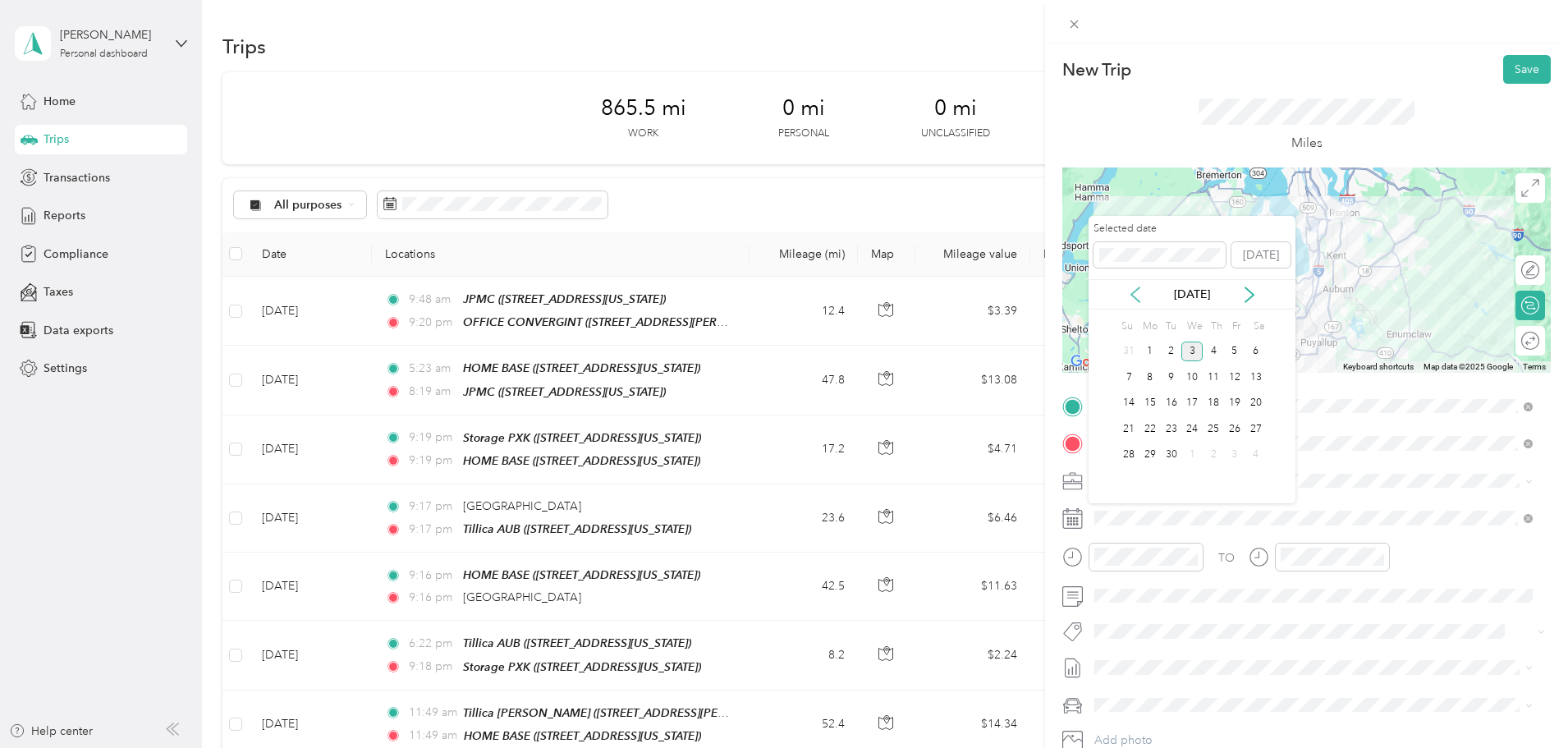
click at [1134, 297] on icon at bounding box center [1136, 295] width 9 height 15
click at [1196, 428] on div "20" at bounding box center [1192, 429] width 21 height 21
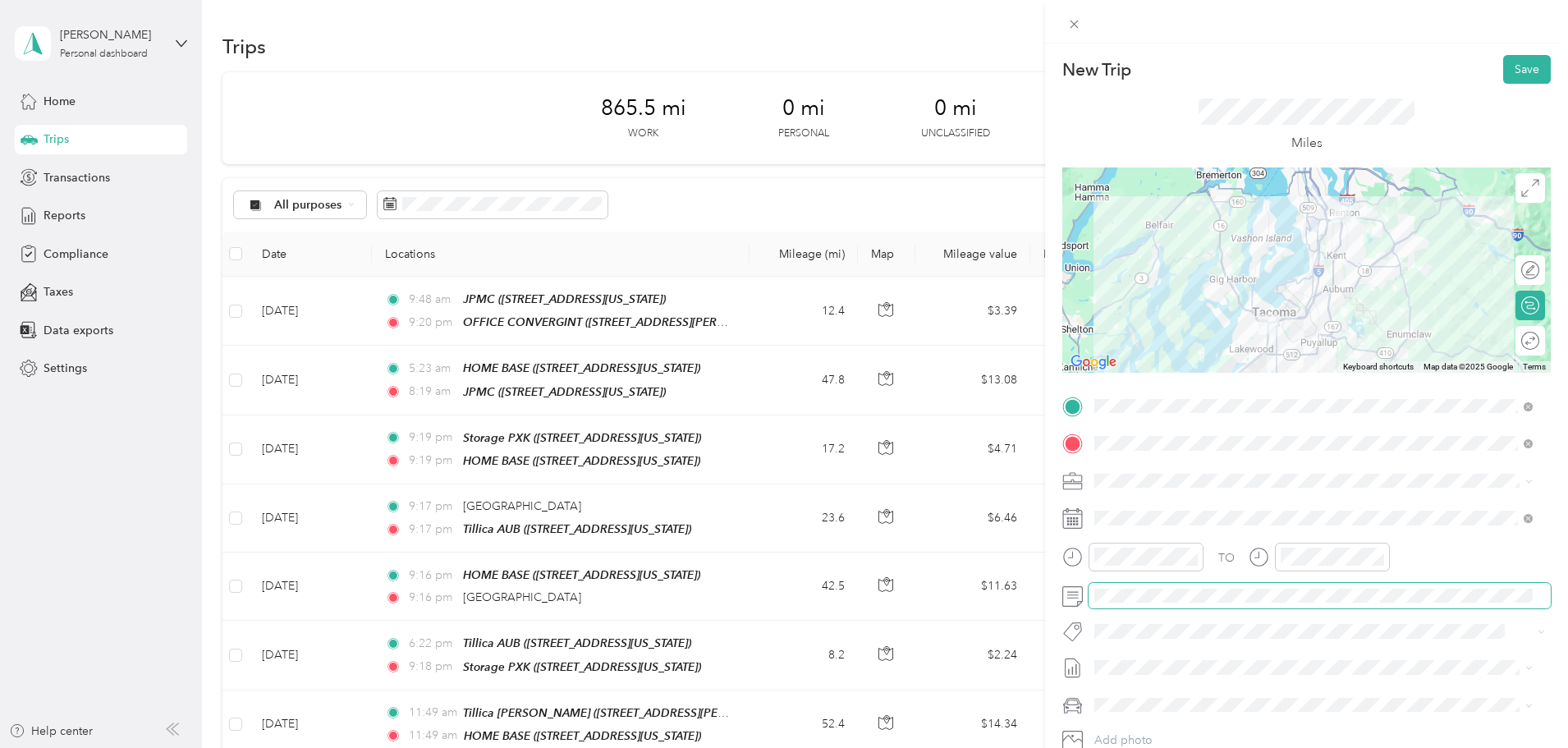
click at [1147, 584] on span at bounding box center [1320, 596] width 462 height 27
click at [1142, 644] on div "Mums" at bounding box center [1314, 646] width 427 height 17
click at [1511, 63] on button "Save" at bounding box center [1528, 69] width 48 height 29
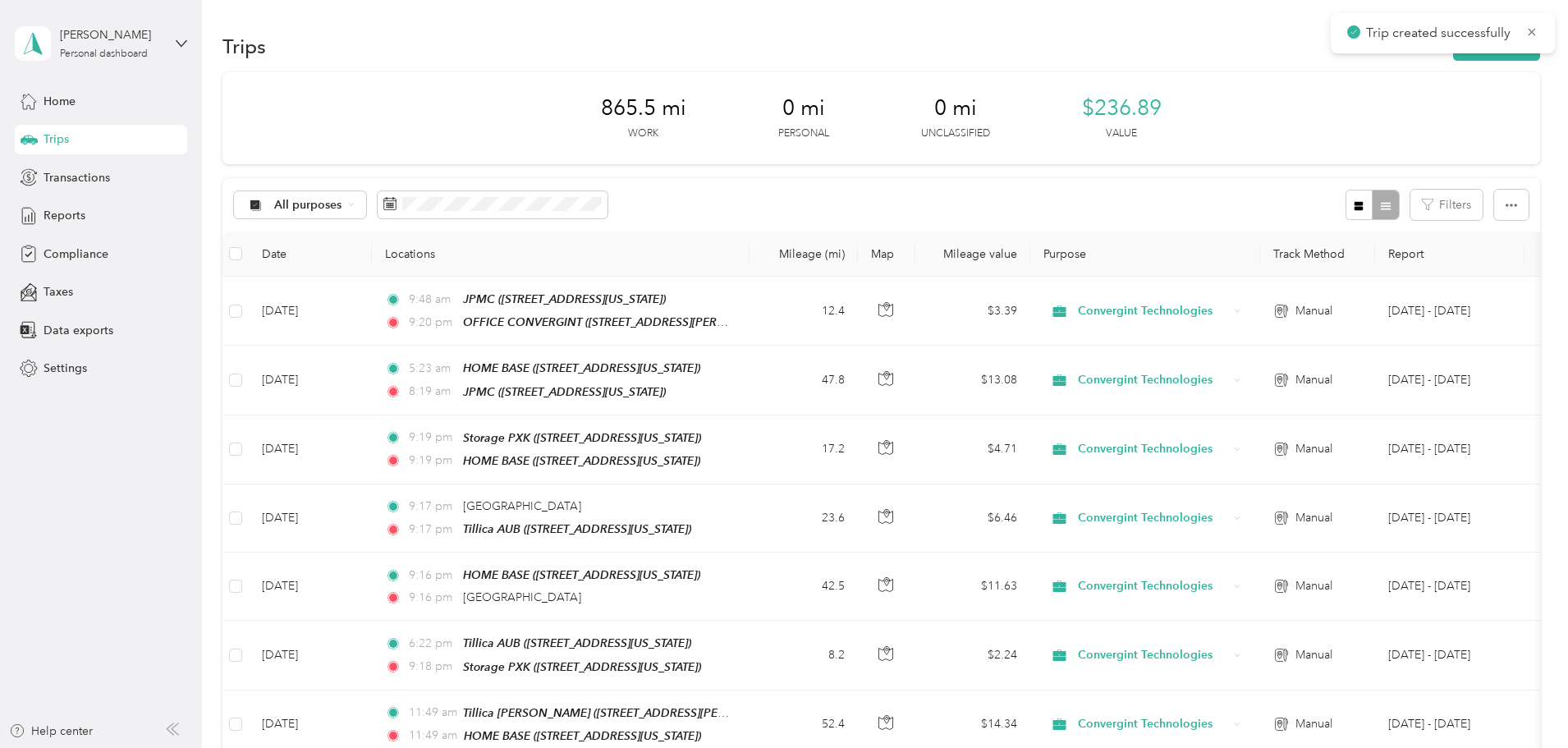
click at [1372, 50] on div "Trip created successfully" at bounding box center [1443, 33] width 224 height 40
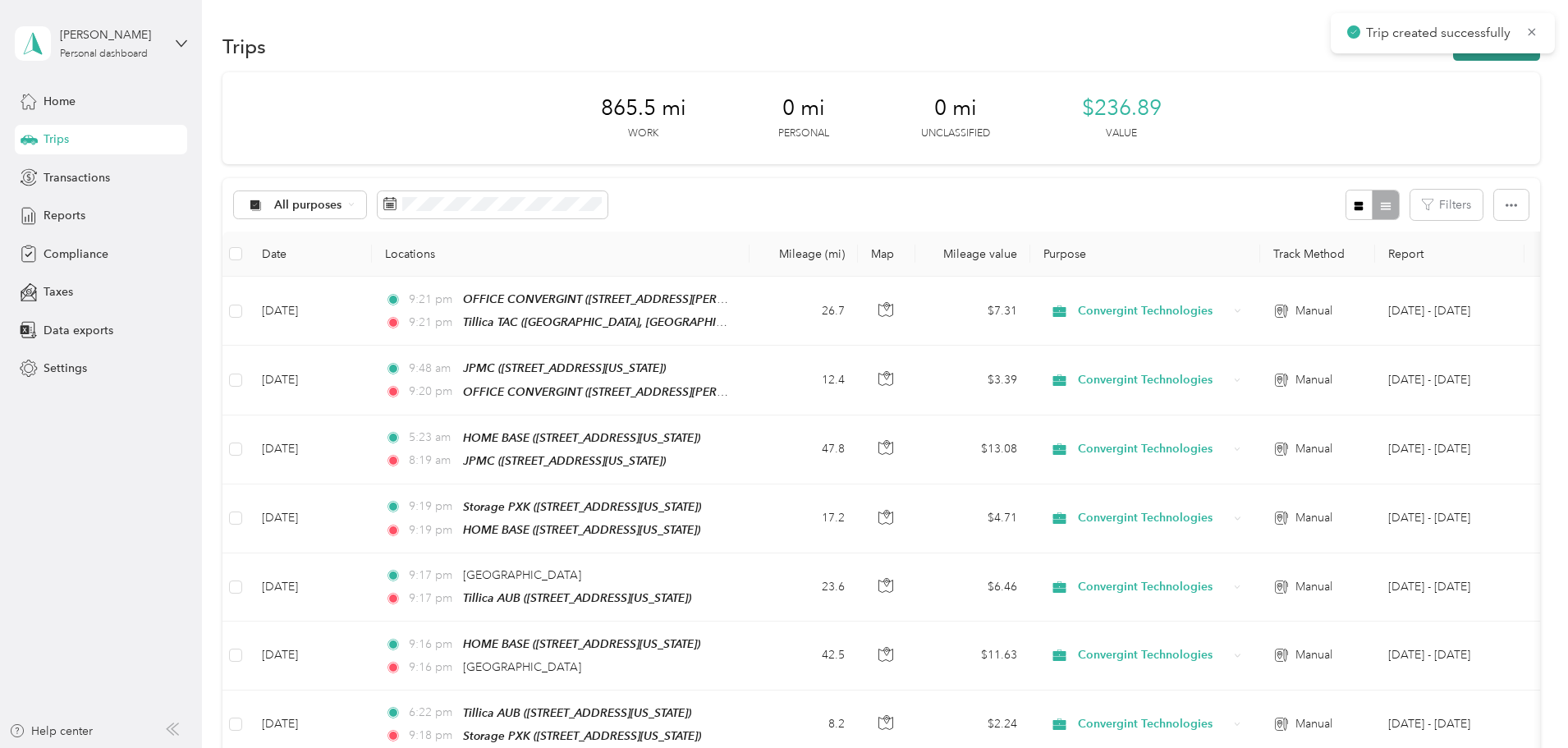
click at [1453, 55] on button "New trip" at bounding box center [1497, 46] width 87 height 29
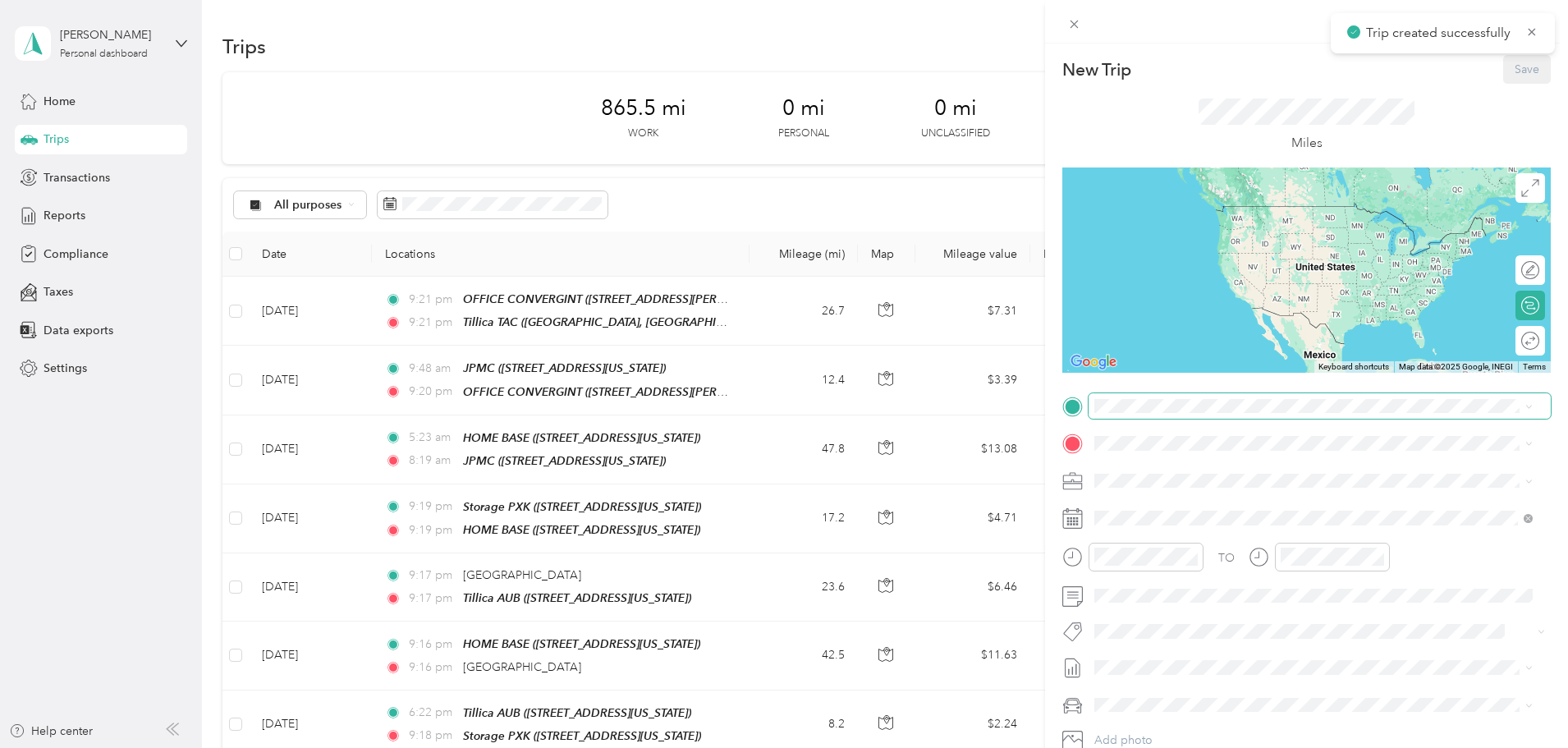
click at [1130, 412] on span at bounding box center [1320, 406] width 462 height 27
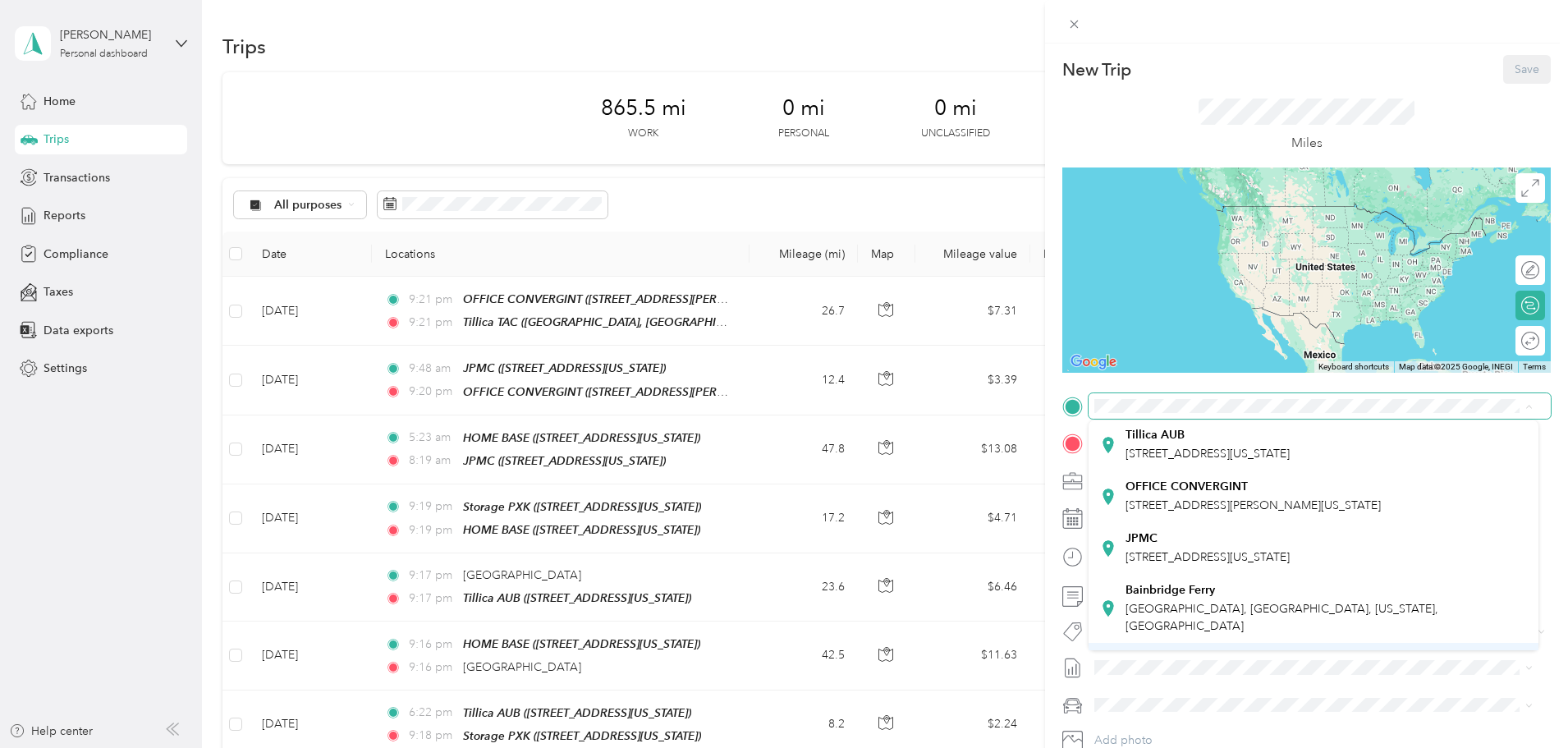
scroll to position [82, 0]
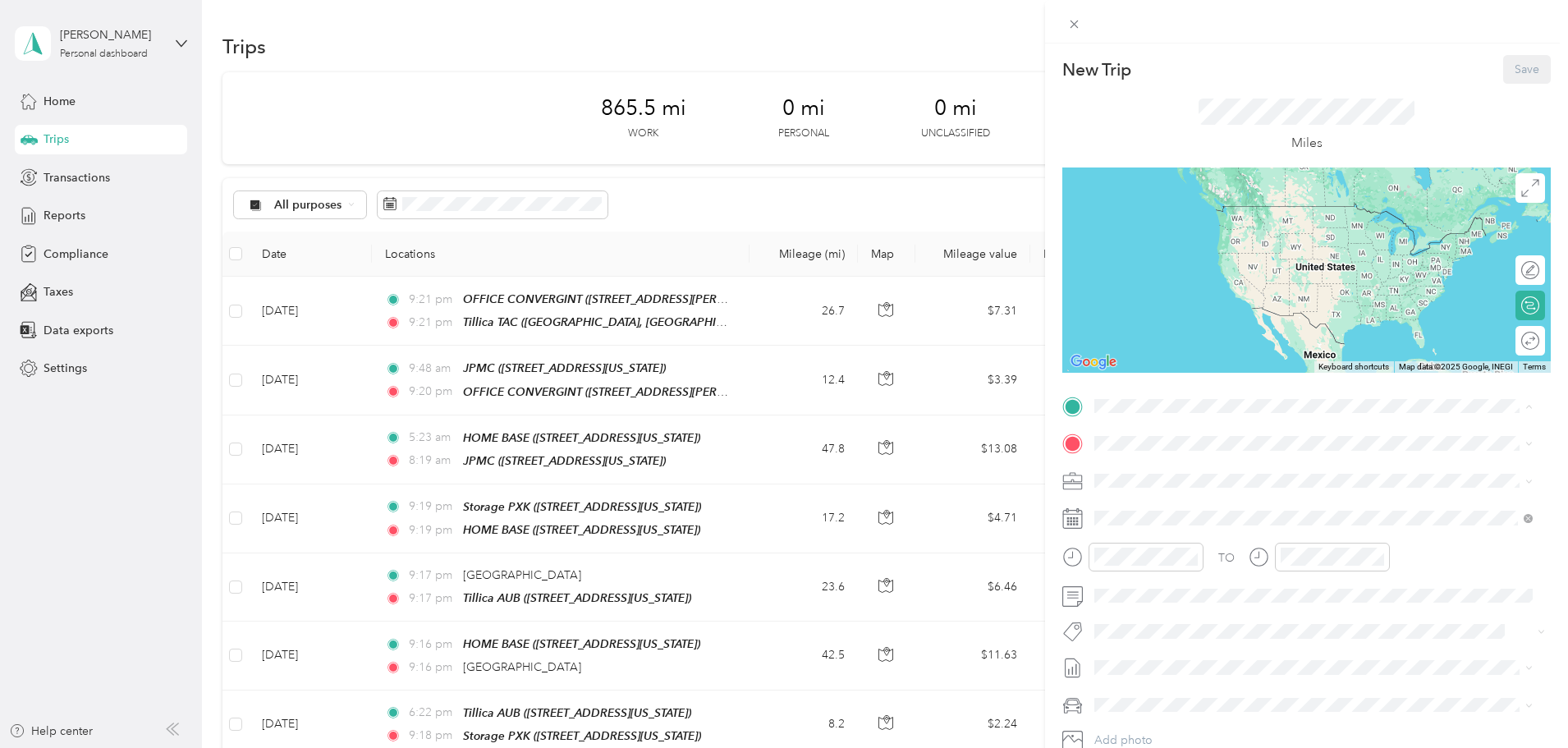
click at [1187, 518] on span "South [STREET_ADDRESS][US_STATE]" at bounding box center [1225, 512] width 198 height 14
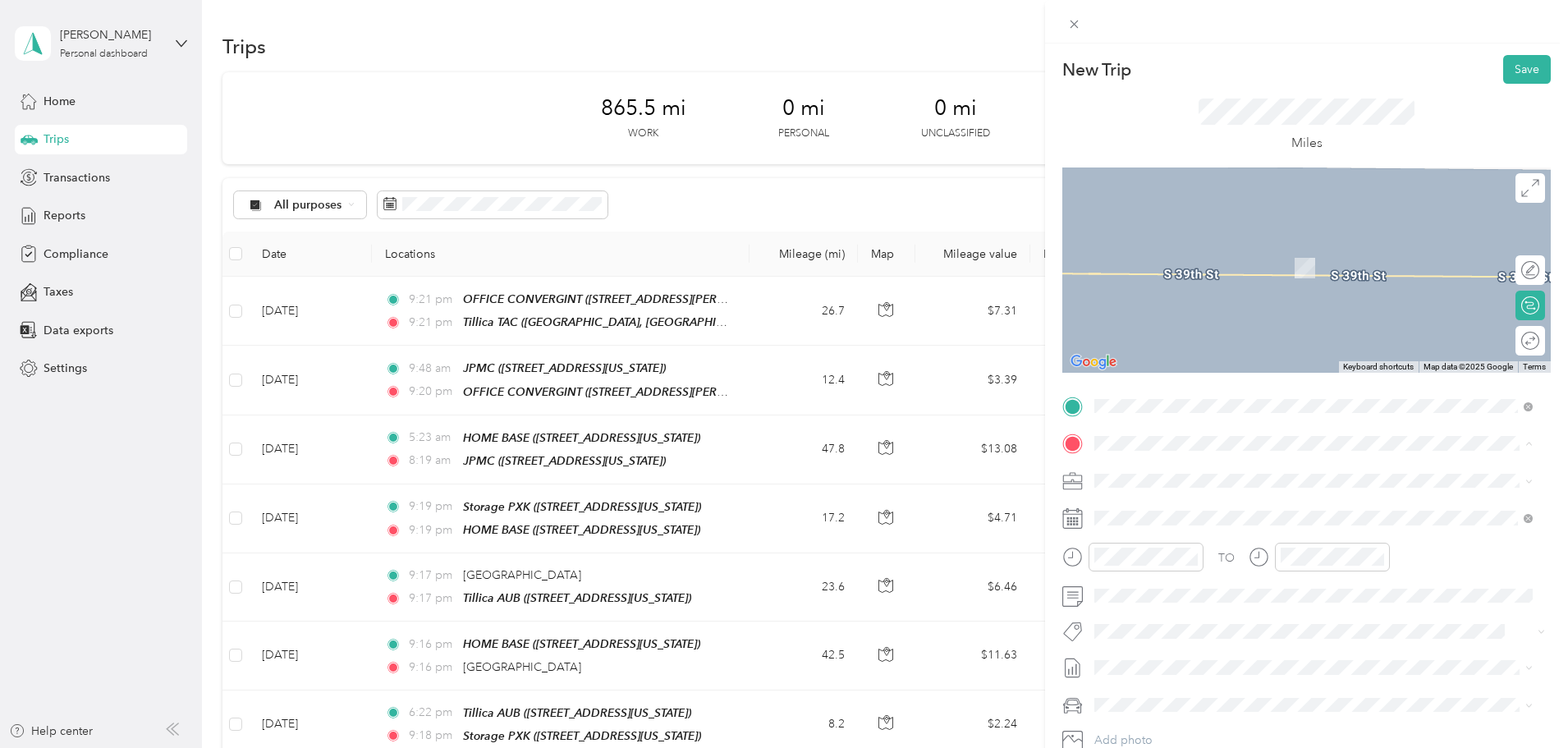
click at [1170, 513] on div "HOME BASE [STREET_ADDRESS][US_STATE]" at bounding box center [1208, 518] width 164 height 34
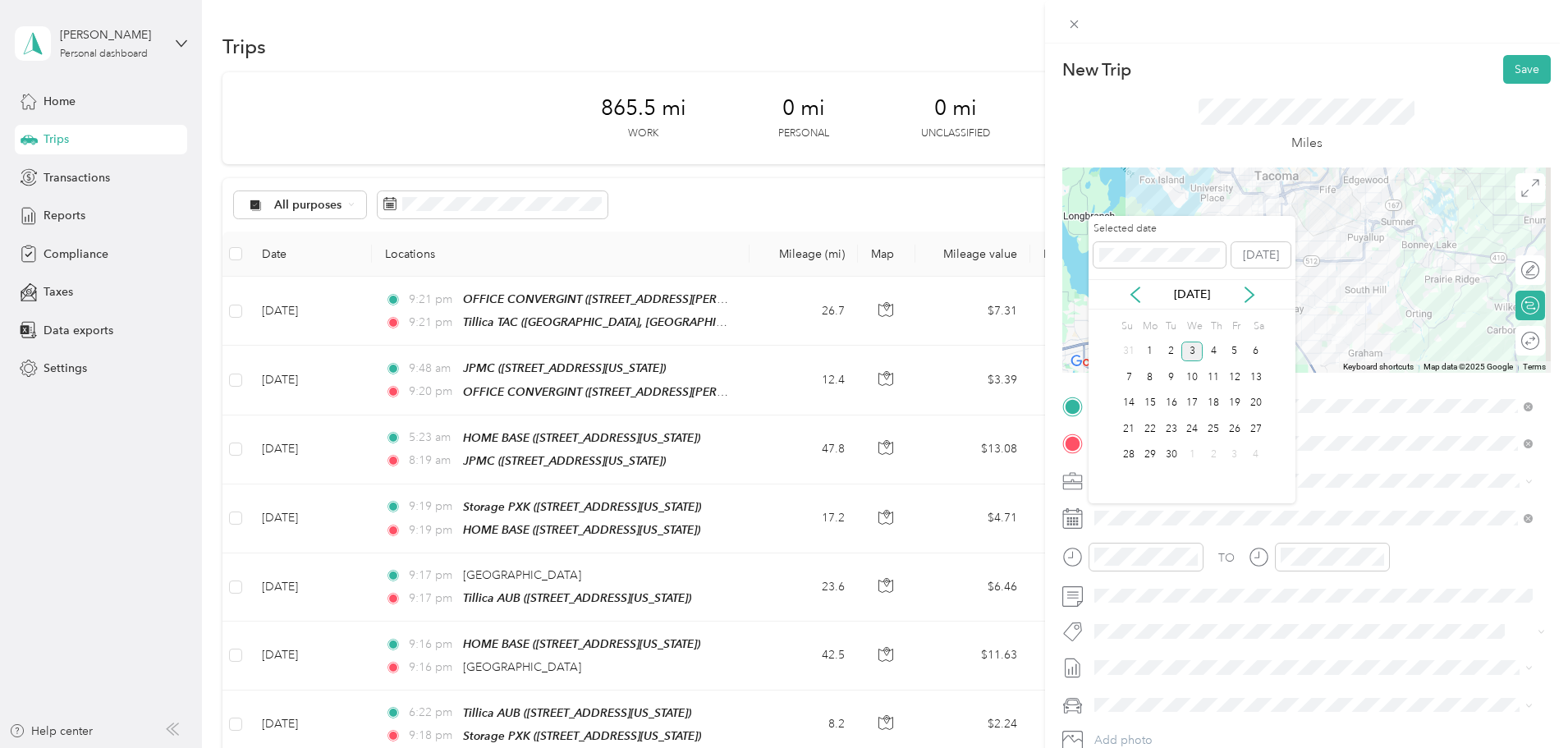
click at [1125, 291] on div "[DATE]" at bounding box center [1192, 295] width 207 height 17
click at [1130, 294] on icon at bounding box center [1135, 295] width 16 height 16
click at [1189, 421] on div "20" at bounding box center [1192, 429] width 21 height 21
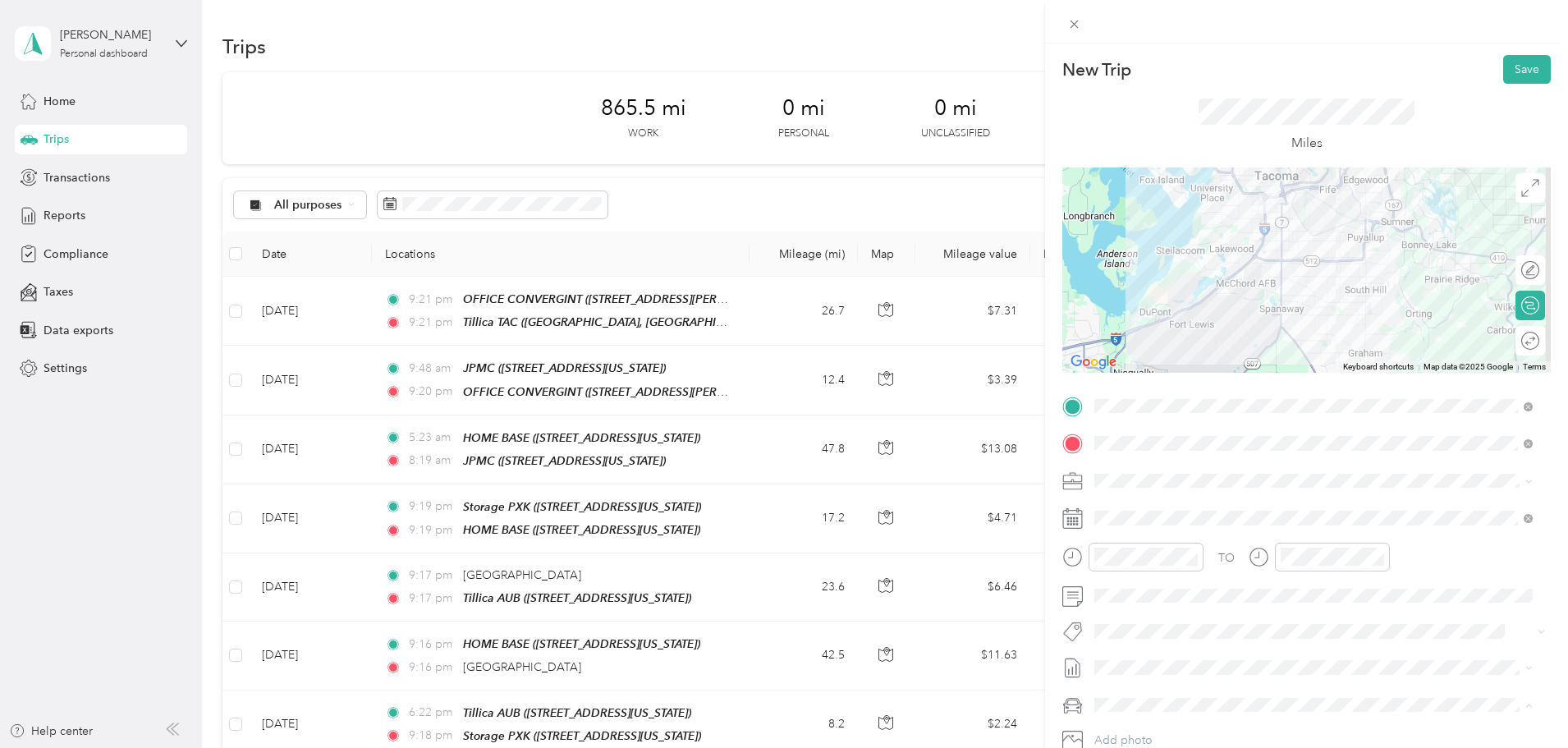
click at [1132, 652] on li "Mums" at bounding box center [1313, 648] width 450 height 29
click at [1528, 48] on div "New Trip Save This trip cannot be edited because it is either under review, app…" at bounding box center [1307, 417] width 523 height 748
click at [1523, 58] on button "Save" at bounding box center [1528, 69] width 48 height 29
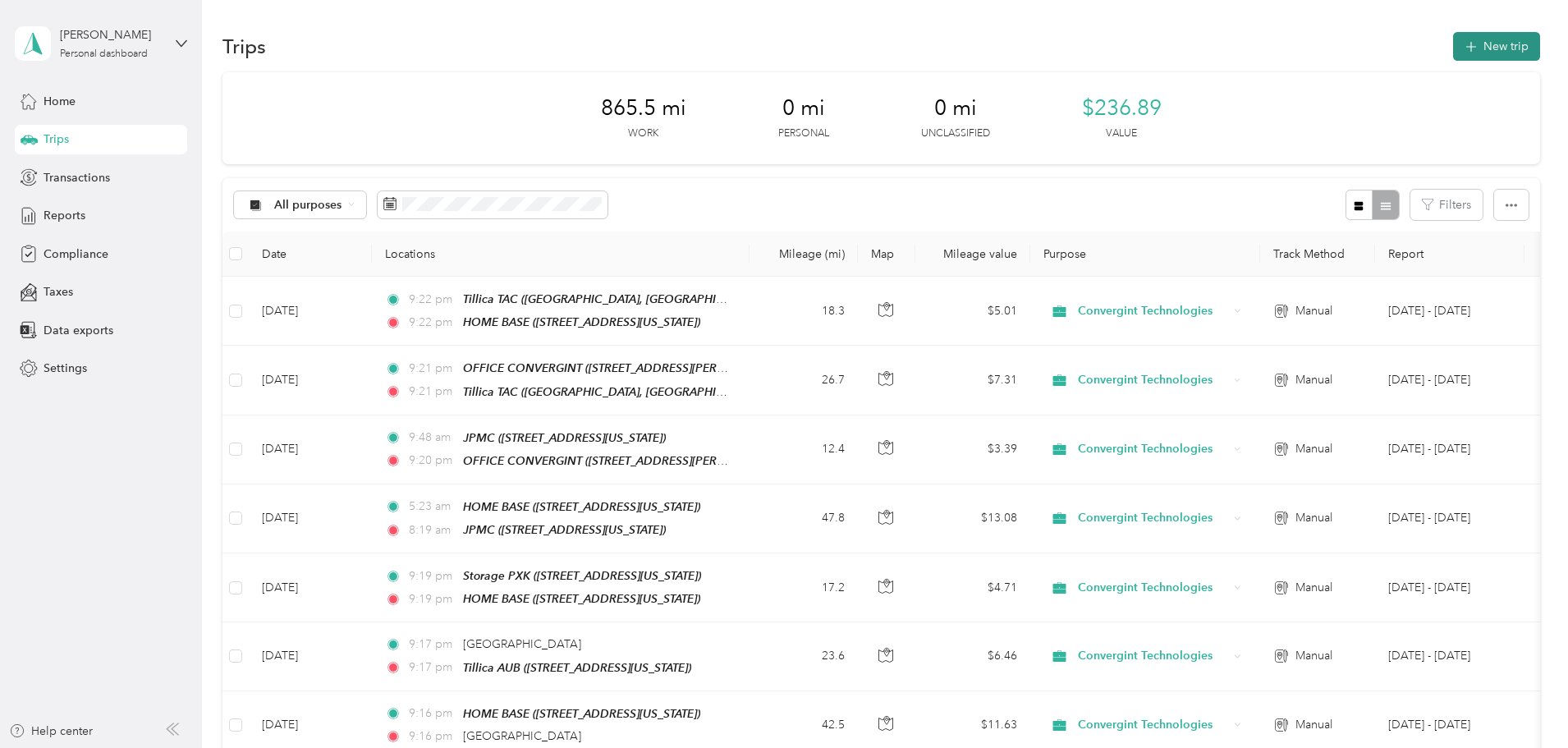
click at [1453, 45] on button "New trip" at bounding box center [1497, 46] width 87 height 29
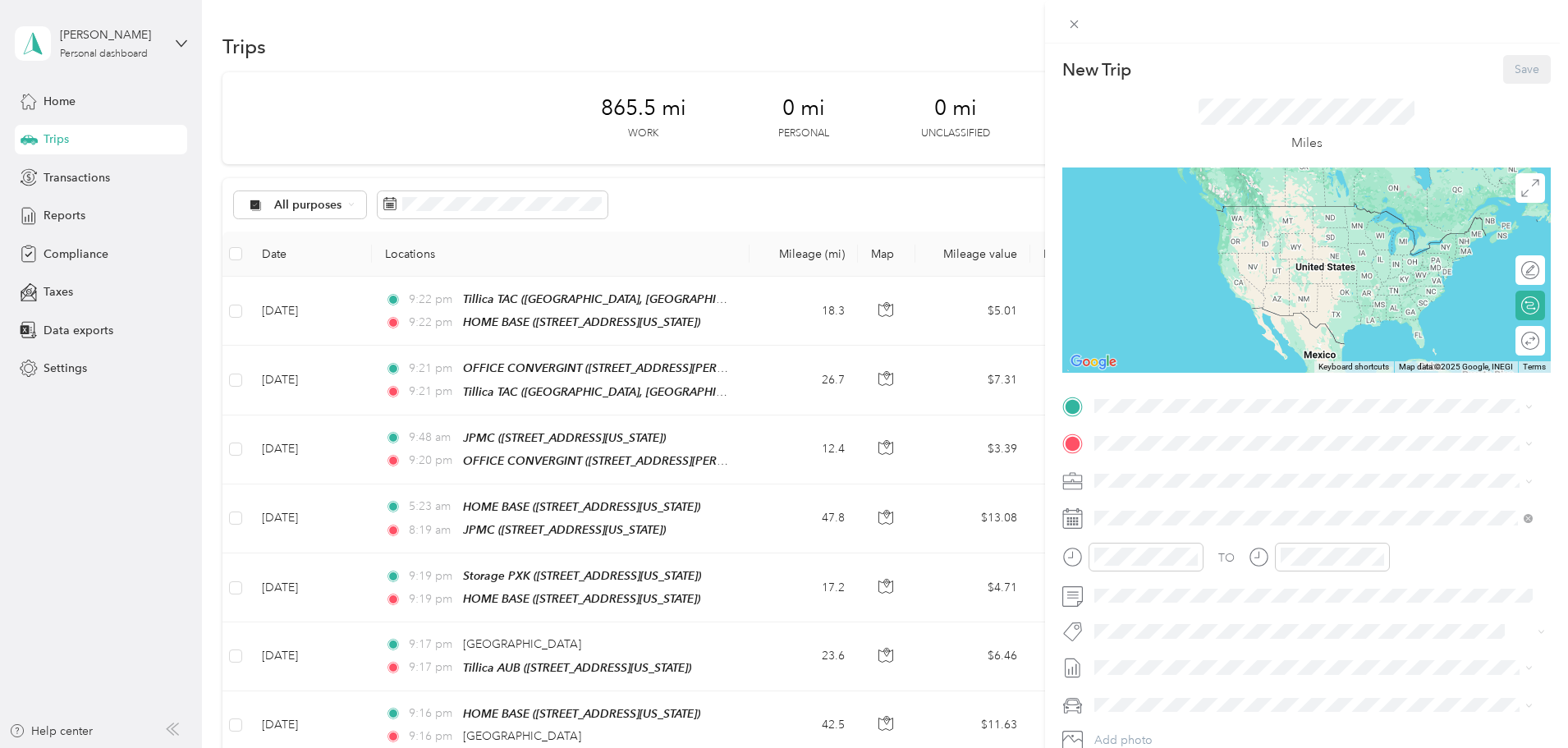
click at [1150, 476] on div "HOME BASE [STREET_ADDRESS][US_STATE]" at bounding box center [1208, 477] width 164 height 34
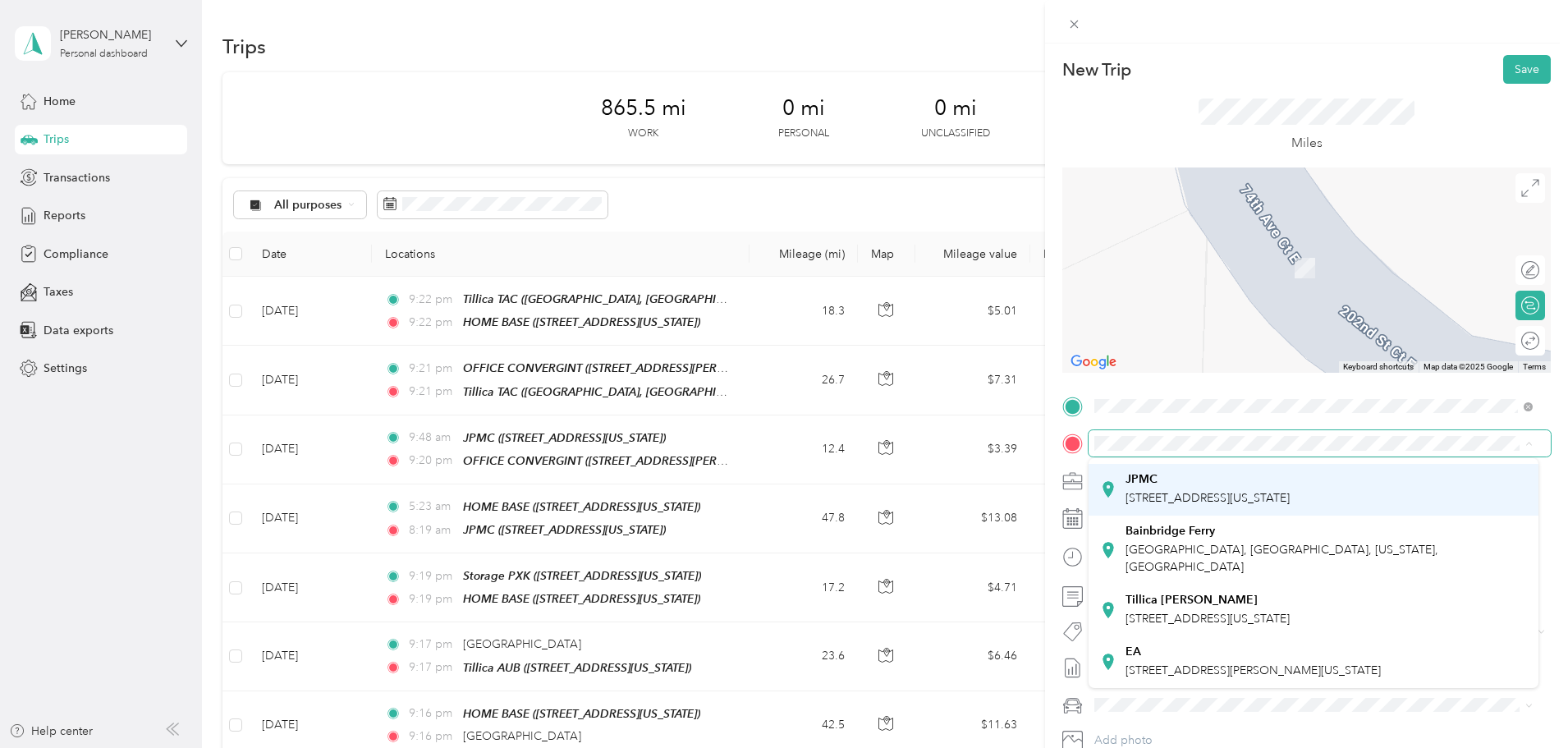
scroll to position [374, 0]
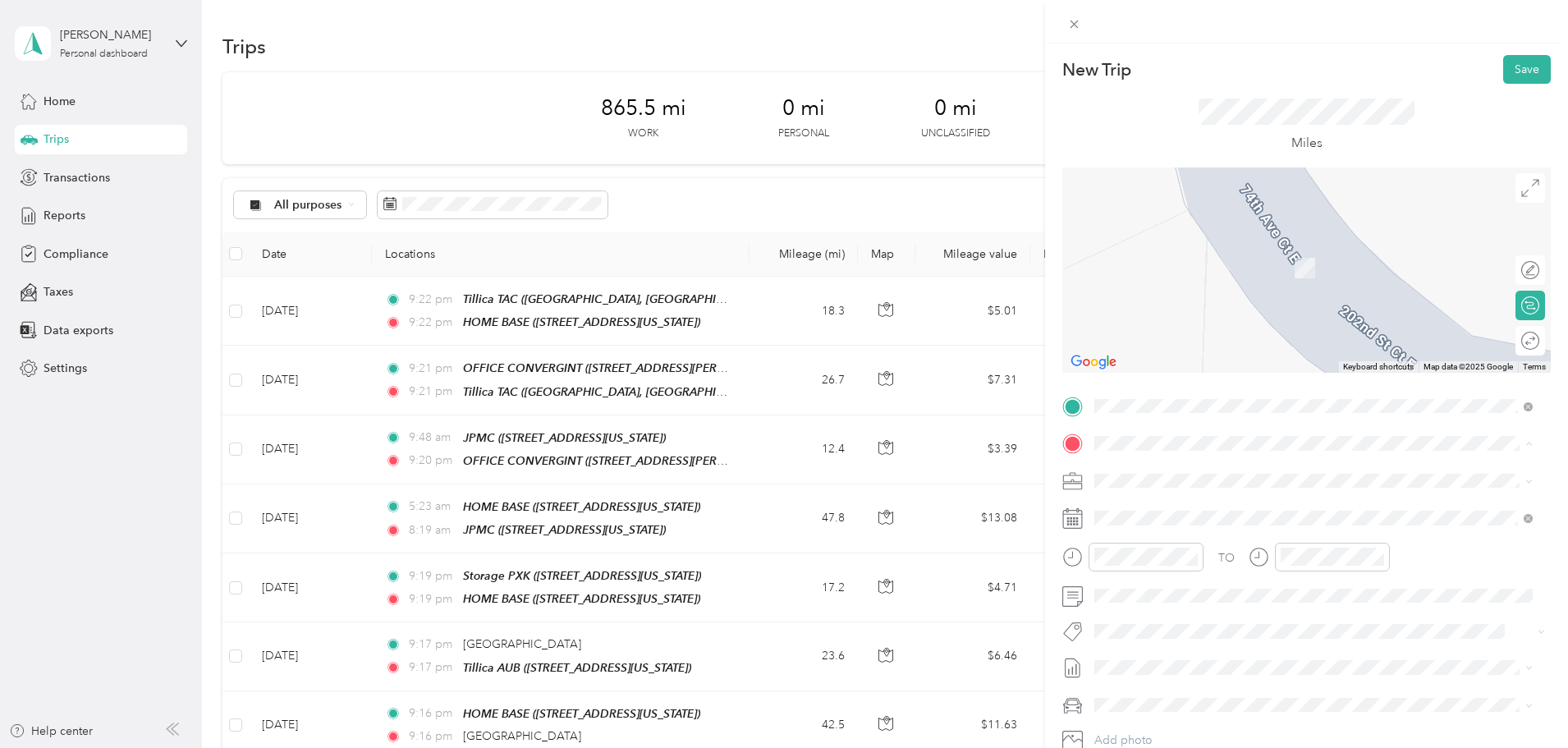
click at [1179, 593] on div "Tillica [PERSON_NAME] [STREET_ADDRESS][PERSON_NAME][US_STATE]" at bounding box center [1208, 610] width 164 height 34
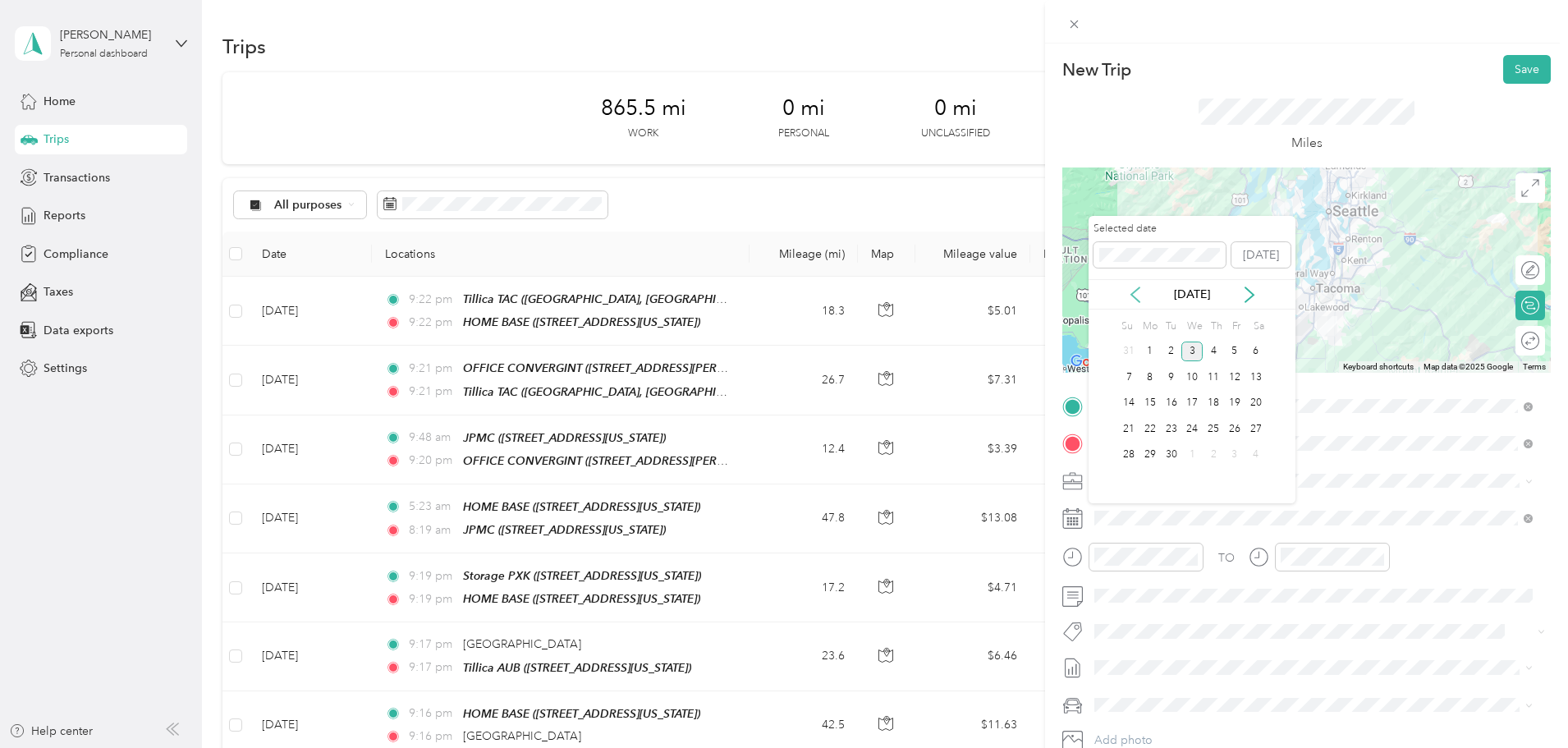
click at [1138, 296] on icon at bounding box center [1135, 295] width 16 height 16
click at [1237, 429] on div "22" at bounding box center [1235, 429] width 21 height 21
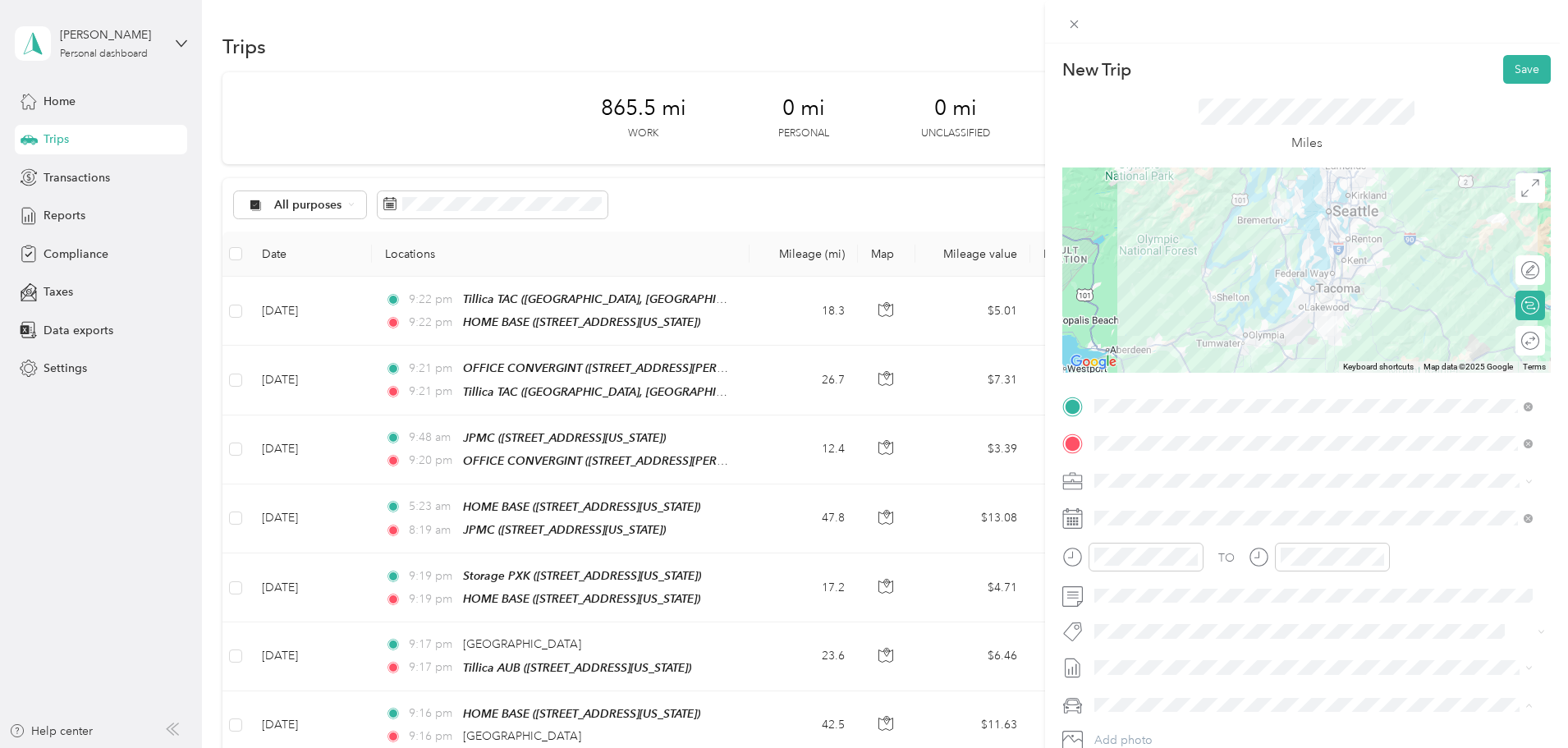
click at [1144, 621] on div "Ford F150" at bounding box center [1314, 619] width 427 height 17
click at [1517, 69] on button "Save" at bounding box center [1528, 69] width 48 height 29
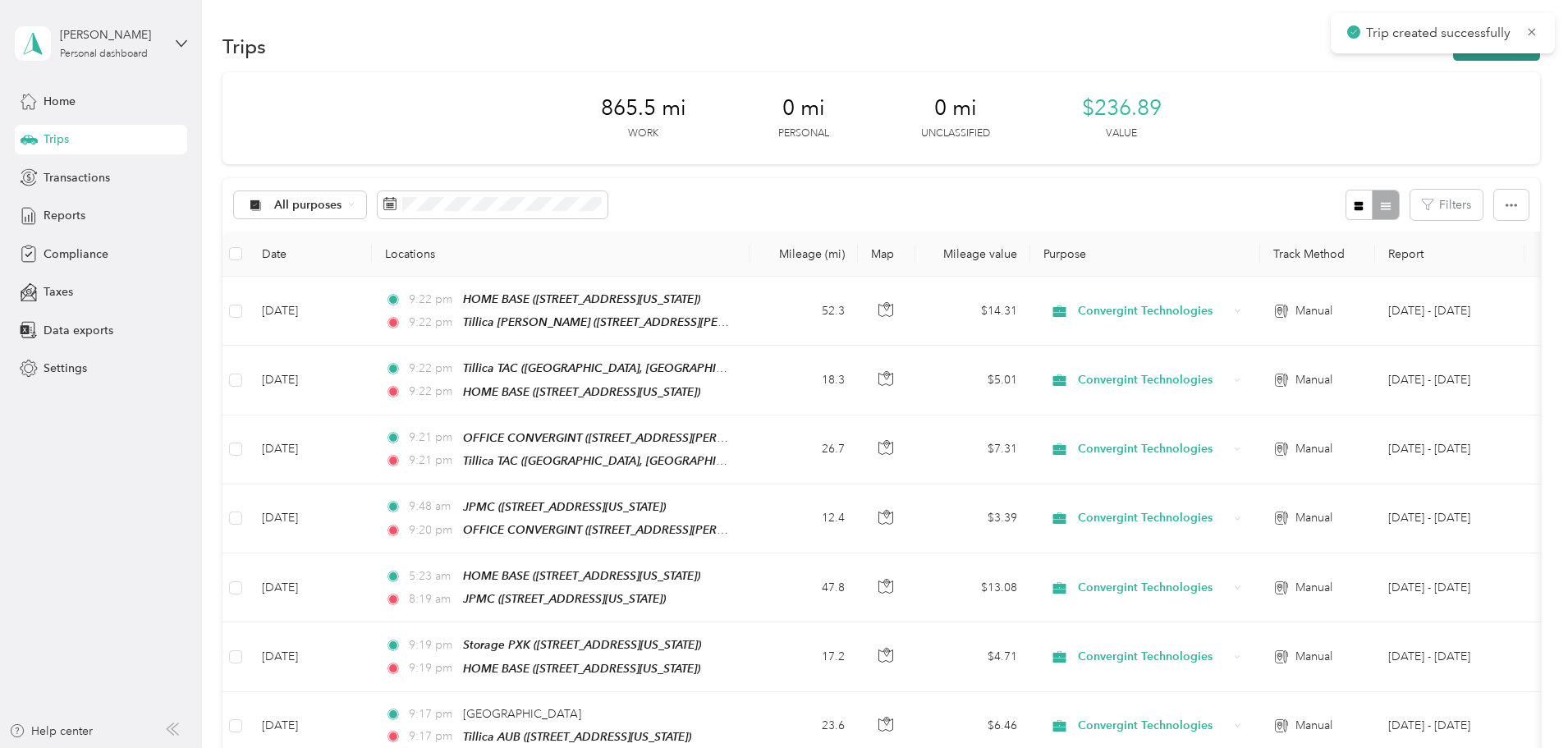
click at [1453, 54] on button "New trip" at bounding box center [1497, 46] width 87 height 29
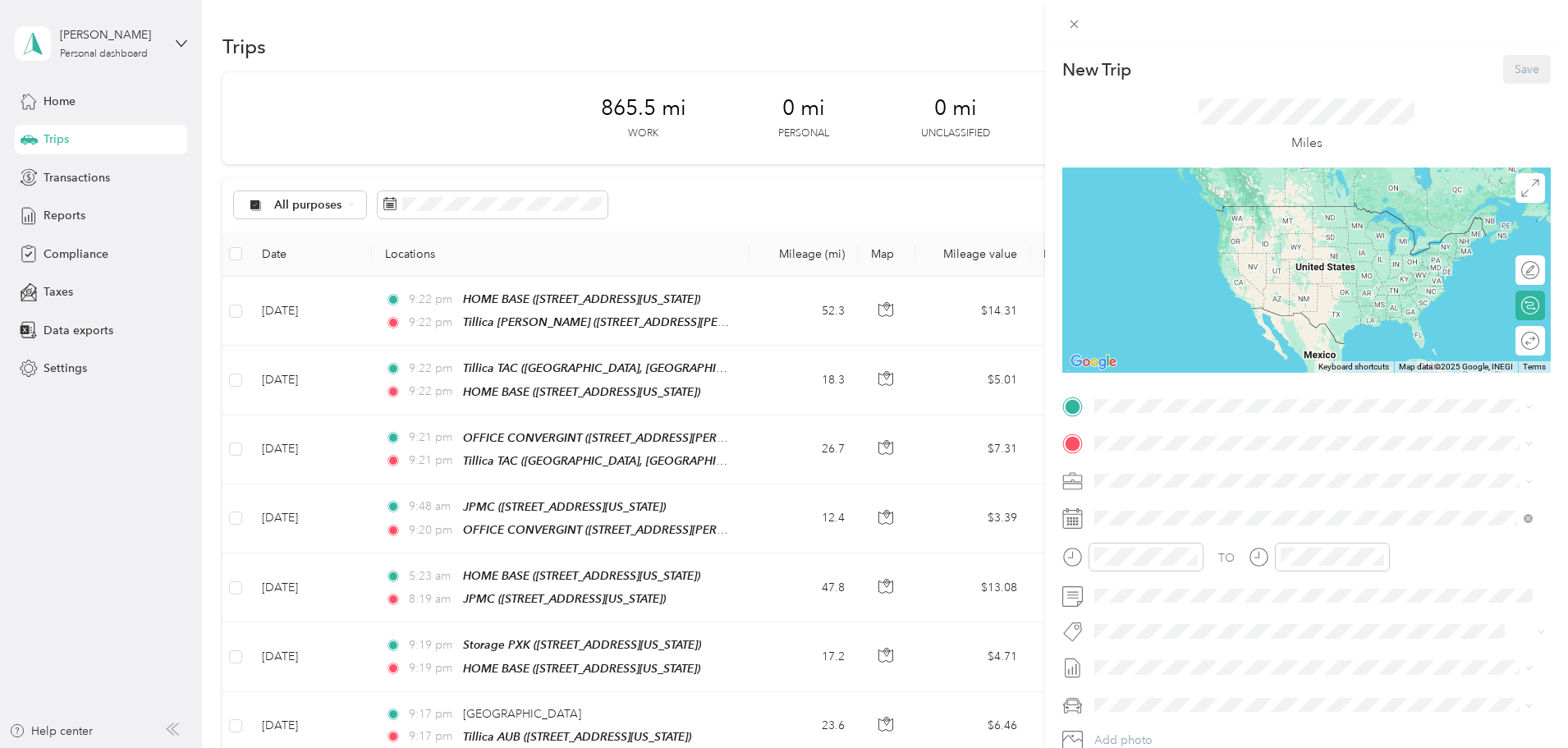
click at [1196, 574] on span "[STREET_ADDRESS][US_STATE]" at bounding box center [1208, 581] width 164 height 14
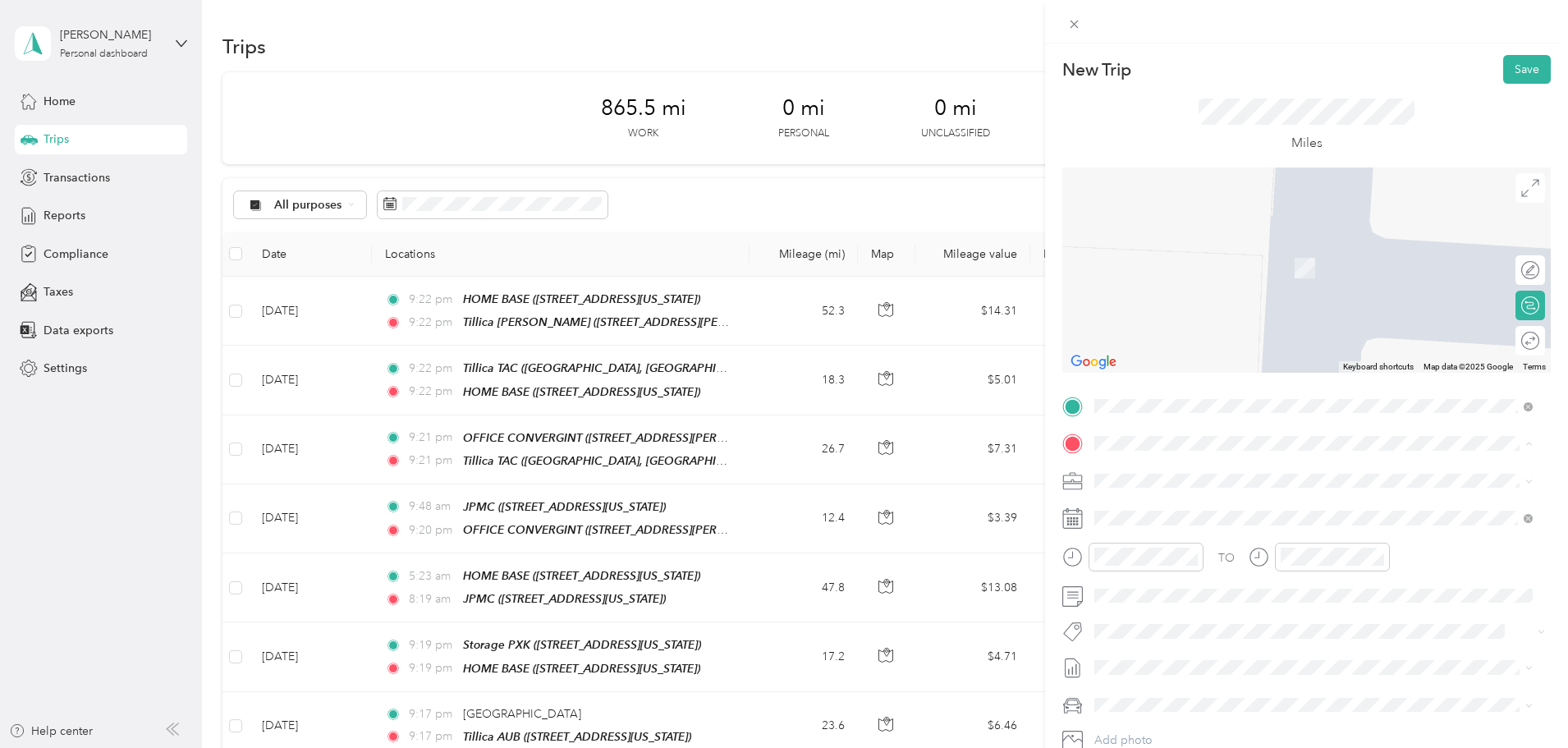
click at [1203, 514] on div "HOME BASE [STREET_ADDRESS][US_STATE]" at bounding box center [1208, 518] width 164 height 34
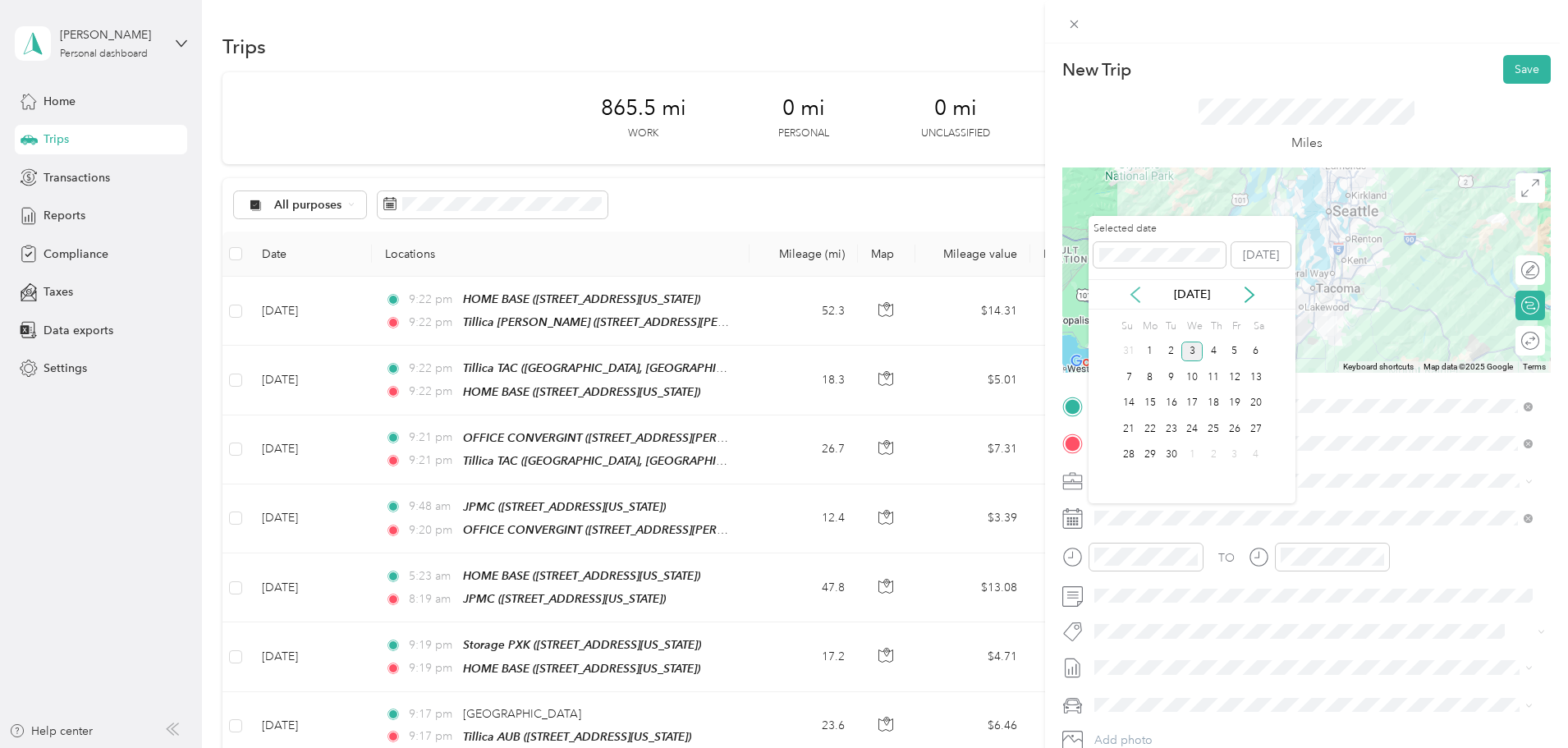
click at [1136, 292] on icon at bounding box center [1135, 295] width 16 height 16
click at [1231, 431] on div "22" at bounding box center [1235, 429] width 21 height 21
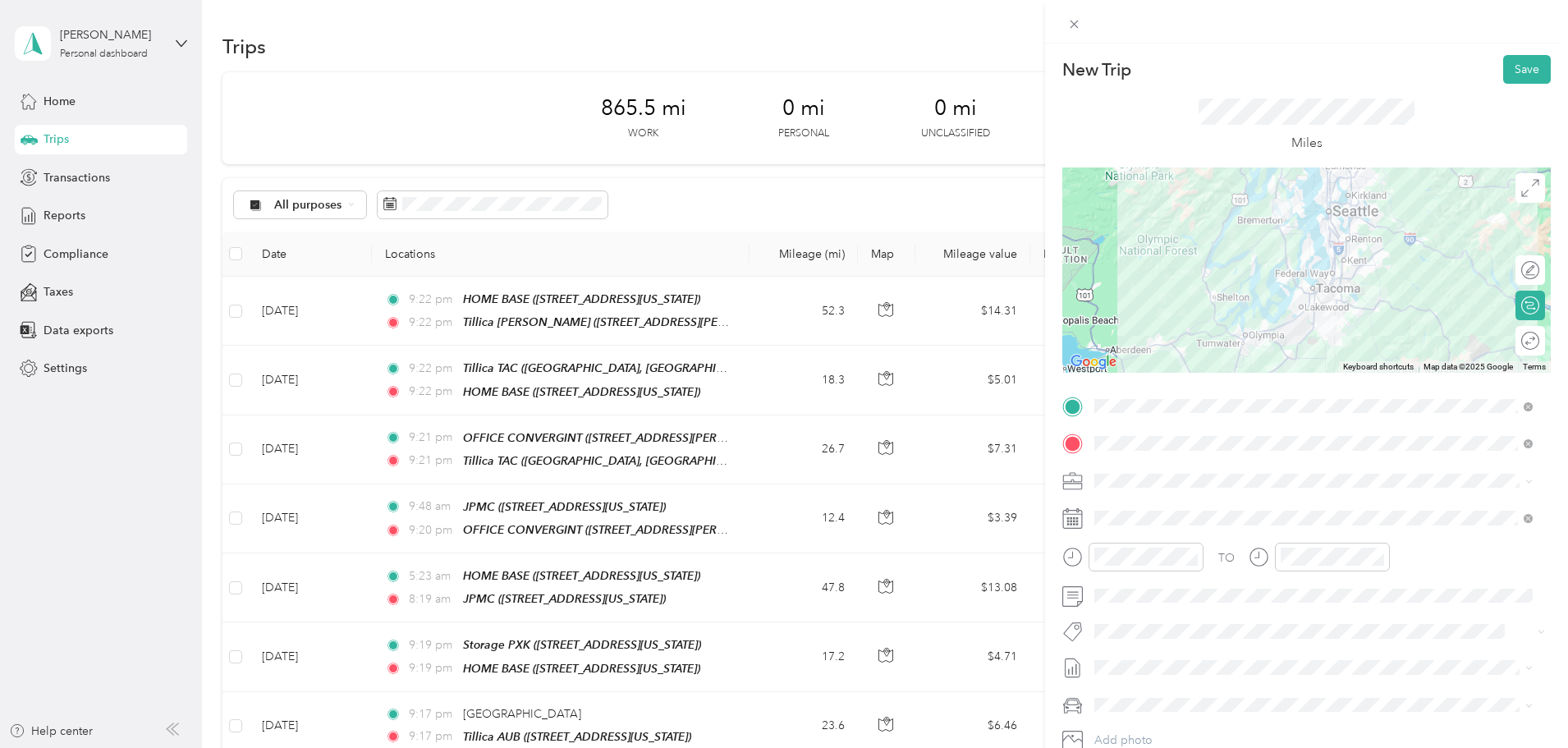
click at [1139, 697] on span at bounding box center [1320, 705] width 462 height 27
click at [1135, 617] on span "Ford F150" at bounding box center [1127, 618] width 54 height 14
click at [1511, 69] on button "Save" at bounding box center [1528, 69] width 48 height 29
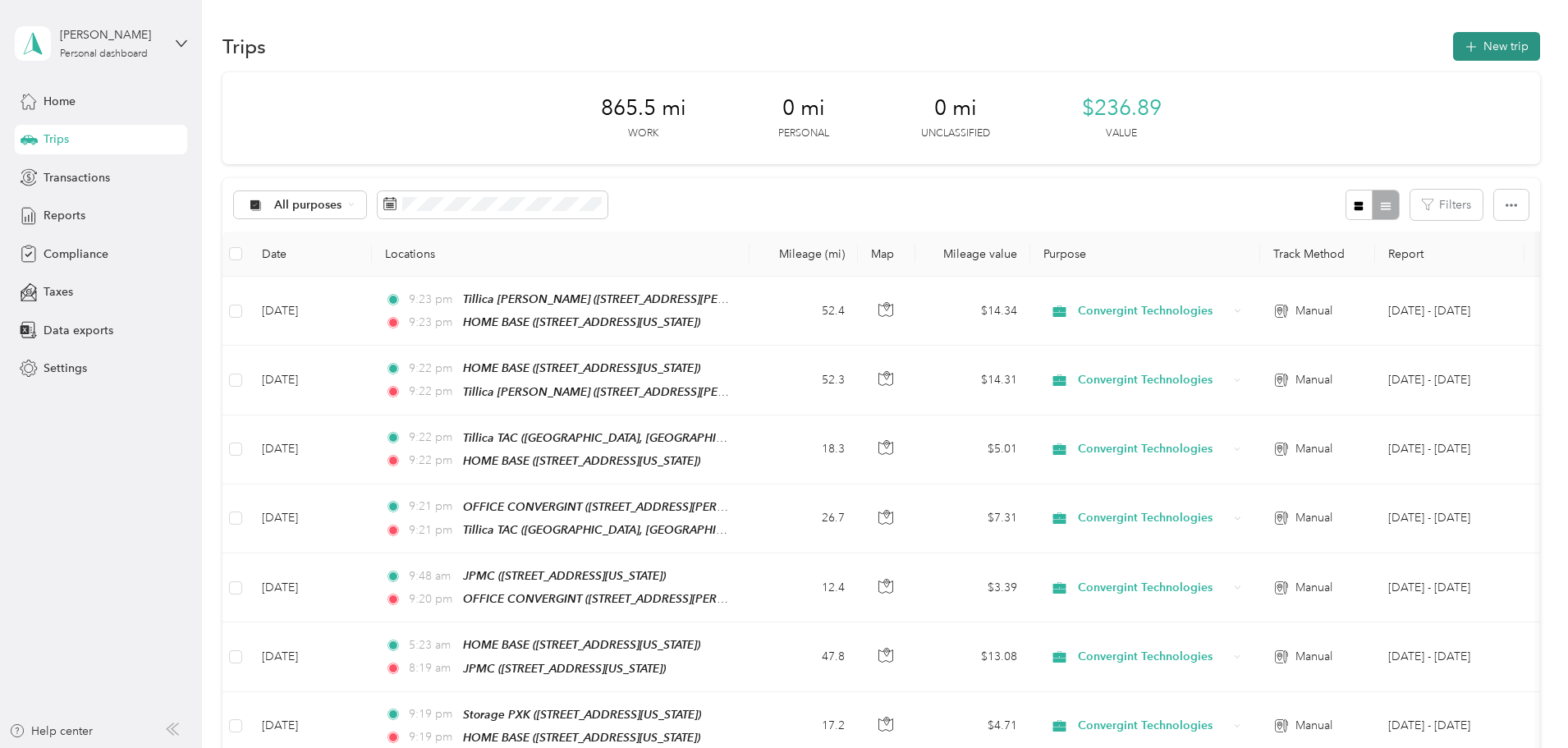
click at [1453, 46] on button "New trip" at bounding box center [1497, 46] width 87 height 29
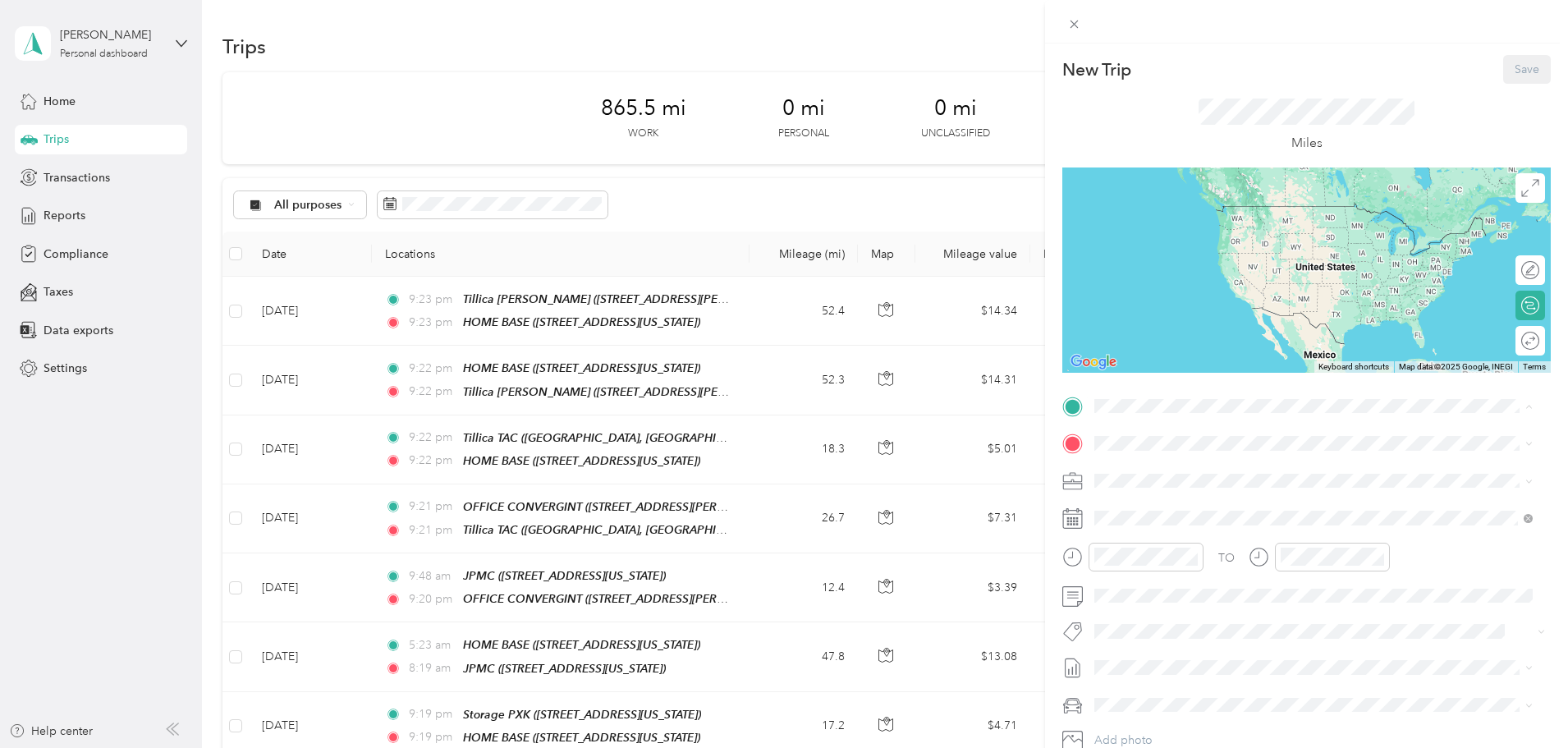
click at [1183, 471] on strong "HOME BASE" at bounding box center [1160, 471] width 69 height 15
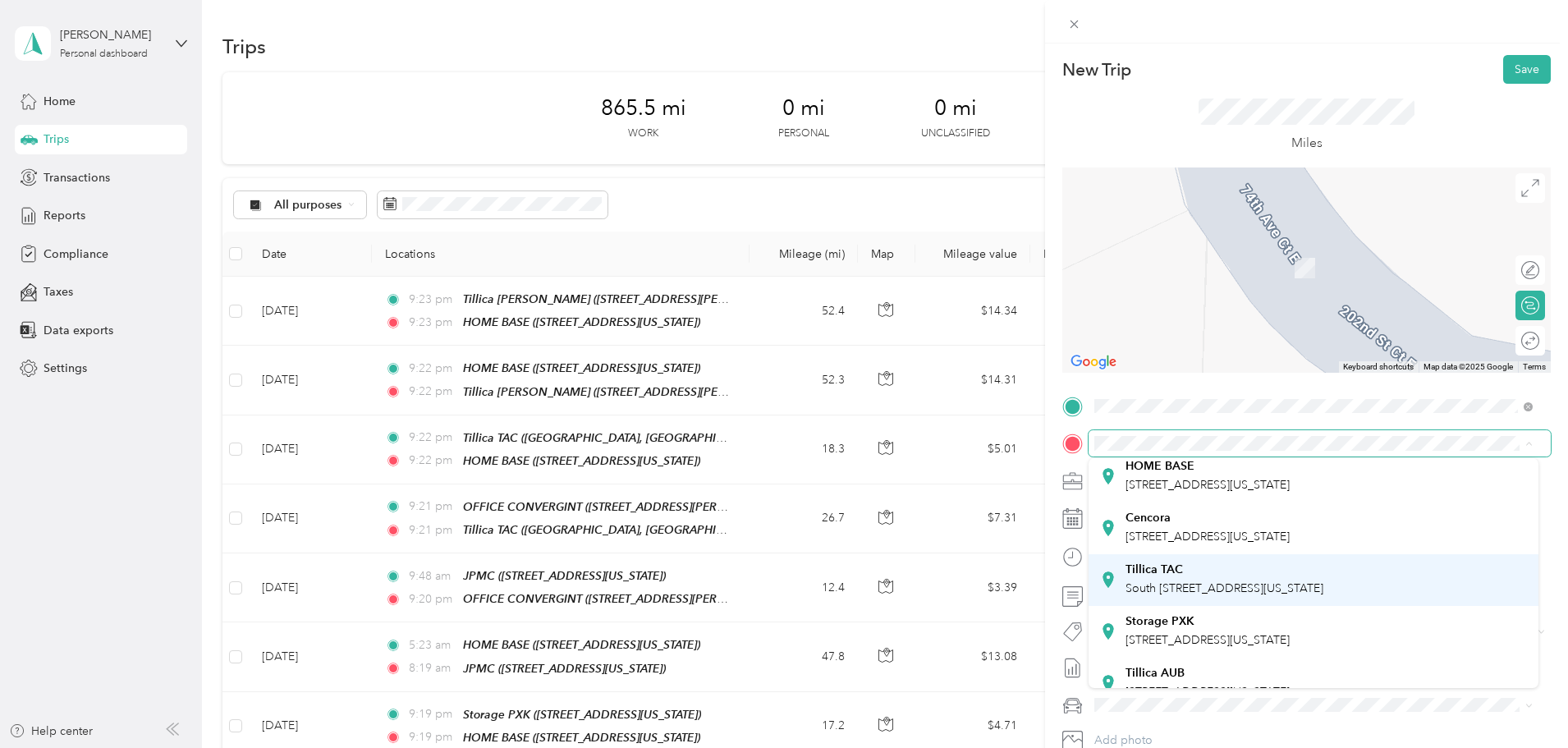
scroll to position [165, 0]
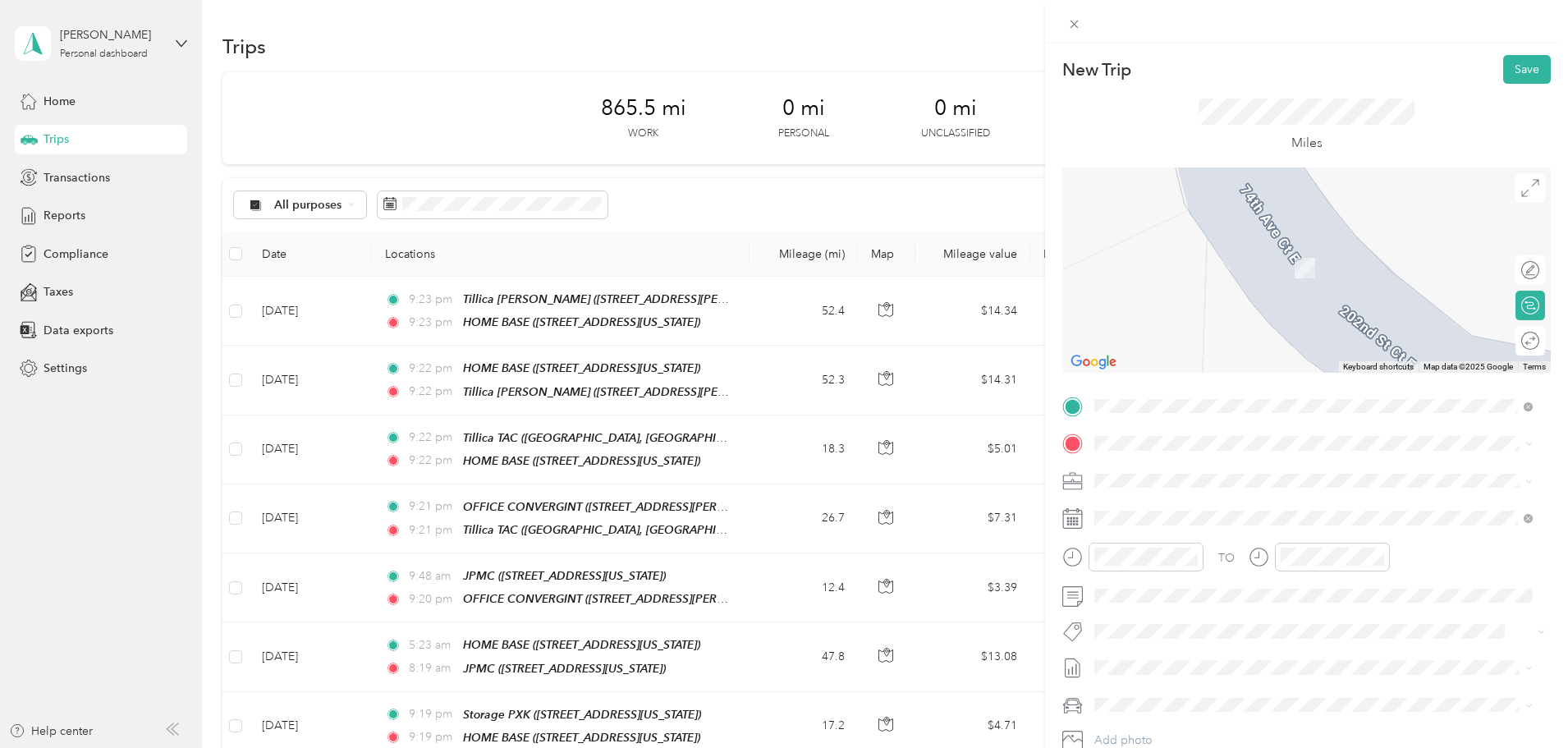
click at [1170, 575] on div "Tillica AUB [STREET_ADDRESS][US_STATE]" at bounding box center [1208, 558] width 164 height 34
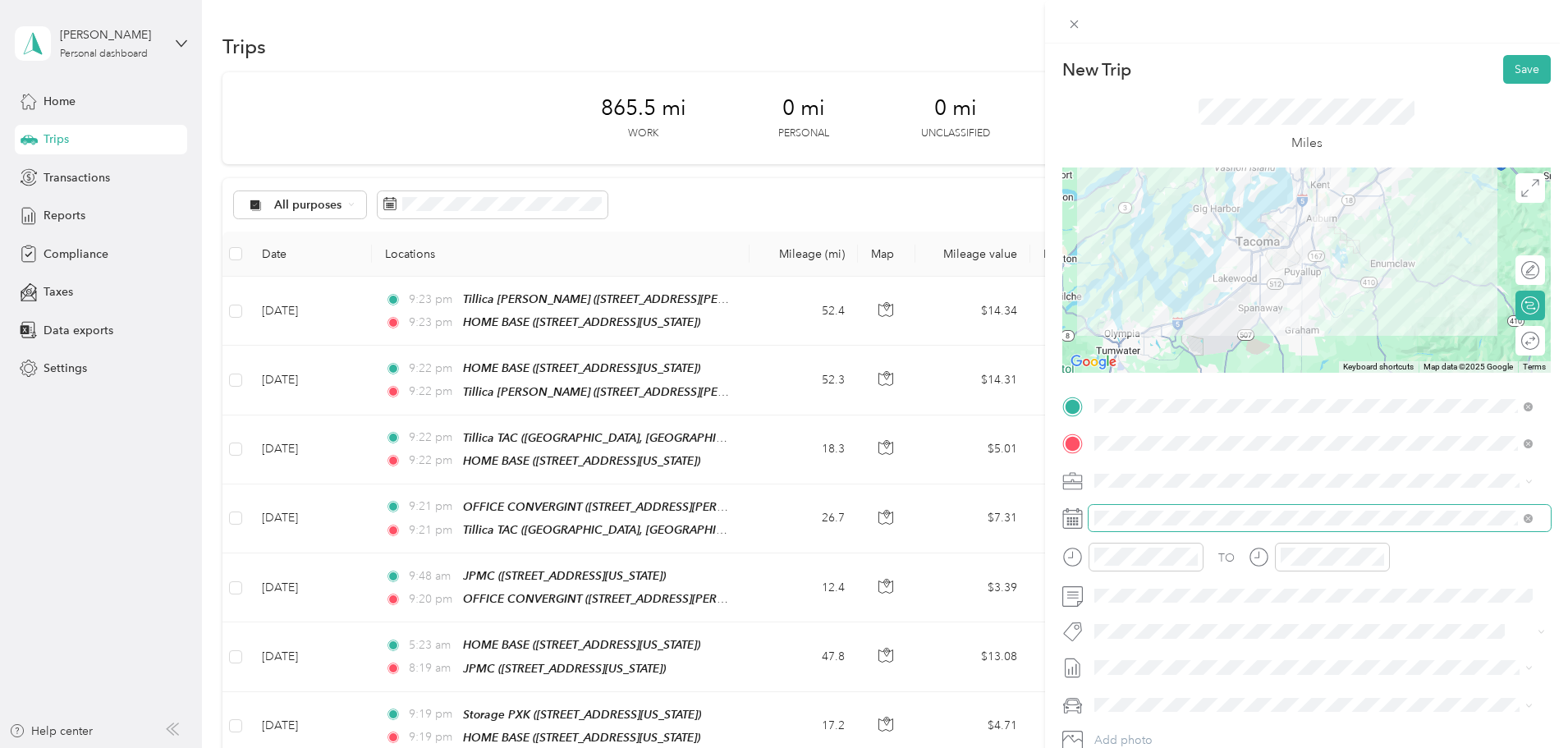
click at [1117, 527] on span at bounding box center [1320, 518] width 462 height 27
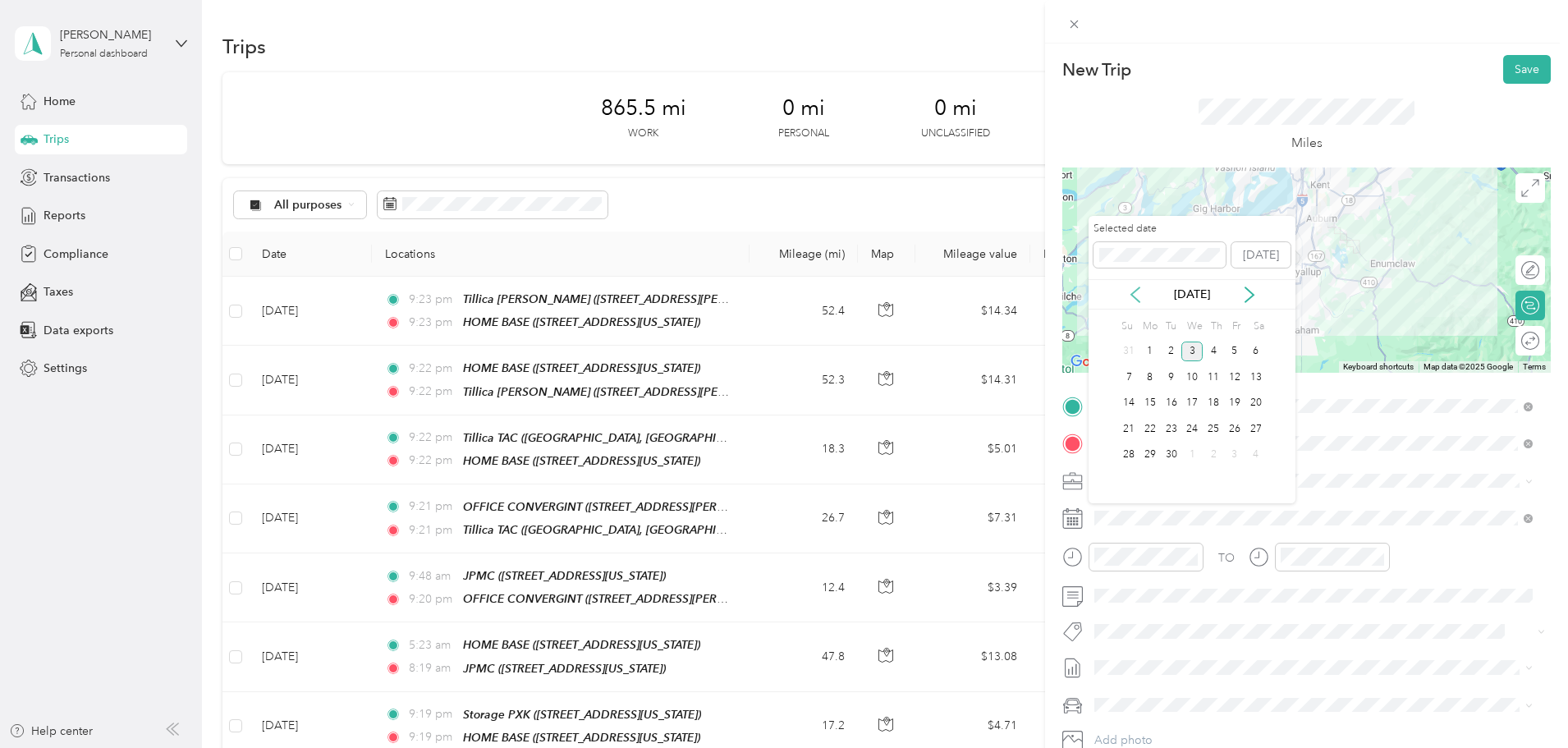
click at [1143, 297] on icon at bounding box center [1135, 295] width 16 height 16
click at [1215, 454] on div "28" at bounding box center [1213, 456] width 21 height 21
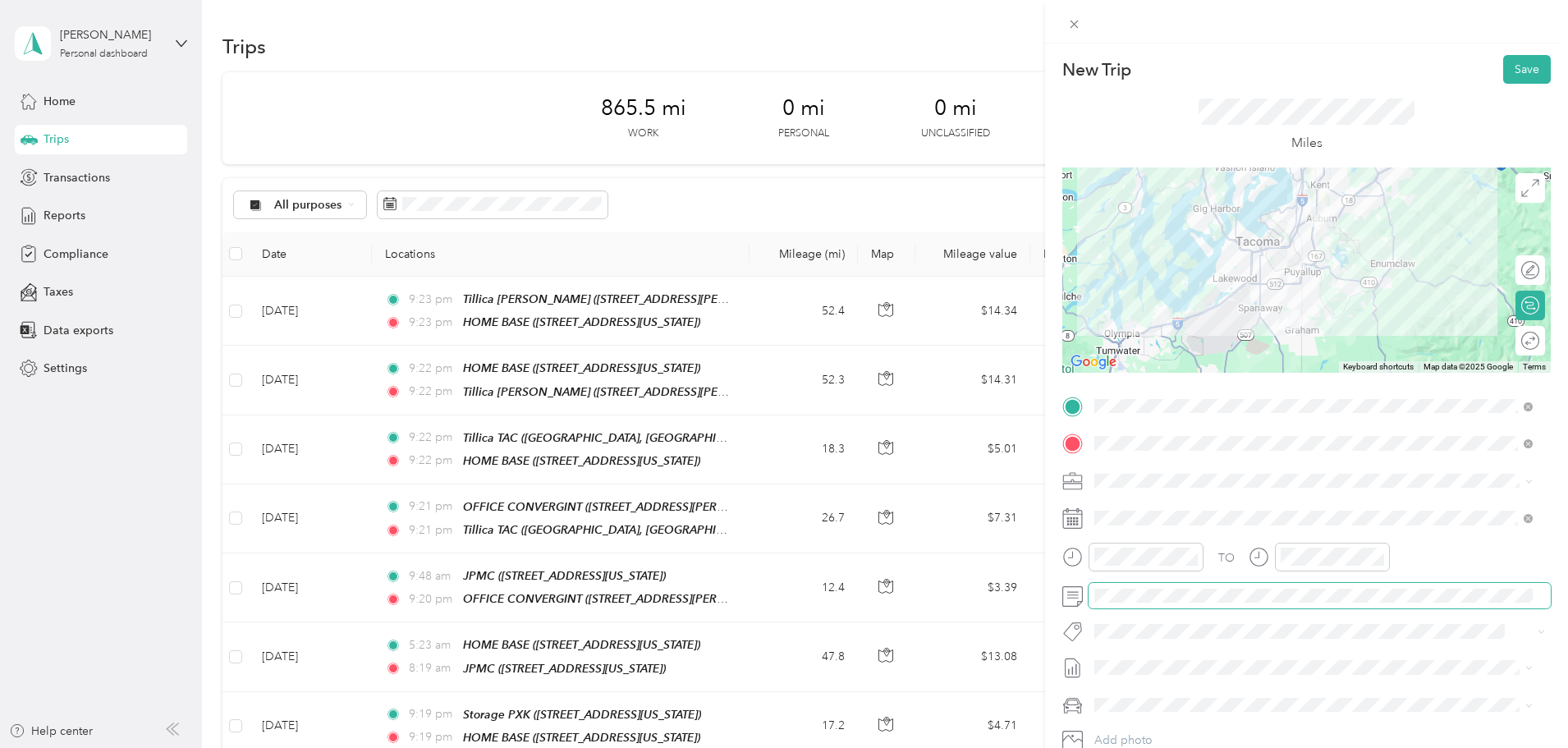
click at [1056, 601] on form "New Trip Save This trip cannot be edited because it is either under review, app…" at bounding box center [1307, 422] width 523 height 735
click at [1140, 617] on span "Ford F150" at bounding box center [1127, 617] width 54 height 14
click at [1518, 67] on button "Save" at bounding box center [1528, 69] width 48 height 29
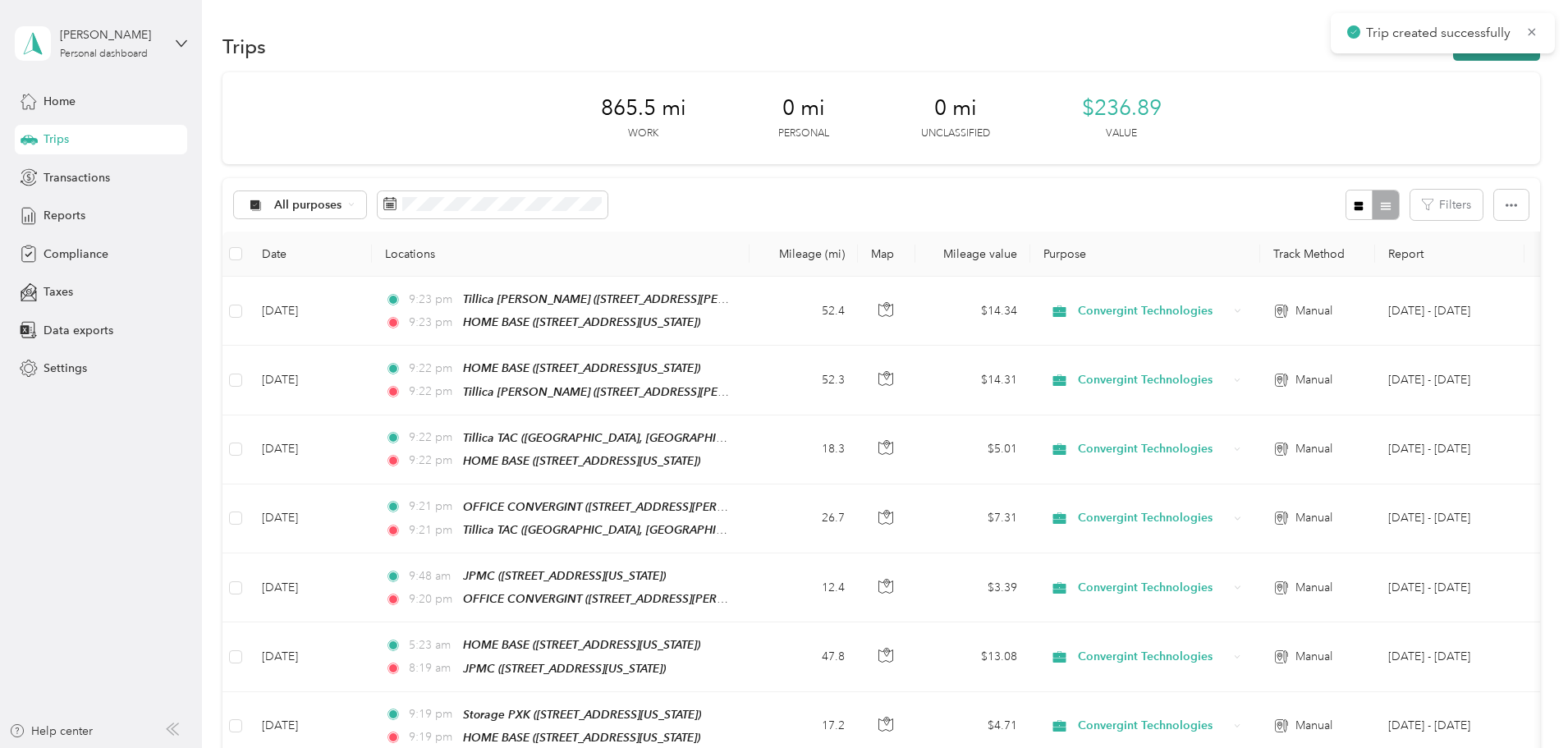
click at [1453, 54] on button "New trip" at bounding box center [1497, 46] width 87 height 29
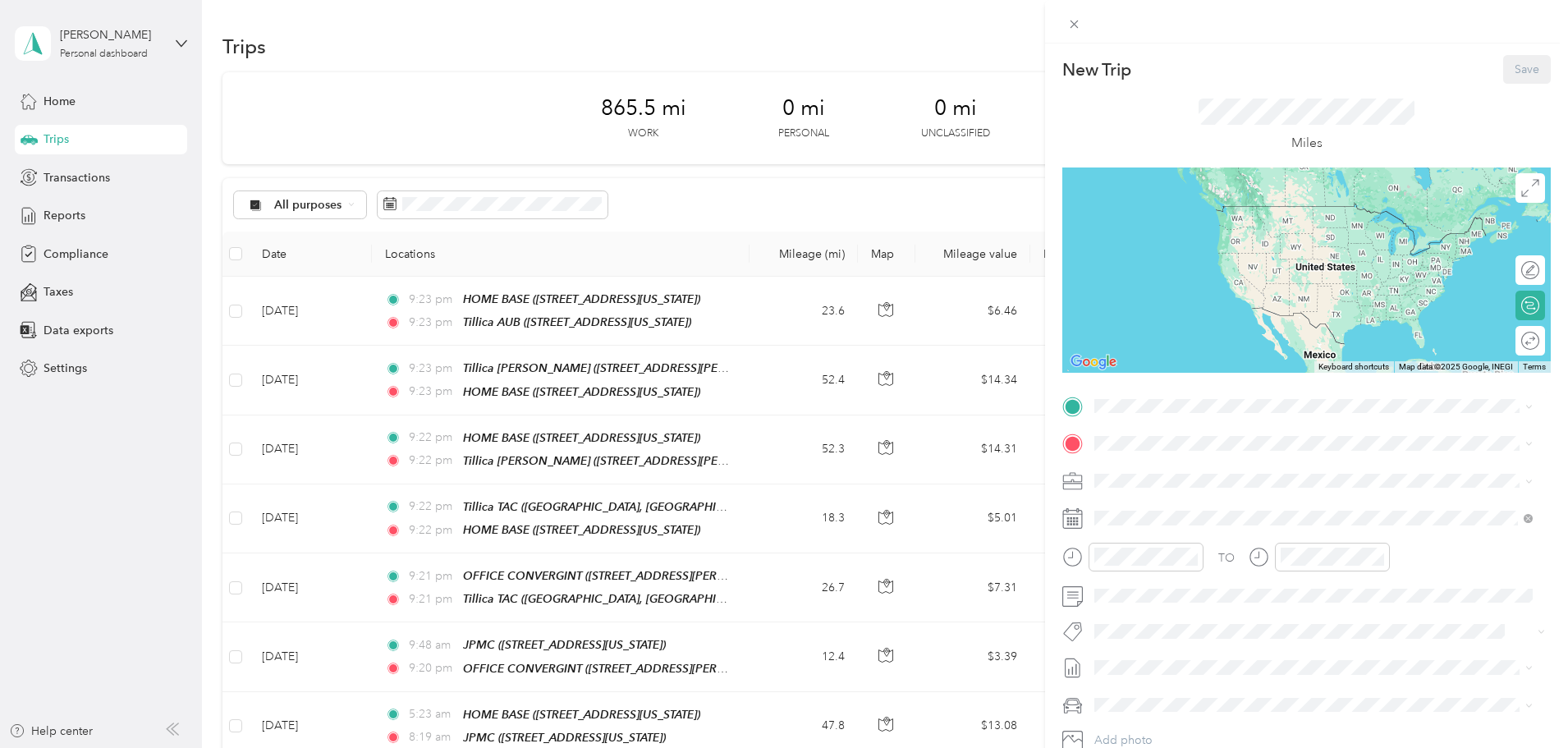
click at [1167, 536] on span "[STREET_ADDRESS][US_STATE]" at bounding box center [1208, 530] width 164 height 14
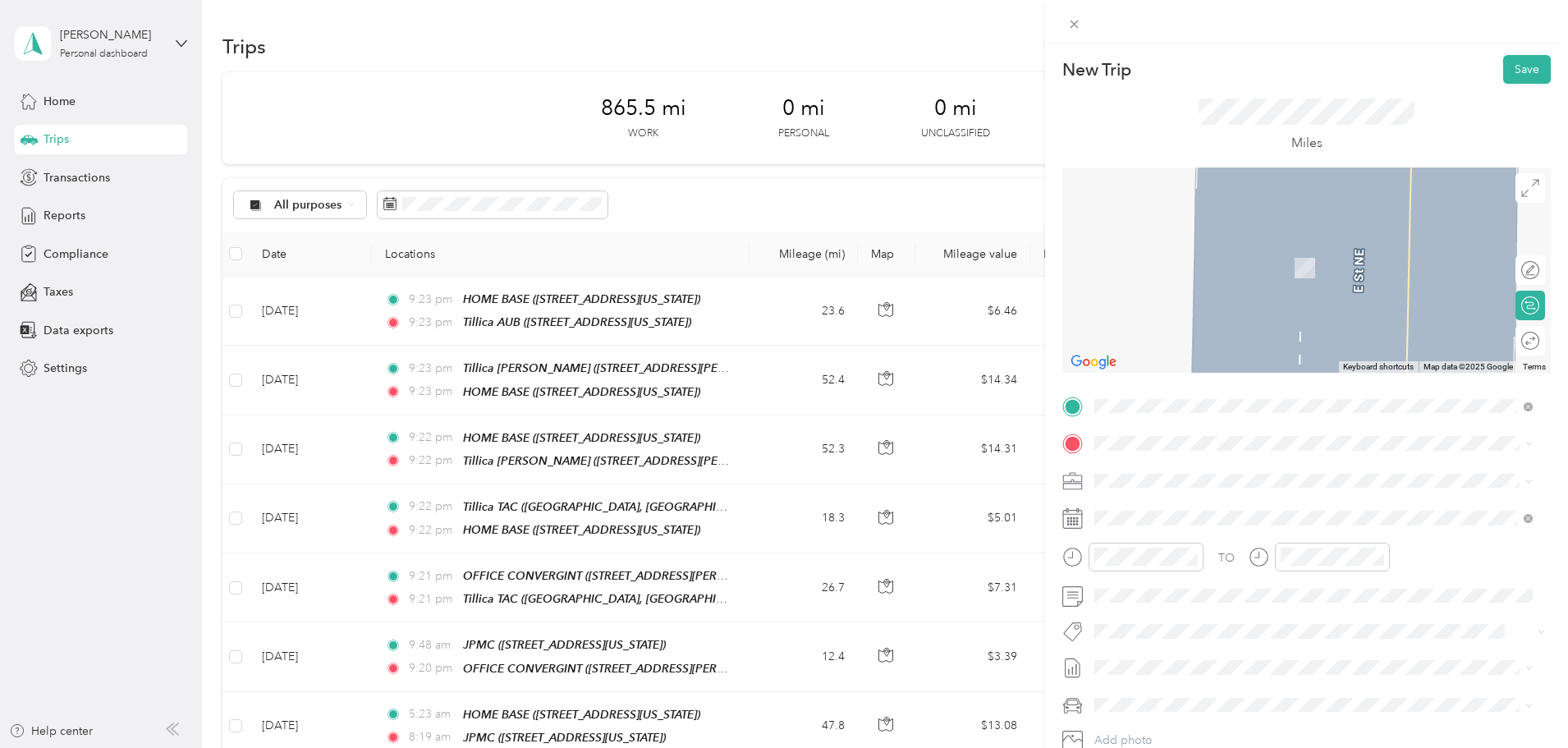
click at [1177, 526] on span "[STREET_ADDRESS][US_STATE]" at bounding box center [1208, 524] width 164 height 14
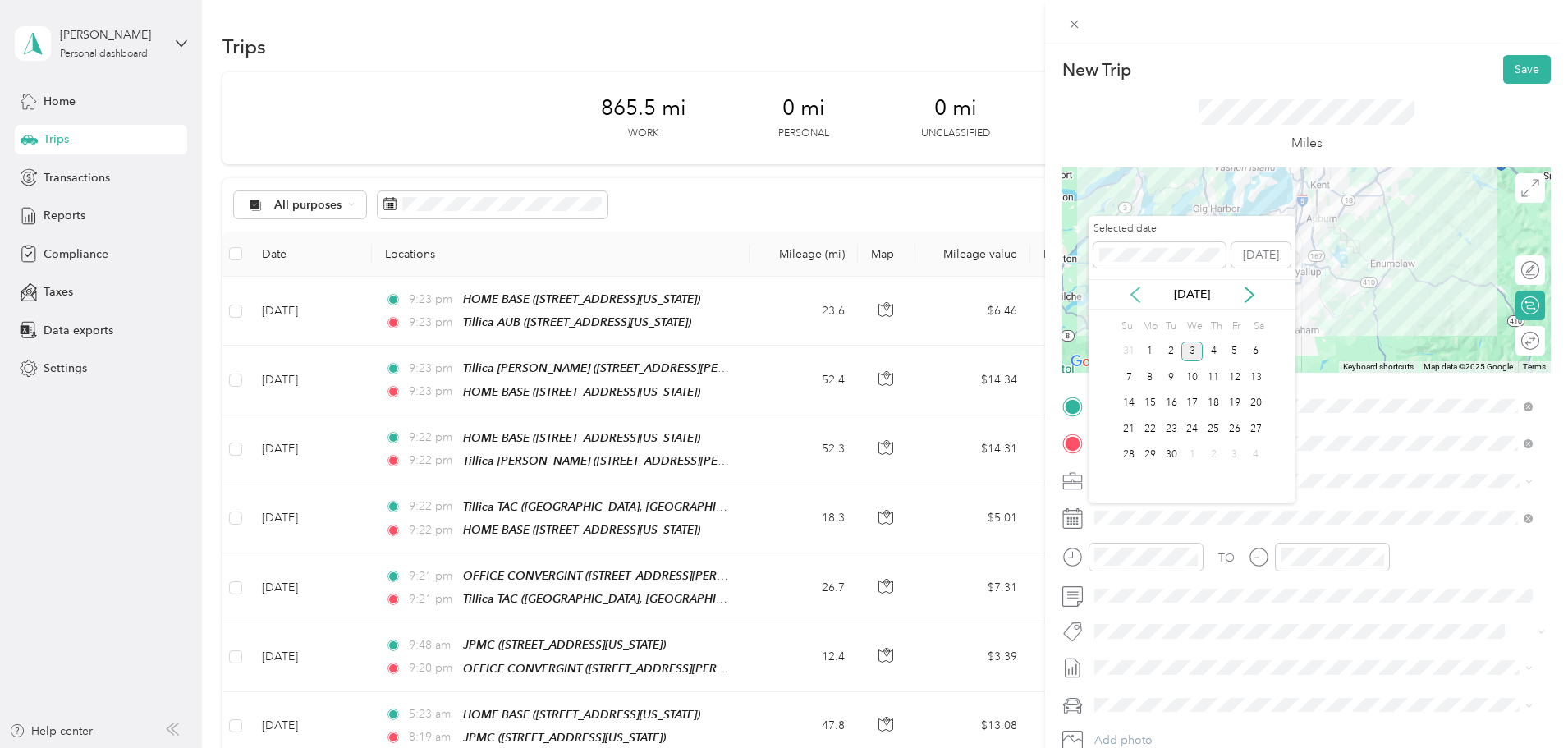
drag, startPoint x: 1128, startPoint y: 293, endPoint x: 1137, endPoint y: 294, distance: 9.1
click at [1134, 294] on icon at bounding box center [1135, 295] width 16 height 16
click at [1232, 431] on div "22" at bounding box center [1235, 429] width 21 height 21
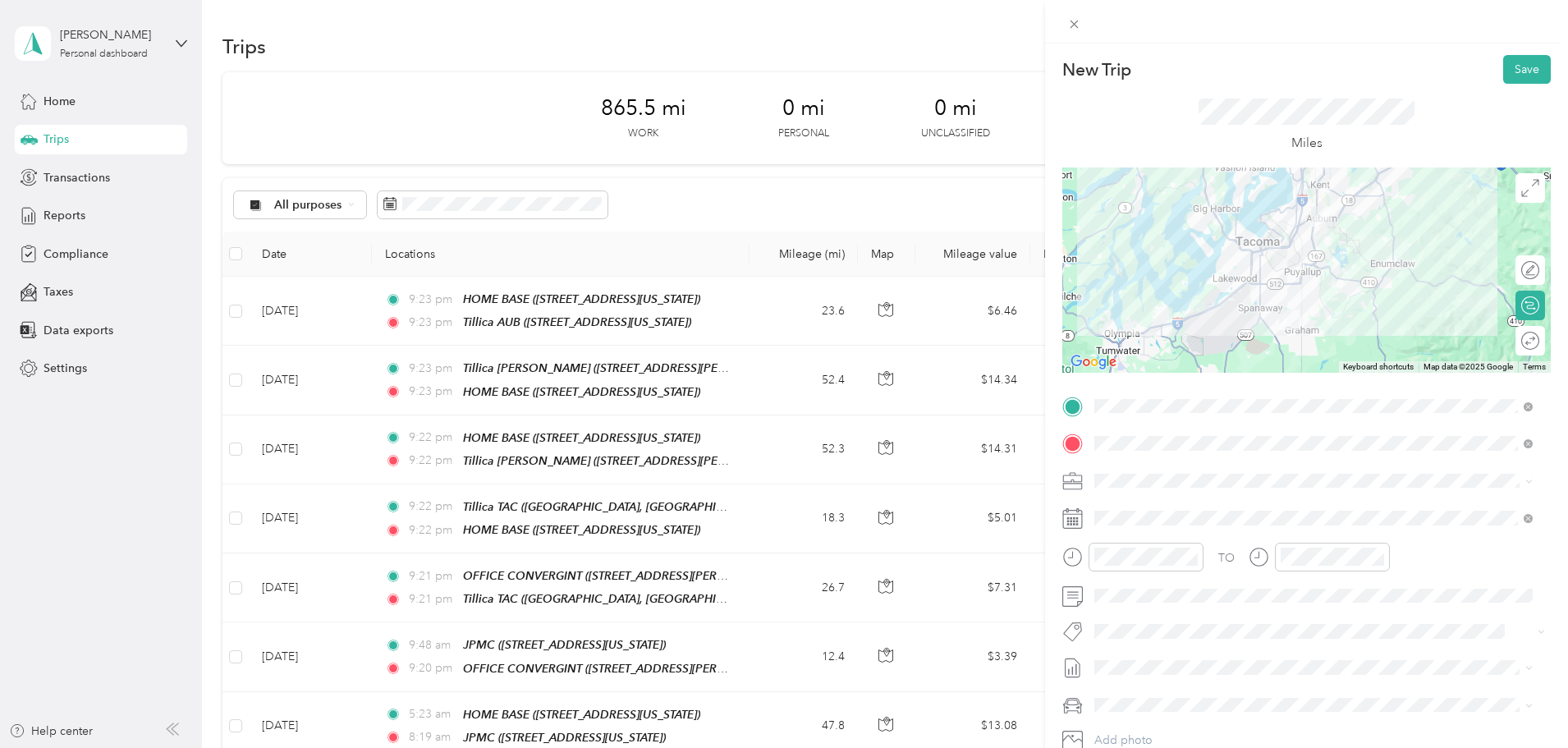
click at [1128, 626] on li "Ford F150" at bounding box center [1313, 615] width 450 height 29
click at [1516, 63] on button "Save" at bounding box center [1528, 69] width 48 height 29
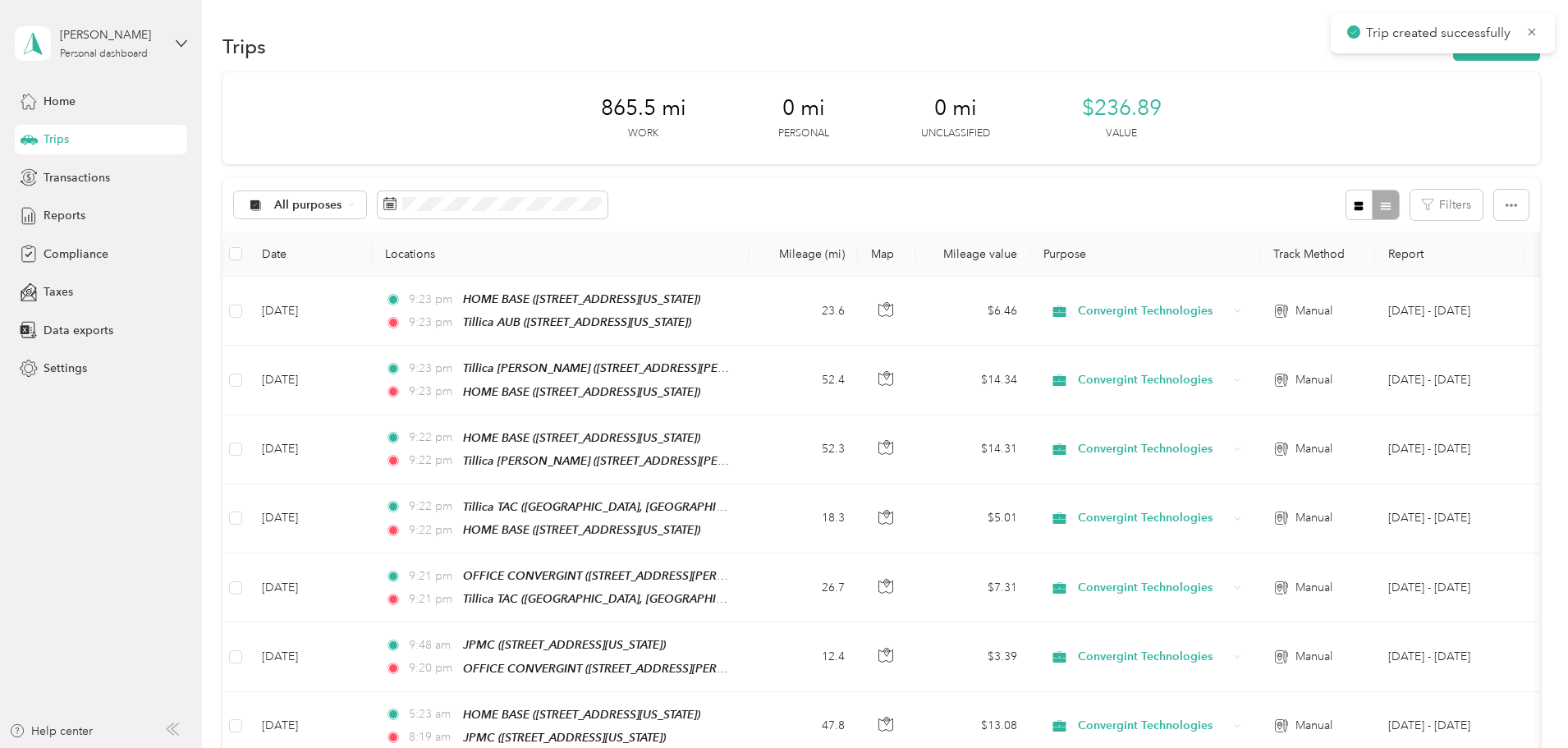
click at [47, 110] on div "Home" at bounding box center [100, 101] width 172 height 30
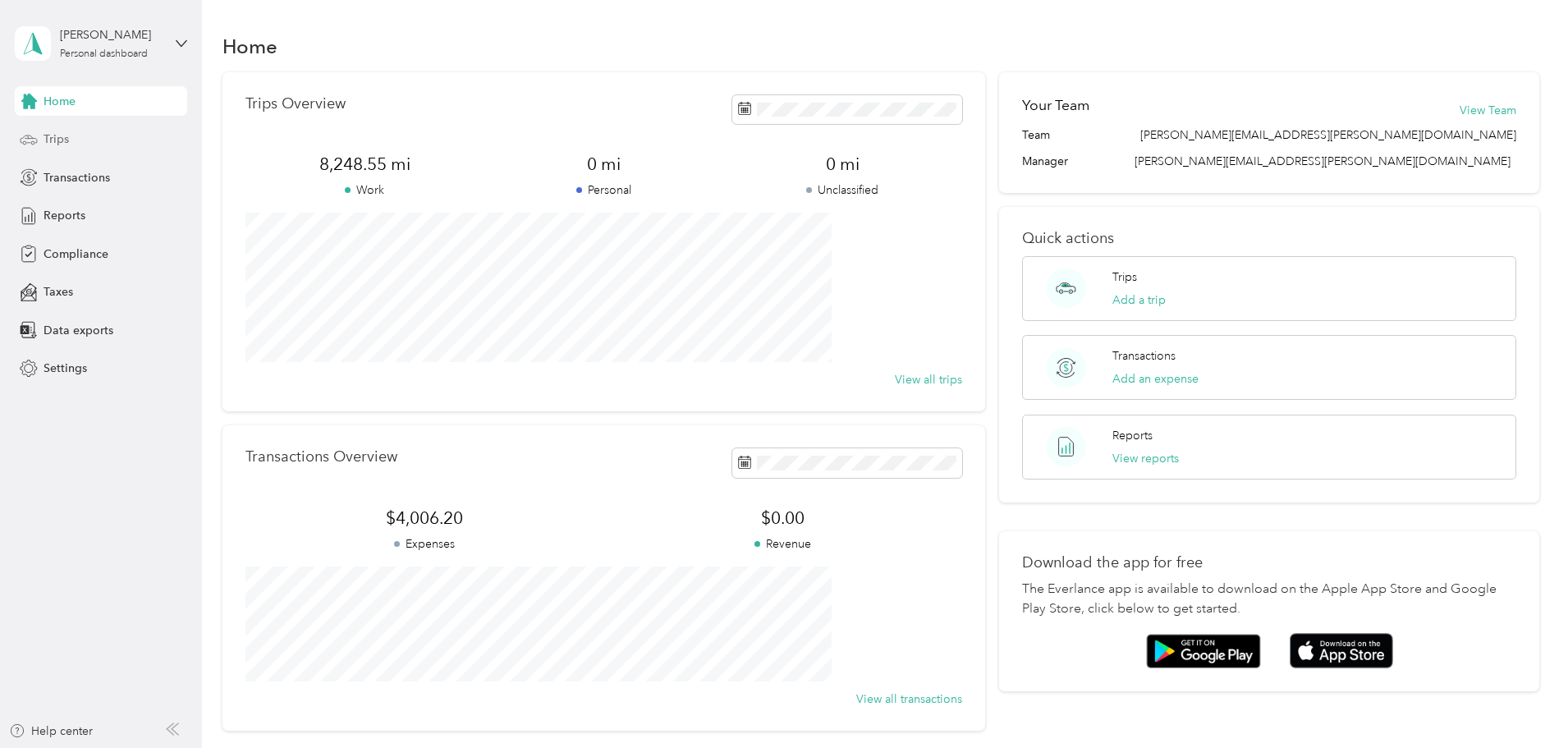
click at [54, 132] on span "Trips" at bounding box center [57, 139] width 26 height 17
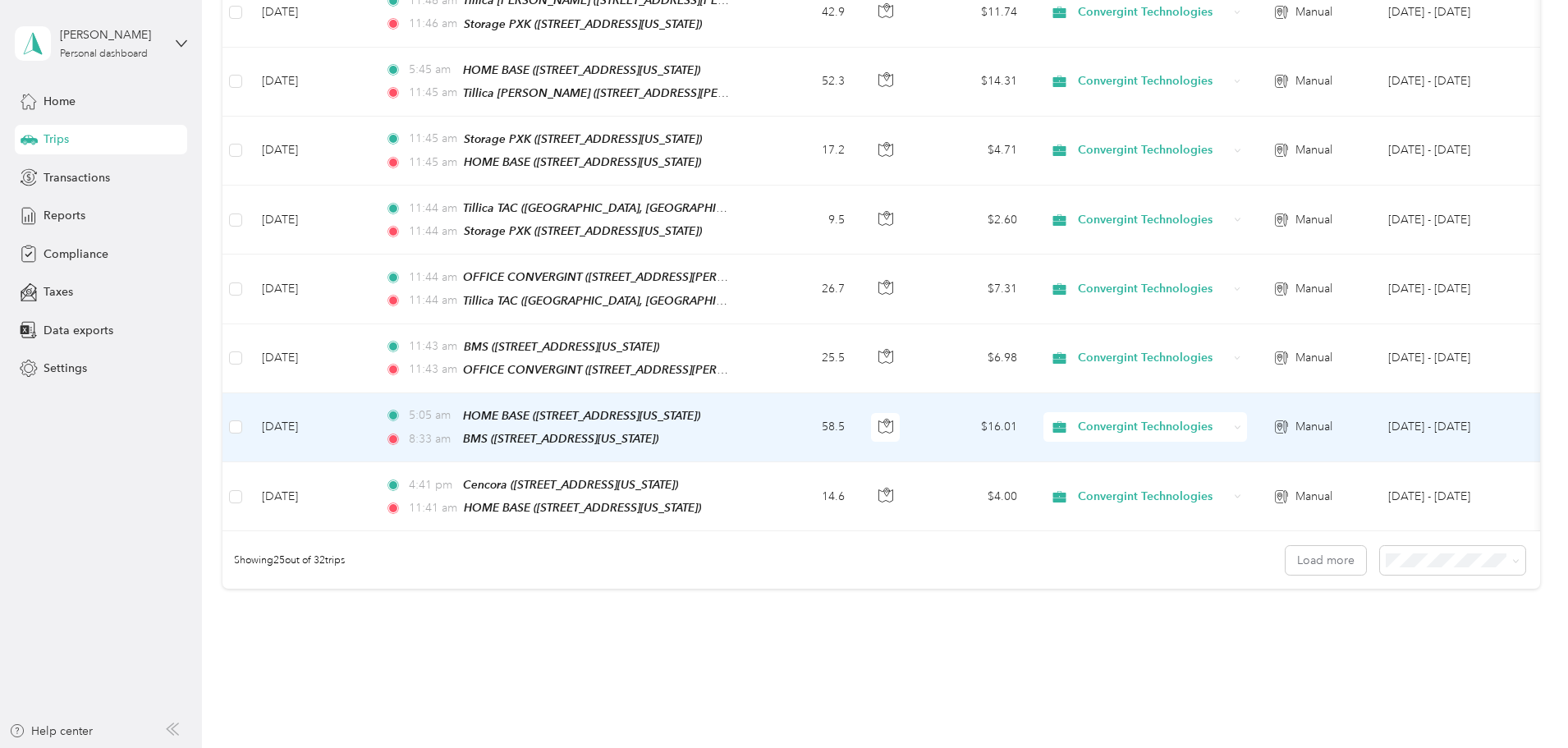
scroll to position [1515, 0]
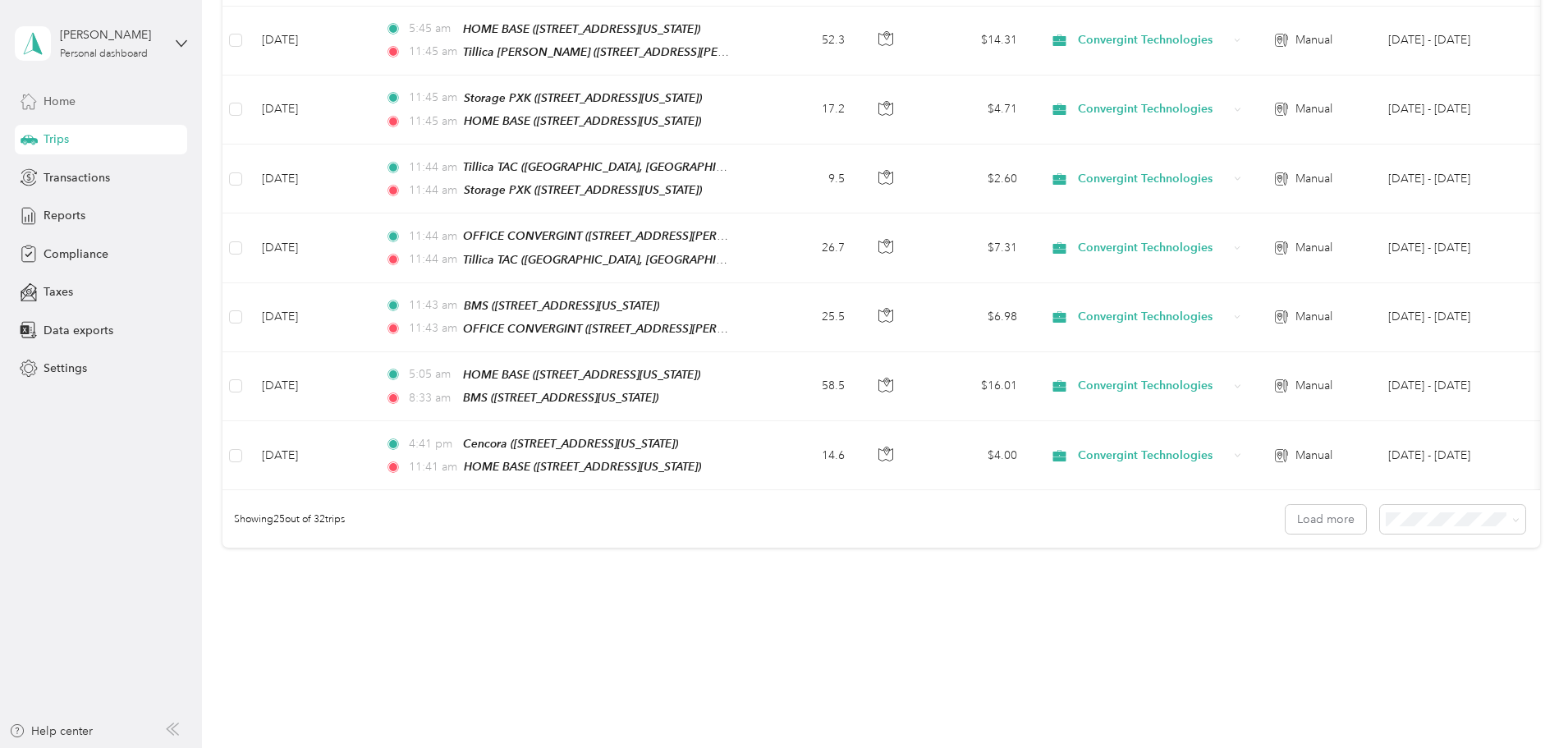
click at [75, 100] on span "Home" at bounding box center [59, 101] width 32 height 17
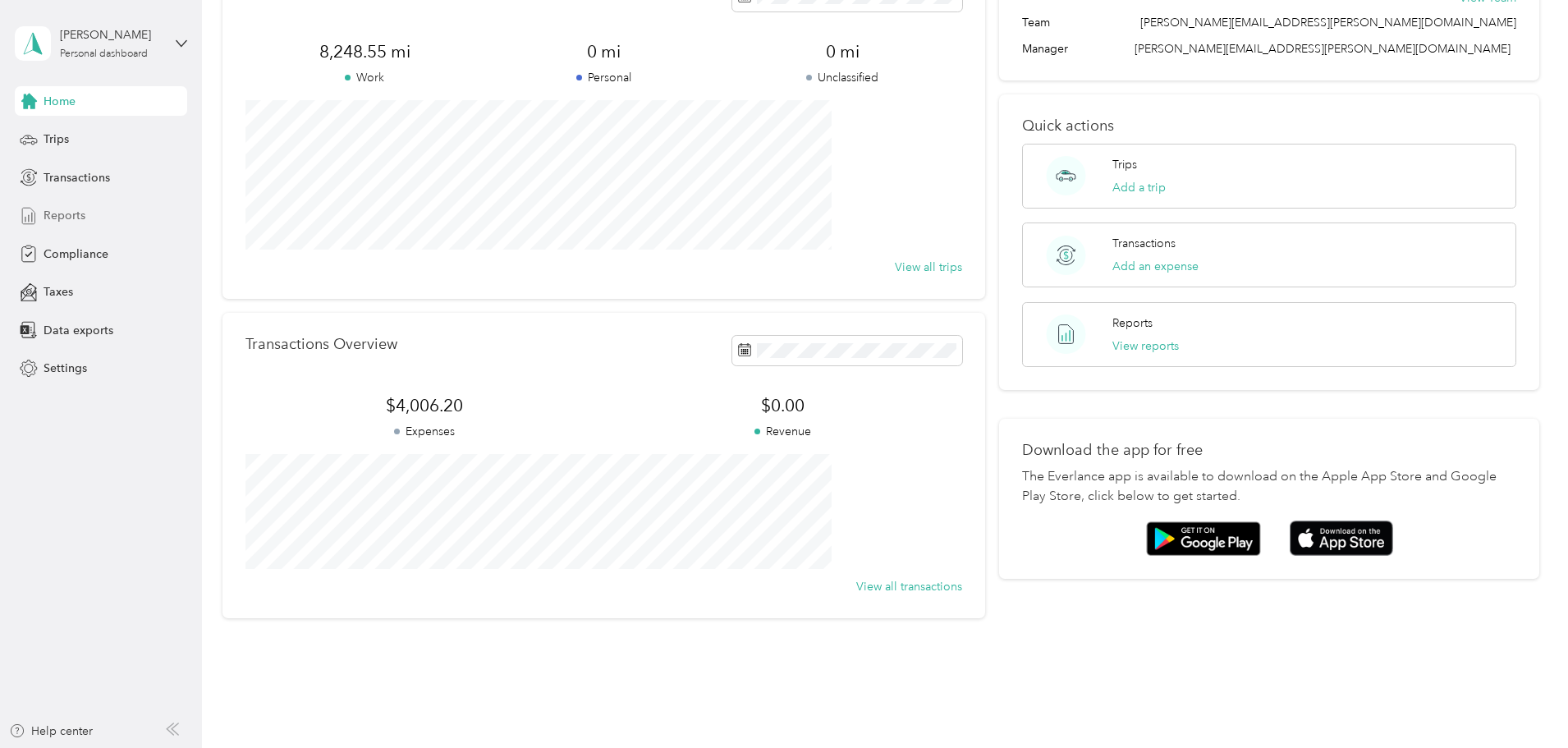
scroll to position [152, 0]
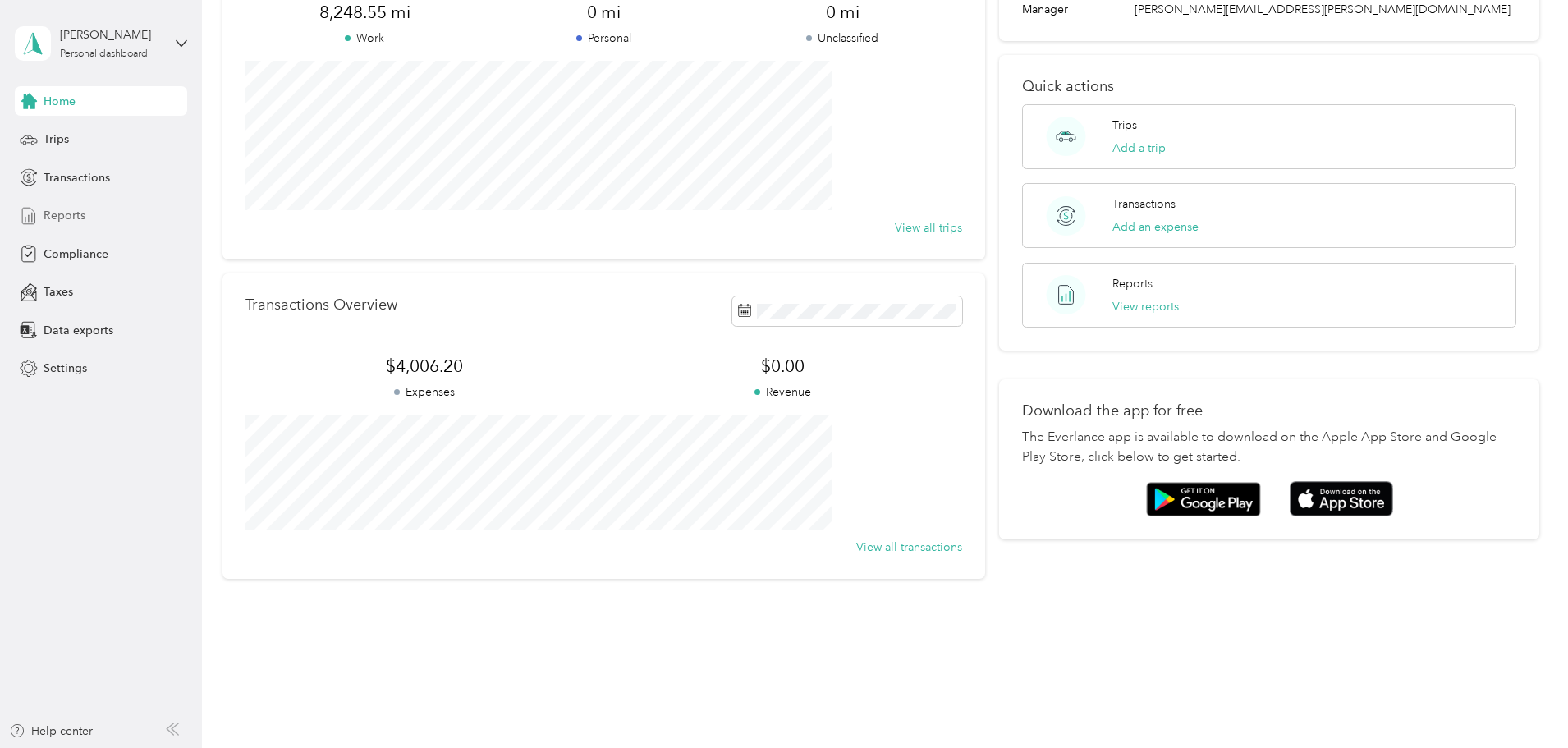
click at [76, 215] on span "Reports" at bounding box center [64, 216] width 42 height 17
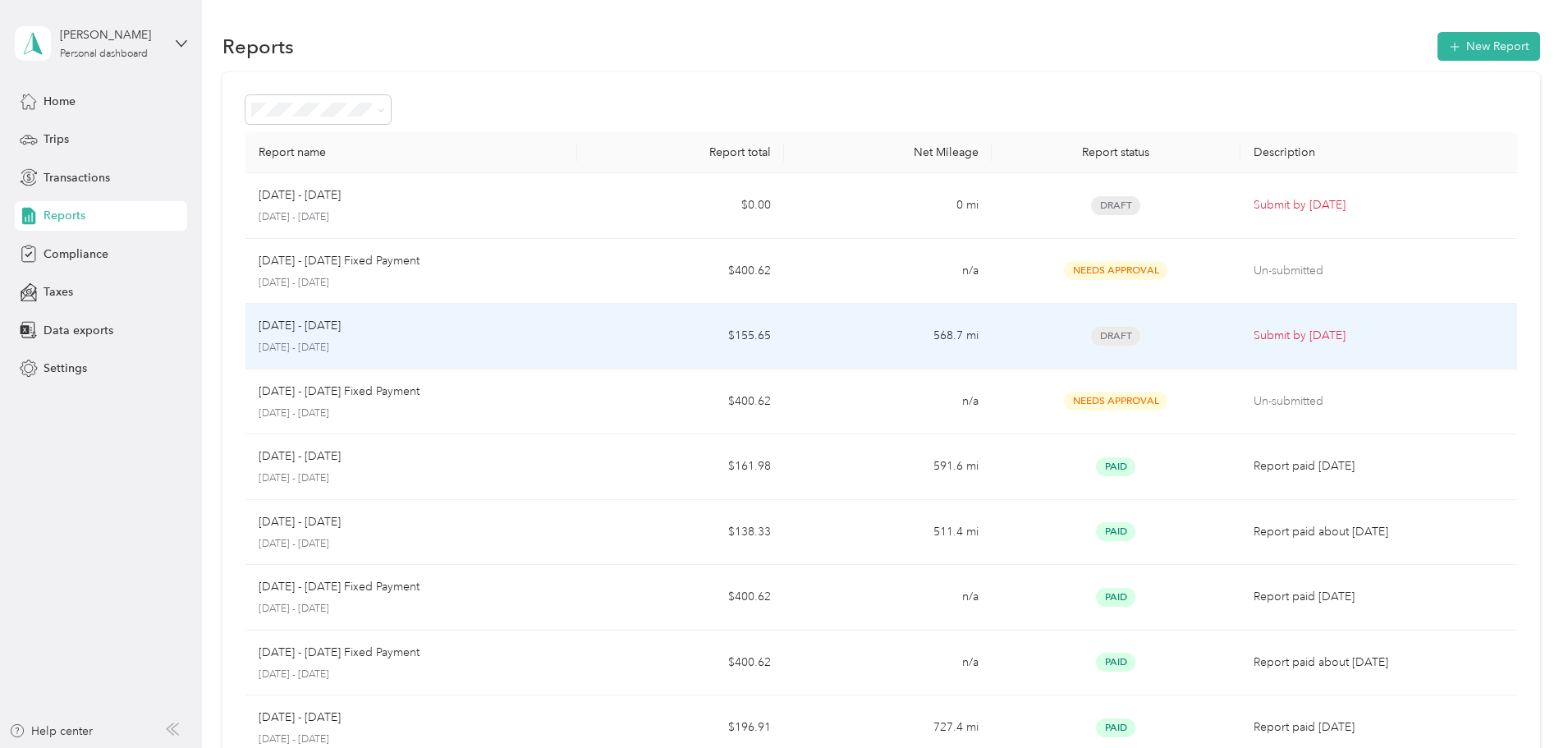
click at [436, 338] on div "[DATE] - [DATE] [DATE] - [DATE]" at bounding box center [411, 336] width 306 height 39
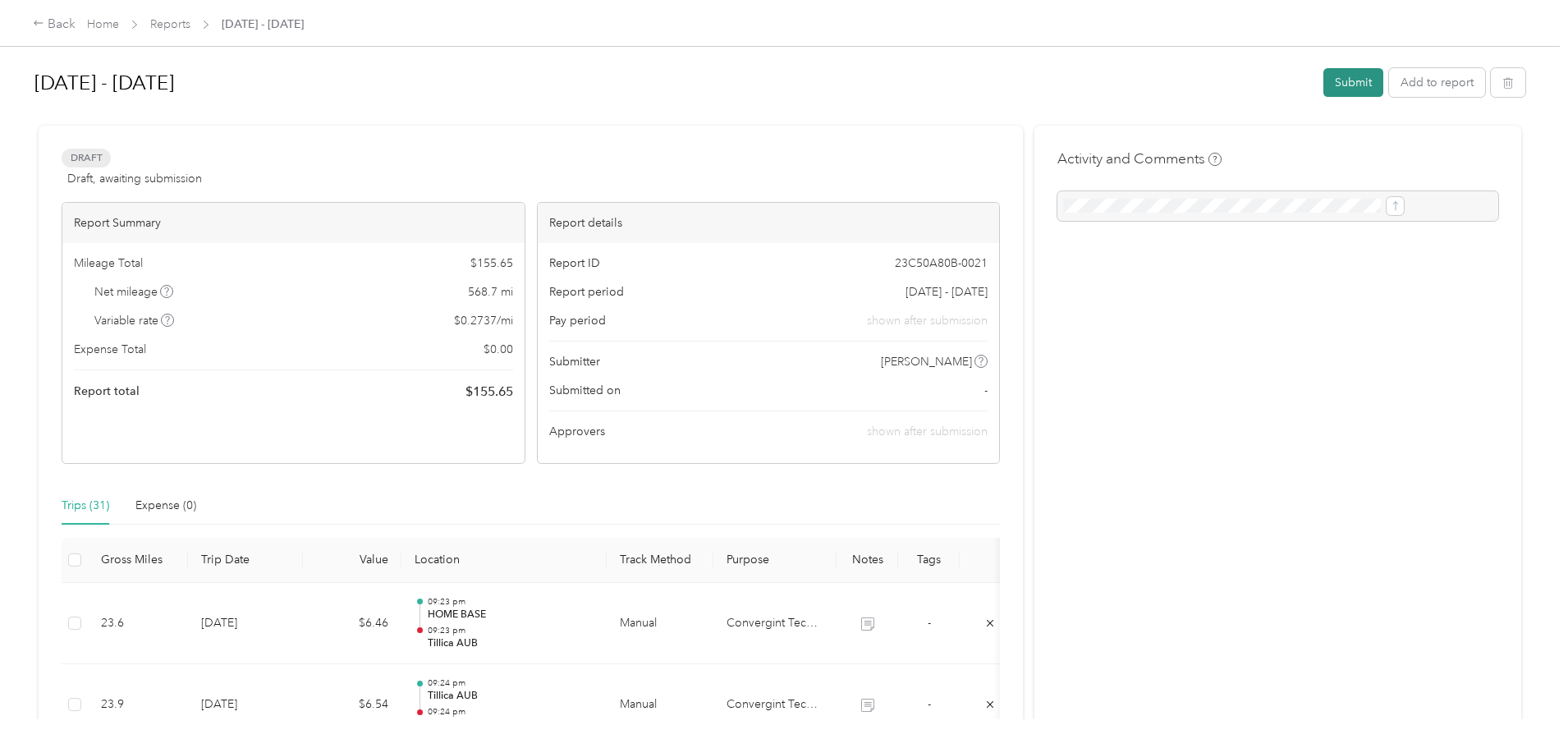
click at [1324, 76] on button "Submit" at bounding box center [1354, 83] width 60 height 29
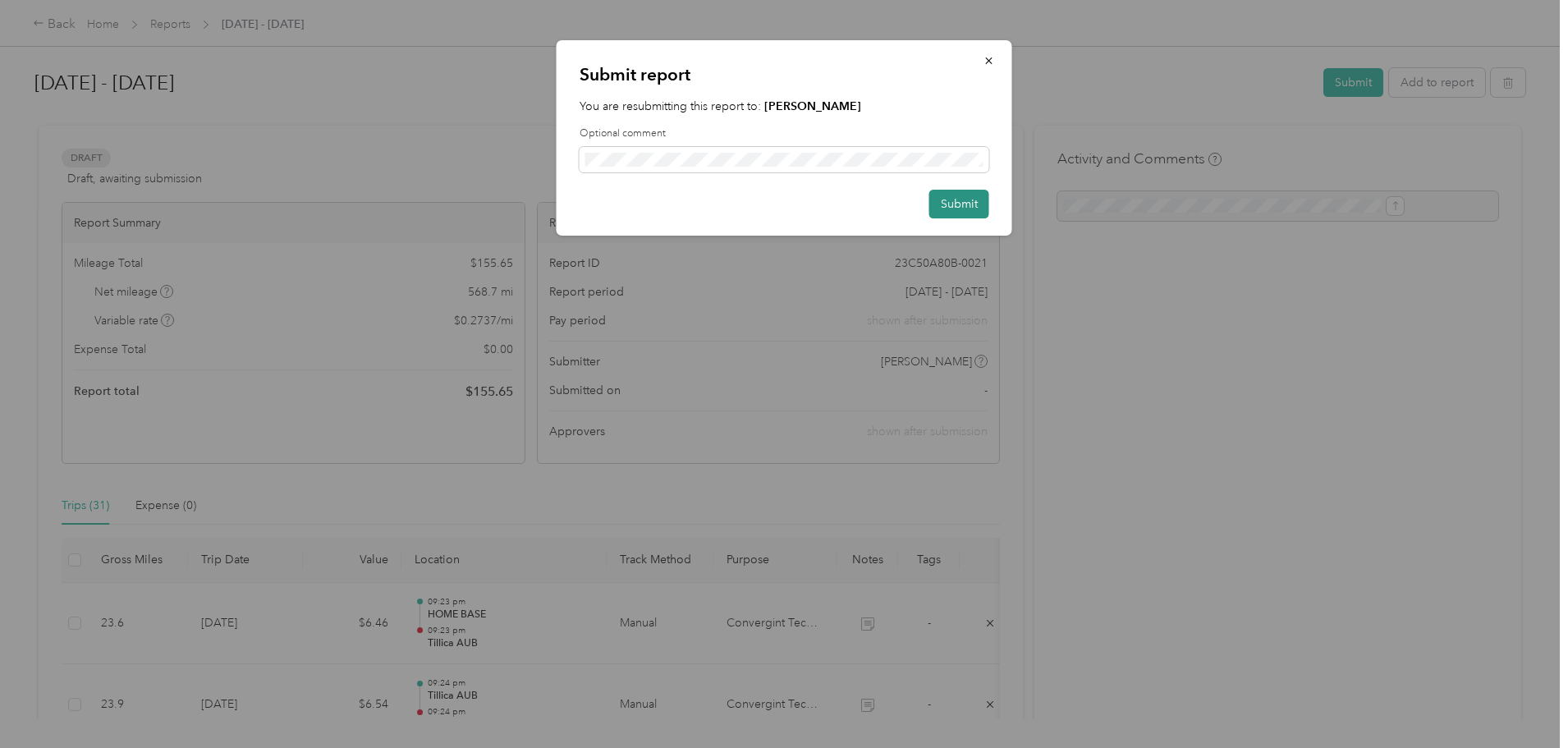
click at [960, 200] on button "Submit" at bounding box center [959, 204] width 60 height 29
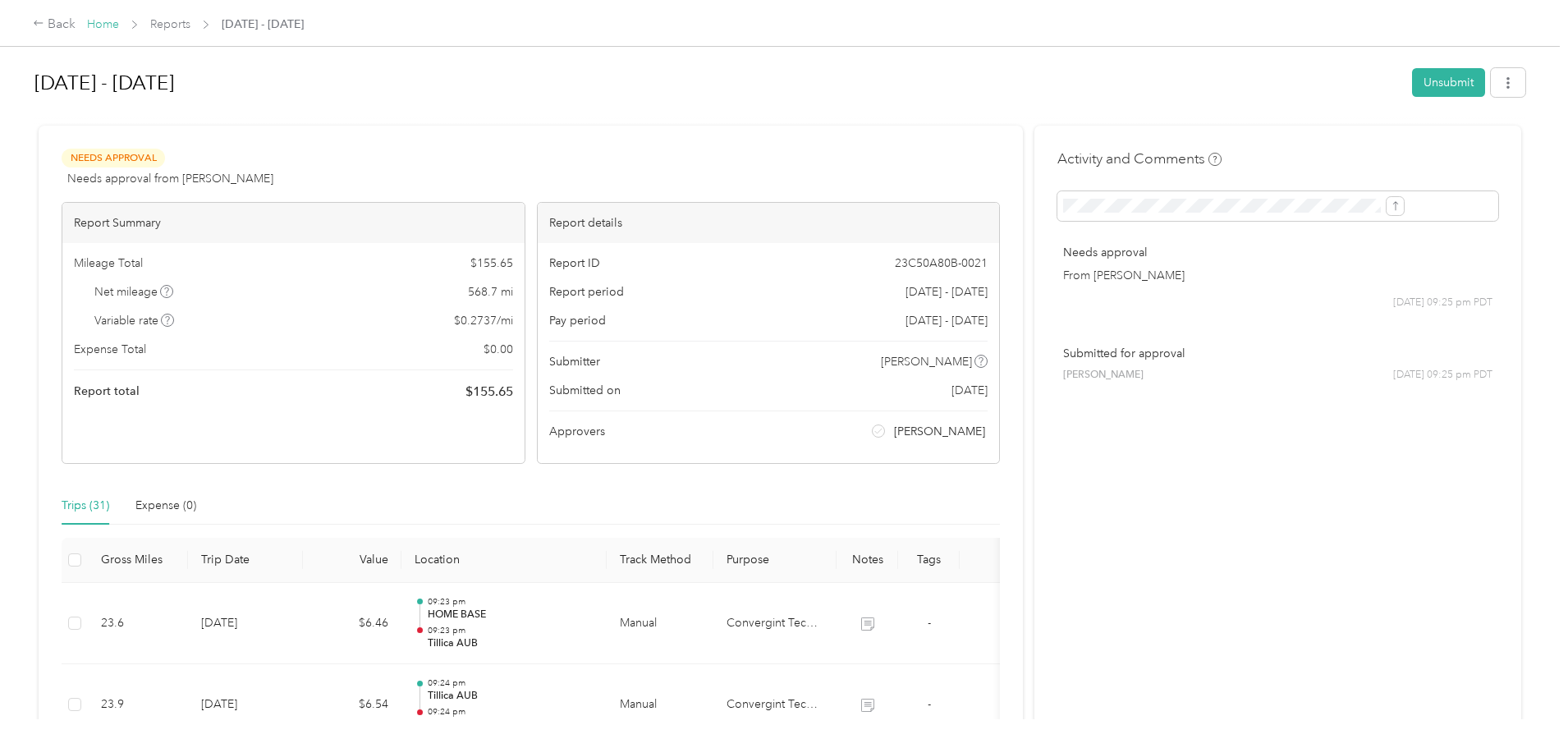
click at [119, 27] on link "Home" at bounding box center [103, 24] width 32 height 14
